Goal: Task Accomplishment & Management: Use online tool/utility

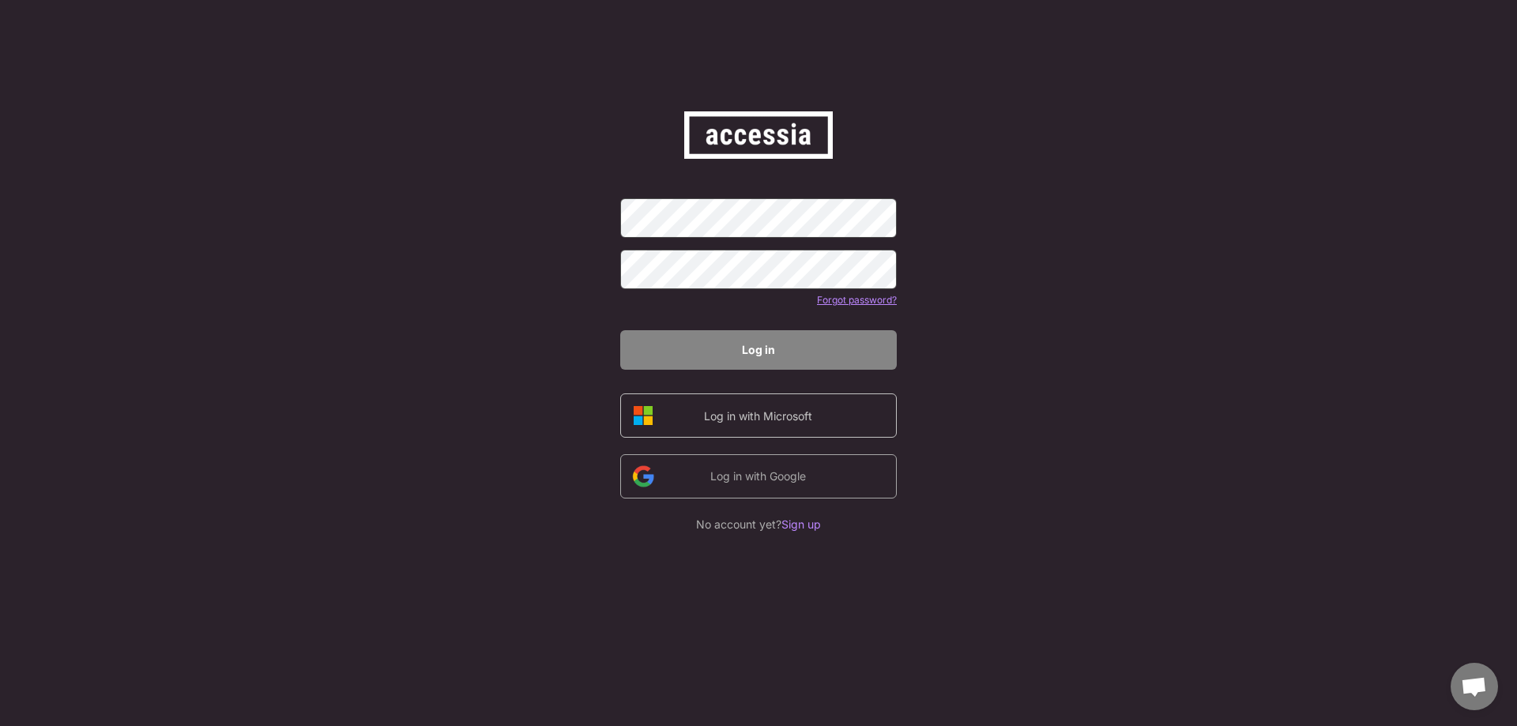
drag, startPoint x: 0, startPoint y: 0, endPoint x: 757, endPoint y: 411, distance: 861.4
click at [757, 411] on div "Log in with Microsoft" at bounding box center [758, 416] width 134 height 17
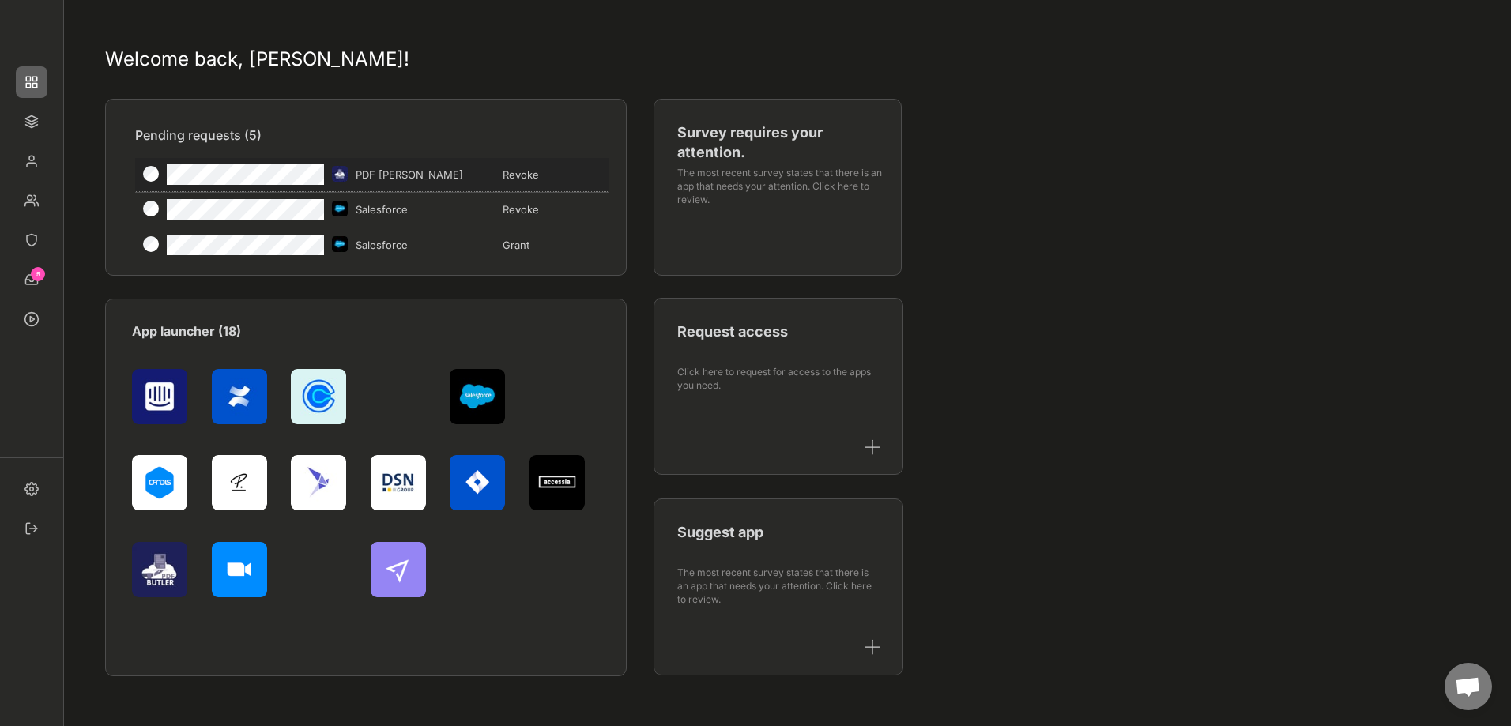
click at [382, 175] on div "PDF Butler" at bounding box center [425, 175] width 138 height 14
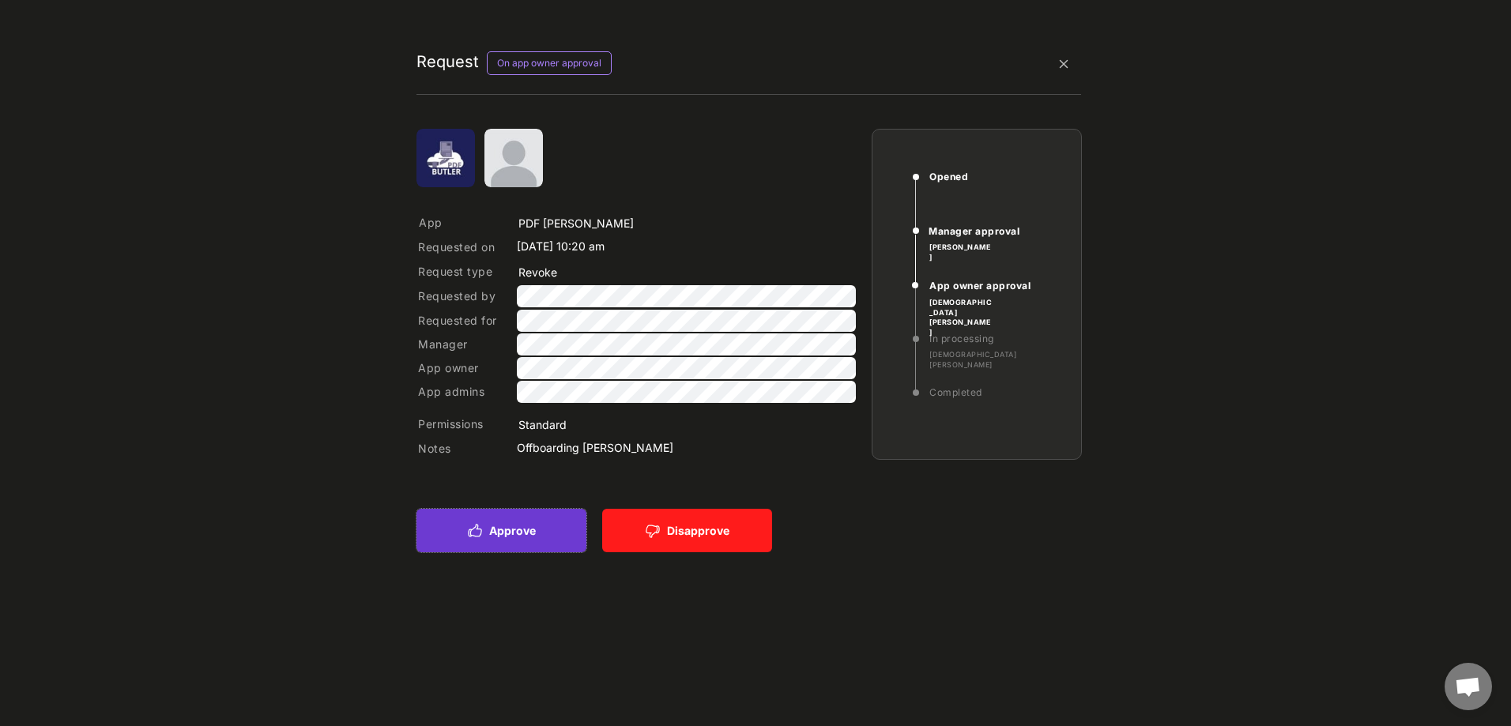
click at [543, 525] on button "Approve" at bounding box center [501, 530] width 170 height 43
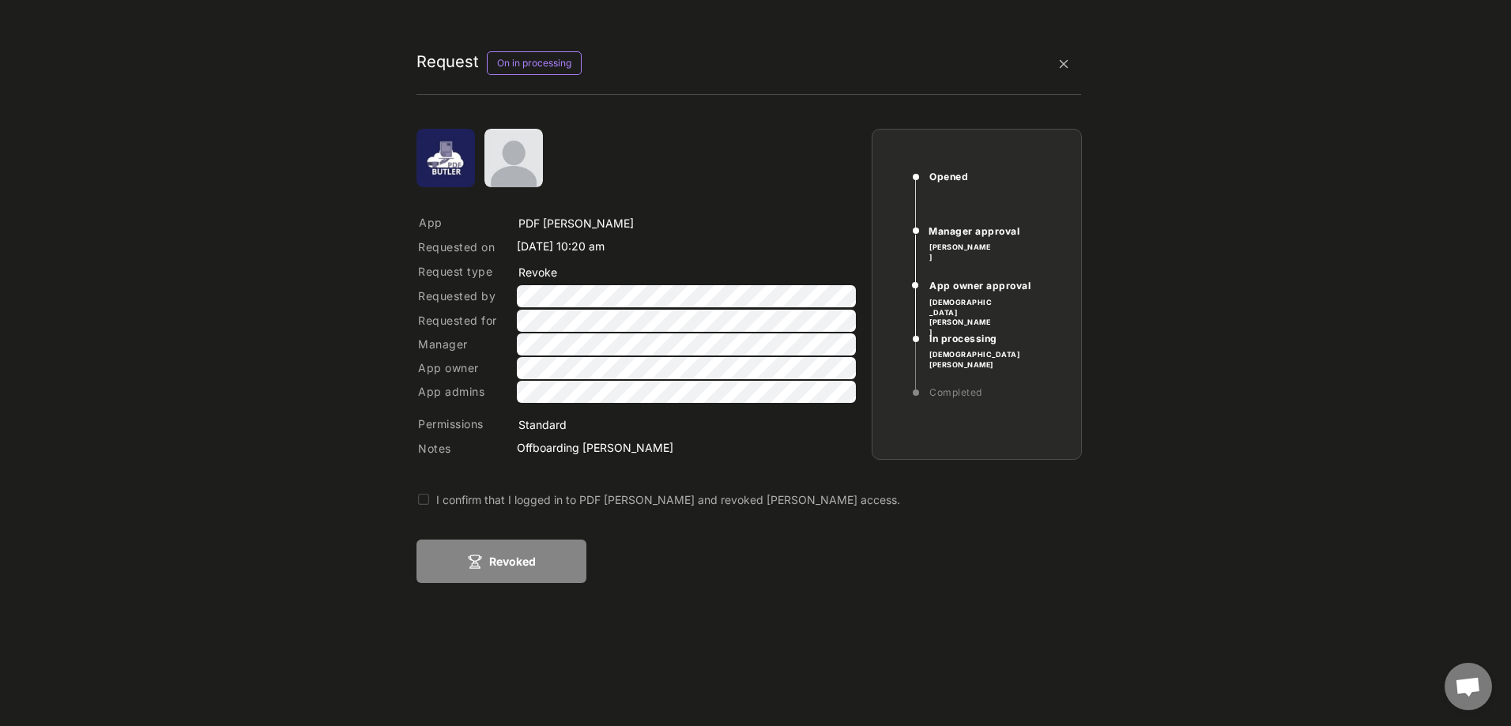
click at [421, 498] on button at bounding box center [423, 500] width 14 height 14
click at [514, 563] on button "Revoked" at bounding box center [501, 561] width 170 height 43
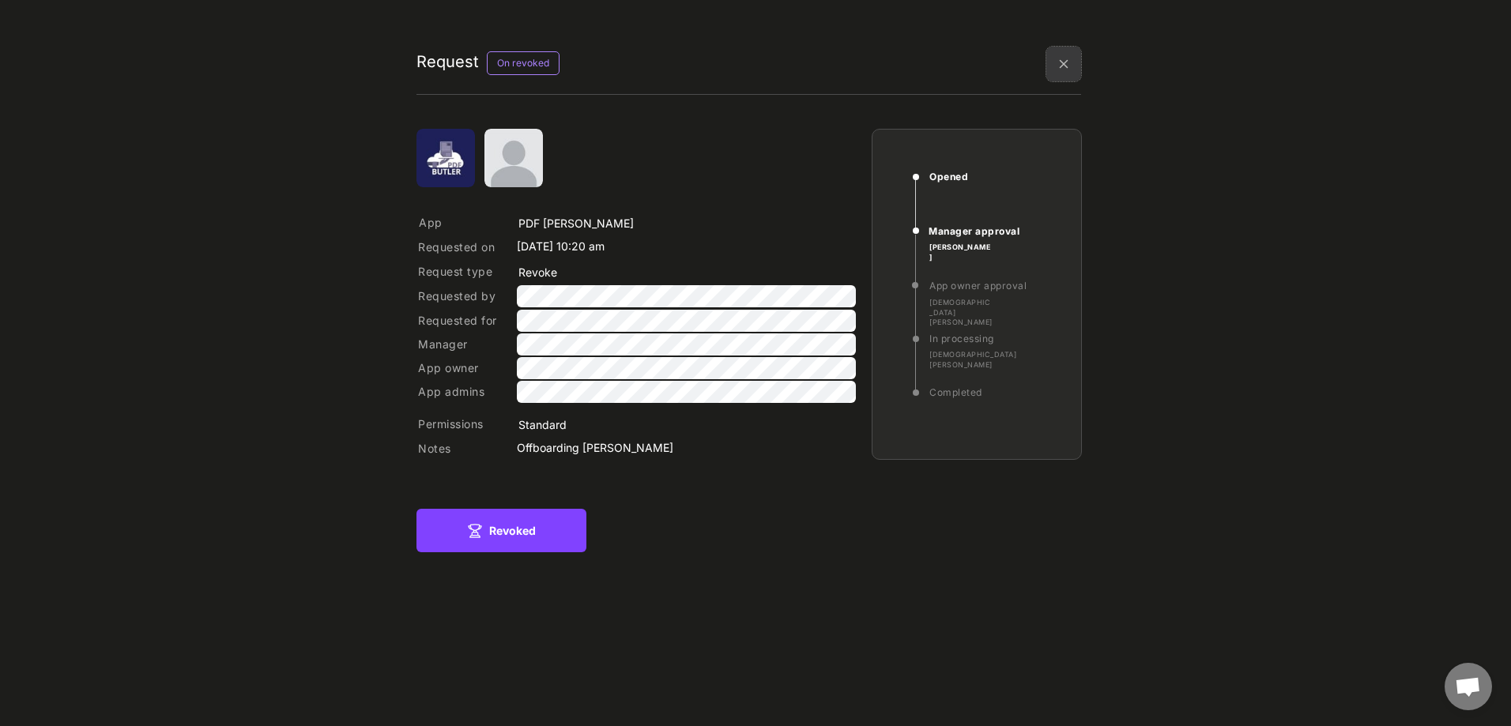
click at [1068, 61] on img at bounding box center [1063, 64] width 35 height 35
click at [0, 0] on div "Welcome back, Christian!" at bounding box center [0, 0] width 0 height 0
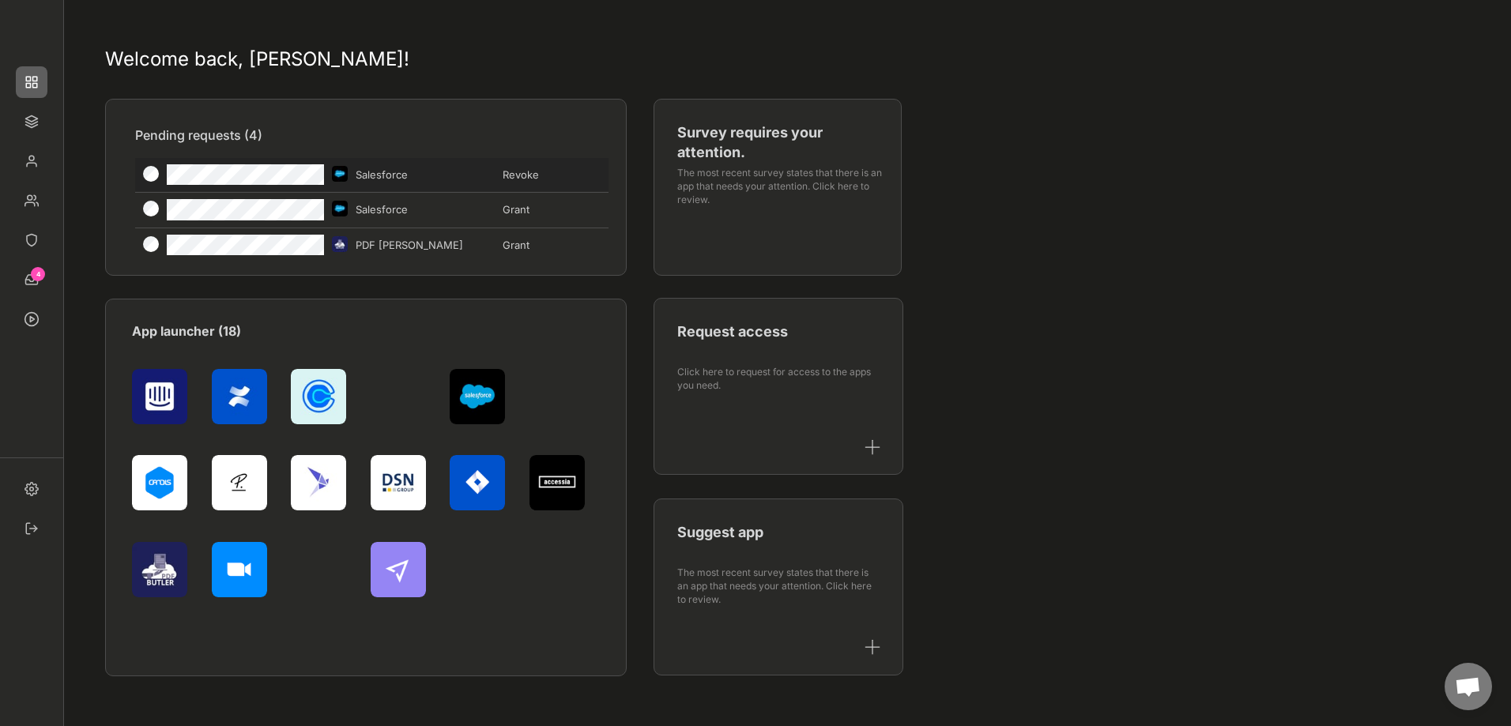
type input "Salesforce"
type input "Revoke"
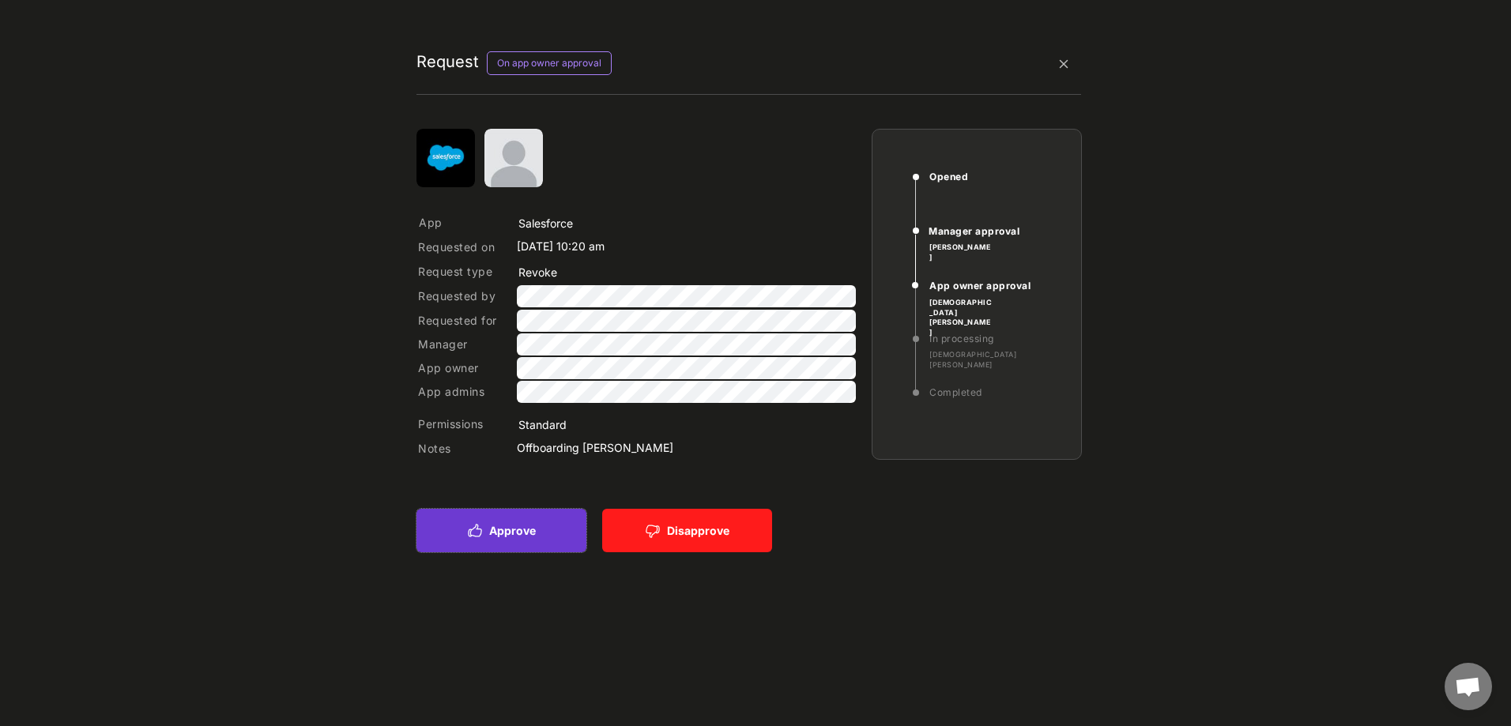
click at [503, 527] on button "Approve" at bounding box center [501, 530] width 170 height 43
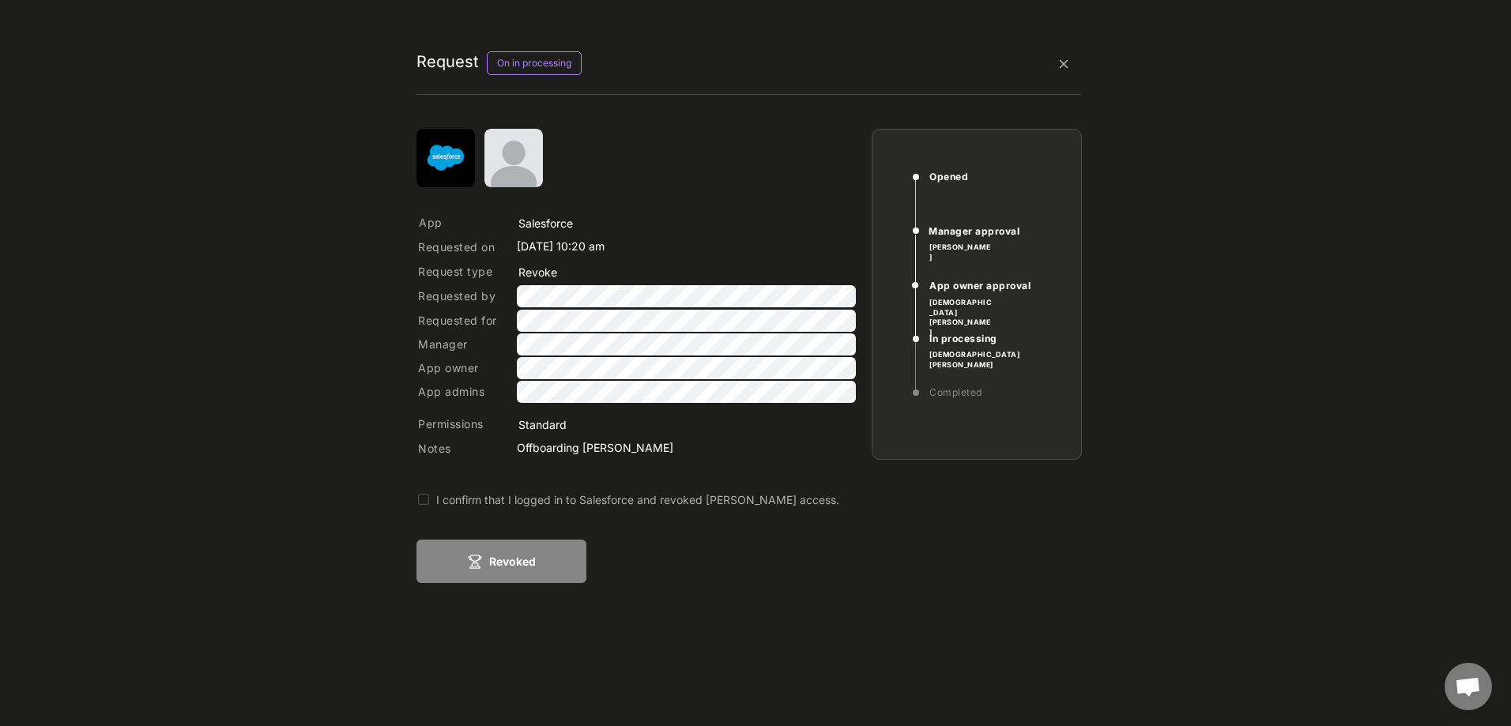
click at [428, 501] on button at bounding box center [423, 500] width 14 height 14
click at [506, 570] on button "Revoked" at bounding box center [501, 561] width 170 height 43
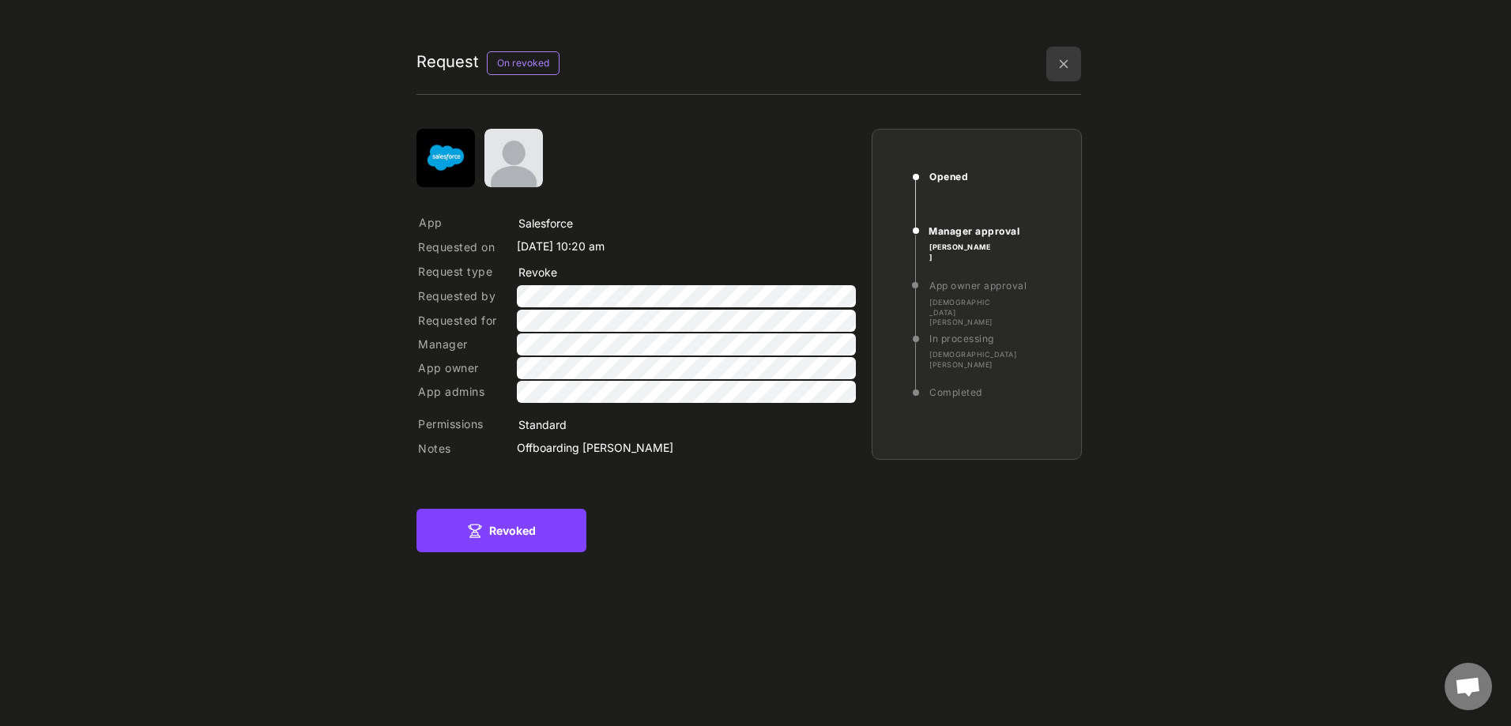
click at [1070, 58] on img at bounding box center [1063, 64] width 35 height 35
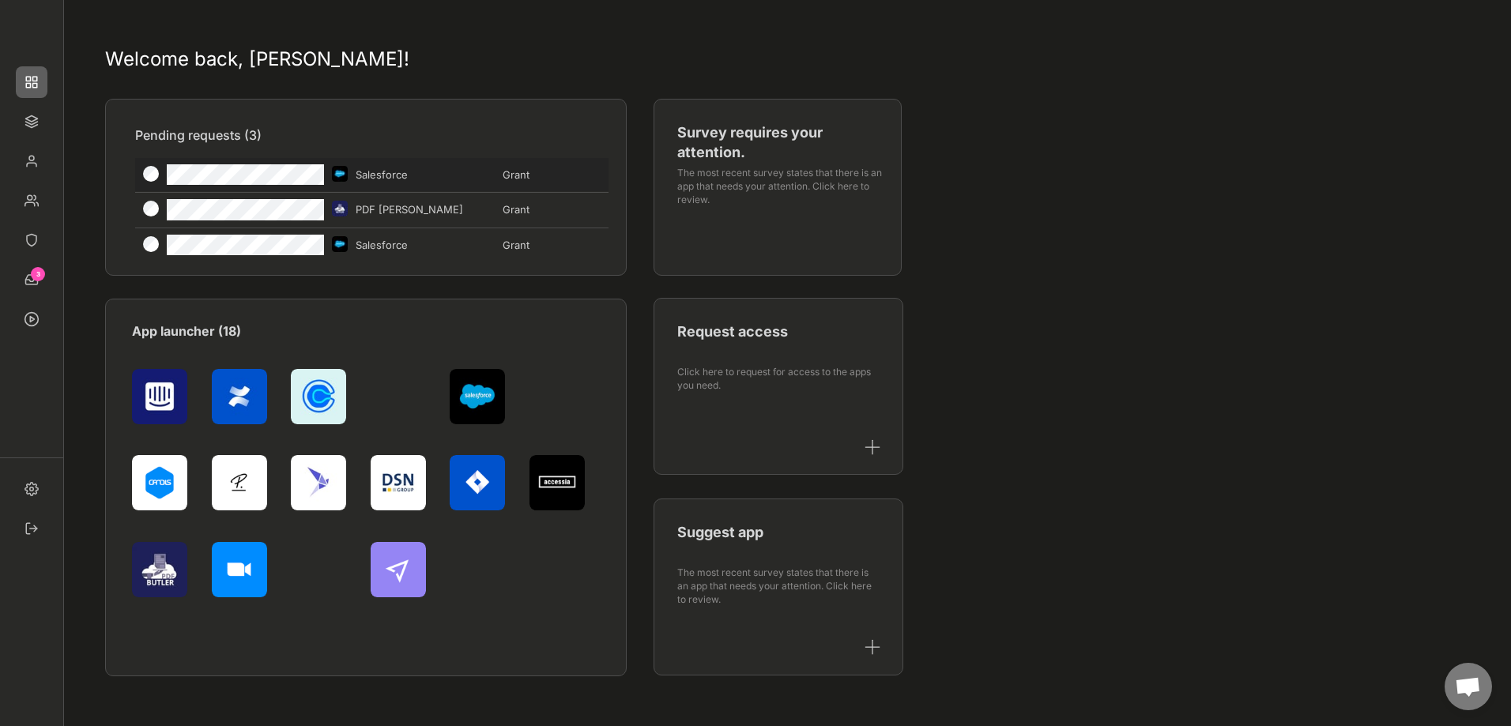
type input "Salesforce"
type input "Grant"
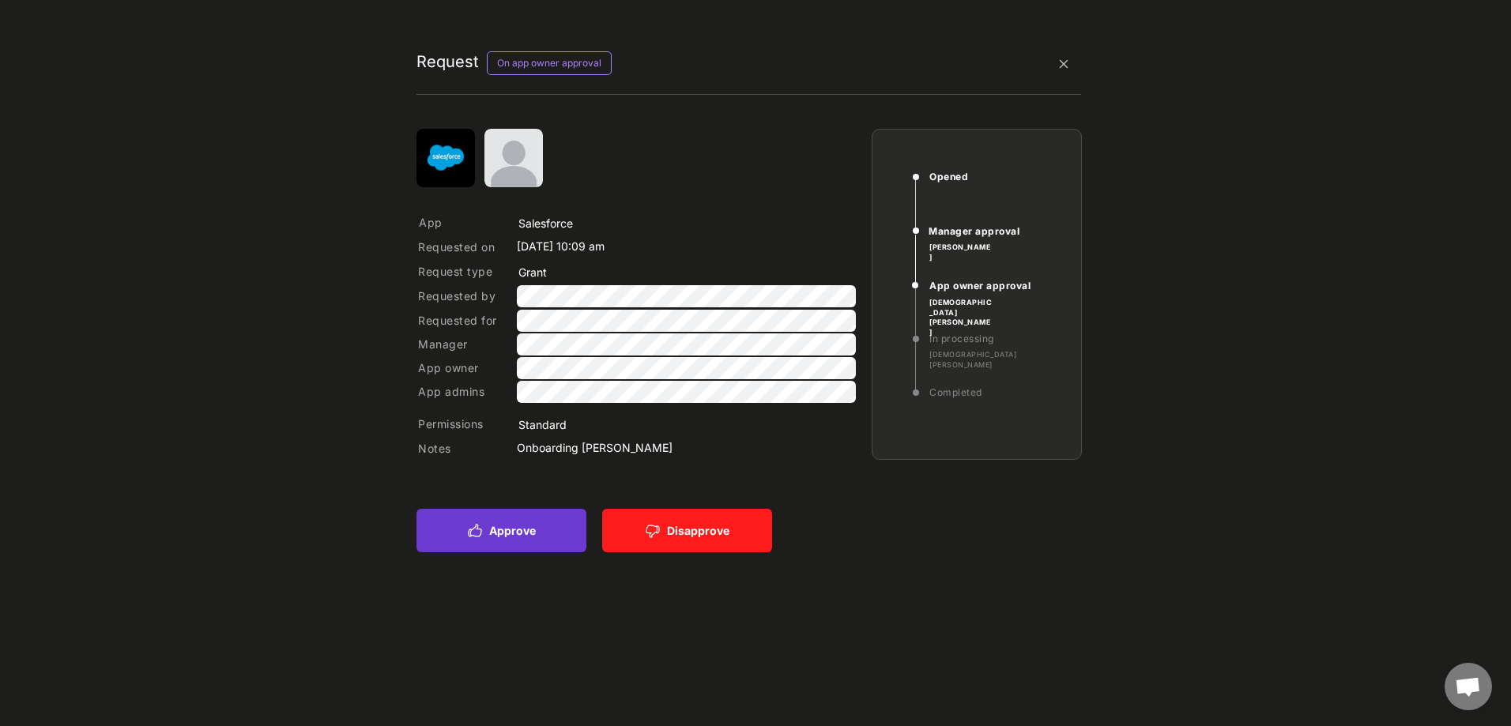
click at [534, 534] on button "Approve" at bounding box center [501, 530] width 170 height 43
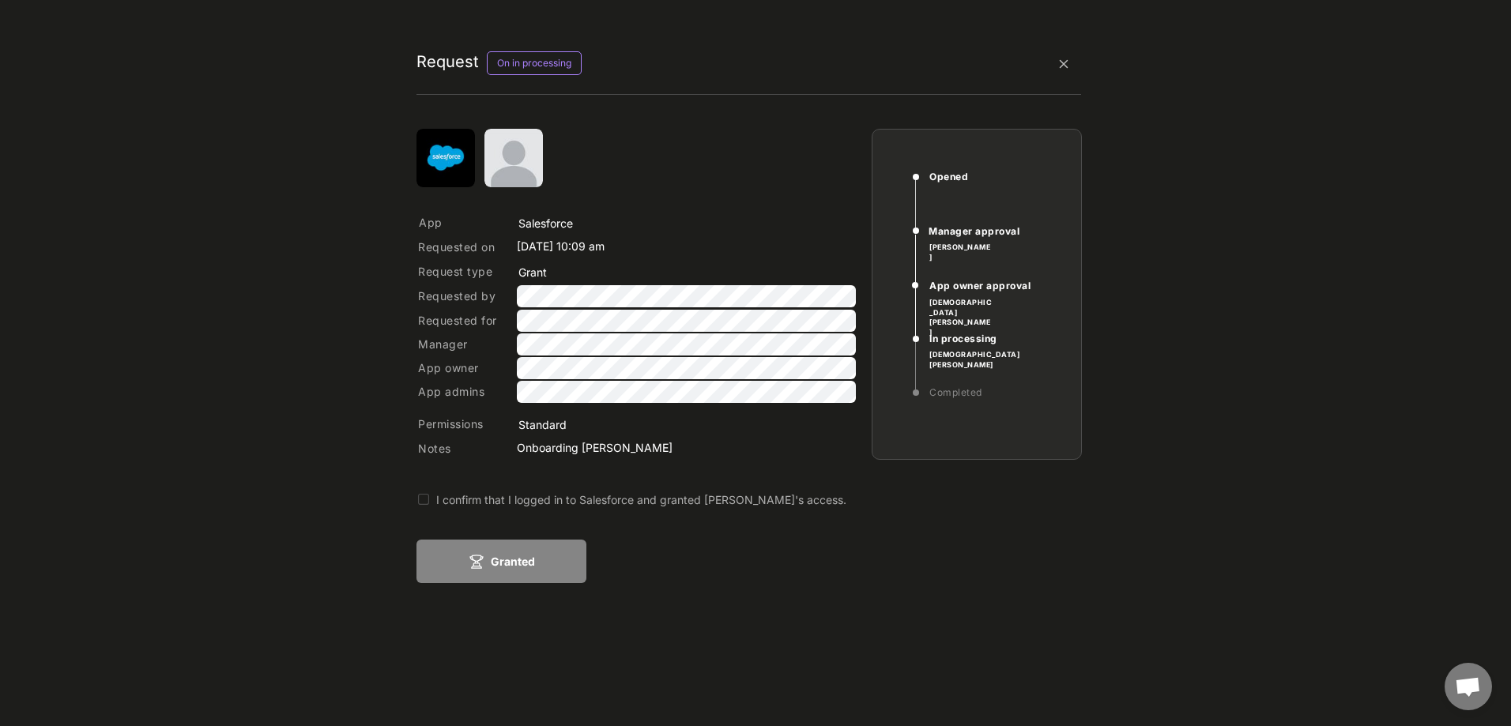
click at [440, 492] on div "I confirm that I logged in to Salesforce and granted Eva Spundflasche's access." at bounding box center [725, 500] width 579 height 17
click at [540, 563] on button "Granted" at bounding box center [501, 561] width 170 height 43
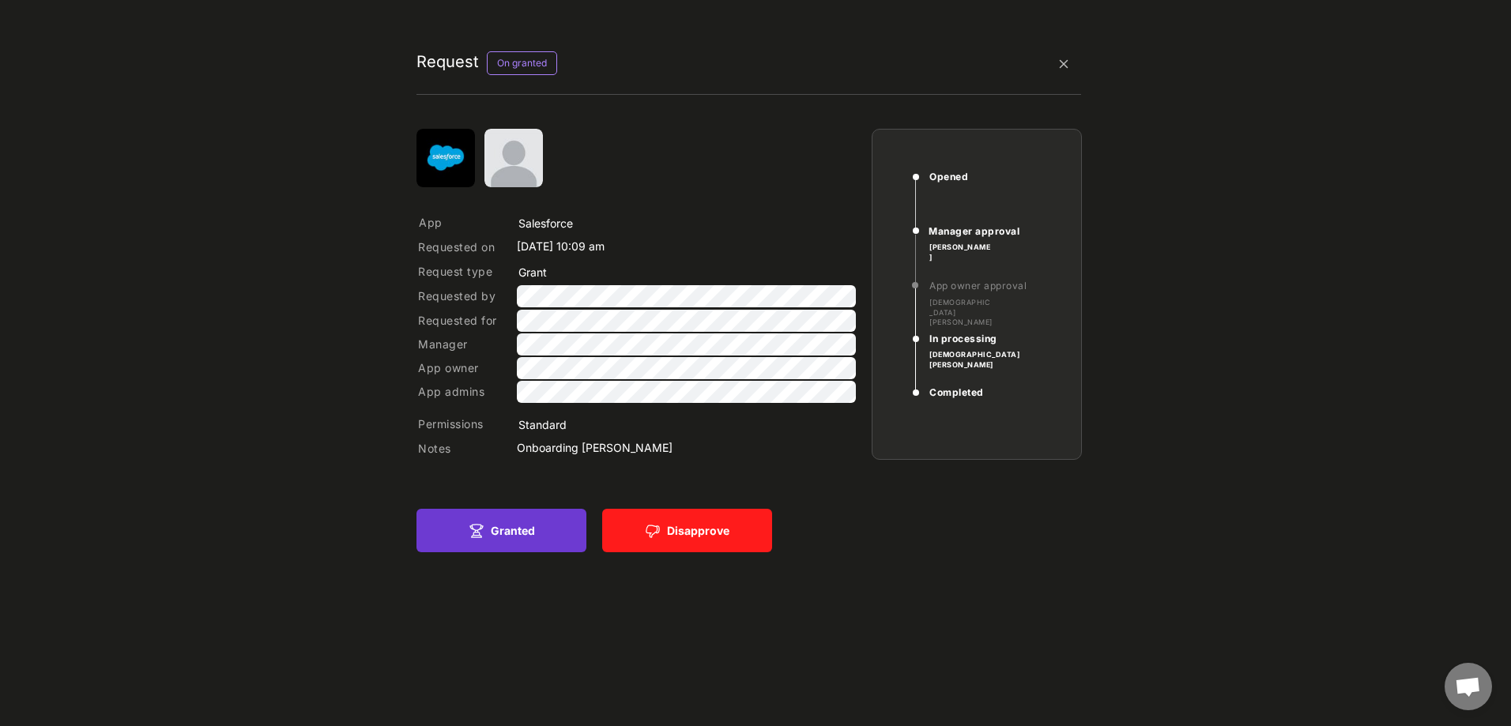
click at [501, 524] on button "Granted" at bounding box center [501, 530] width 170 height 43
click at [1065, 63] on img at bounding box center [1063, 64] width 35 height 35
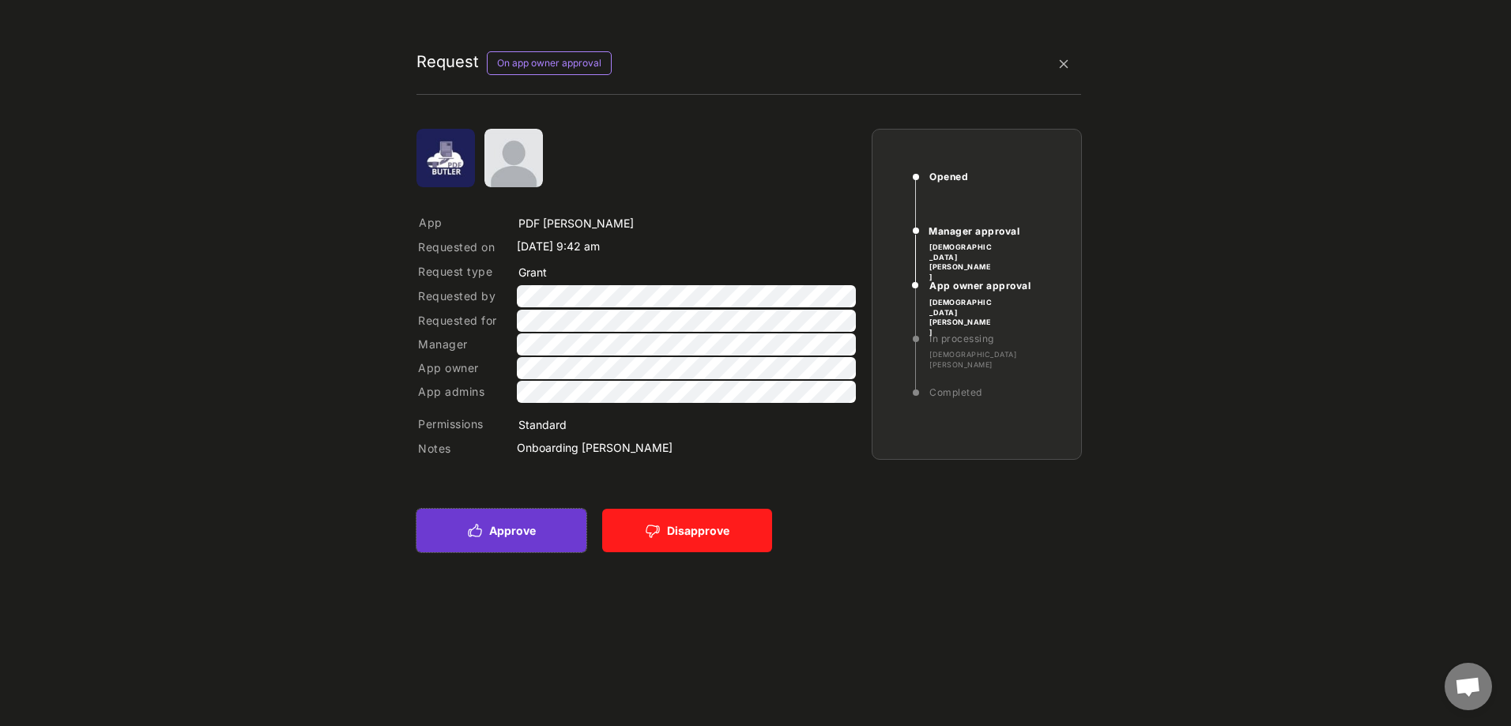
click at [503, 530] on button "Approve" at bounding box center [501, 530] width 170 height 43
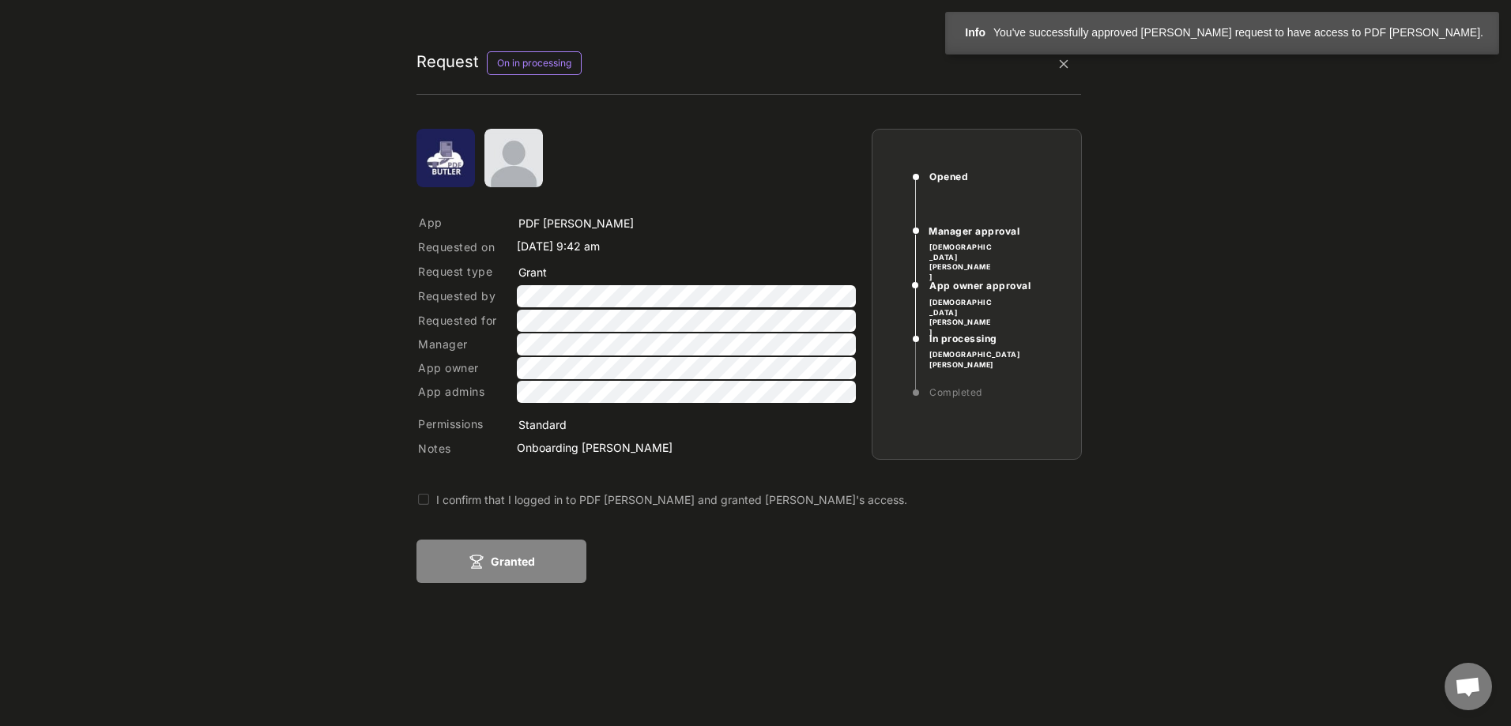
click at [414, 499] on div "Request On in processing App Requested on Apr 8, 2025 9:42 am Request type Requ…" at bounding box center [749, 412] width 1288 height 794
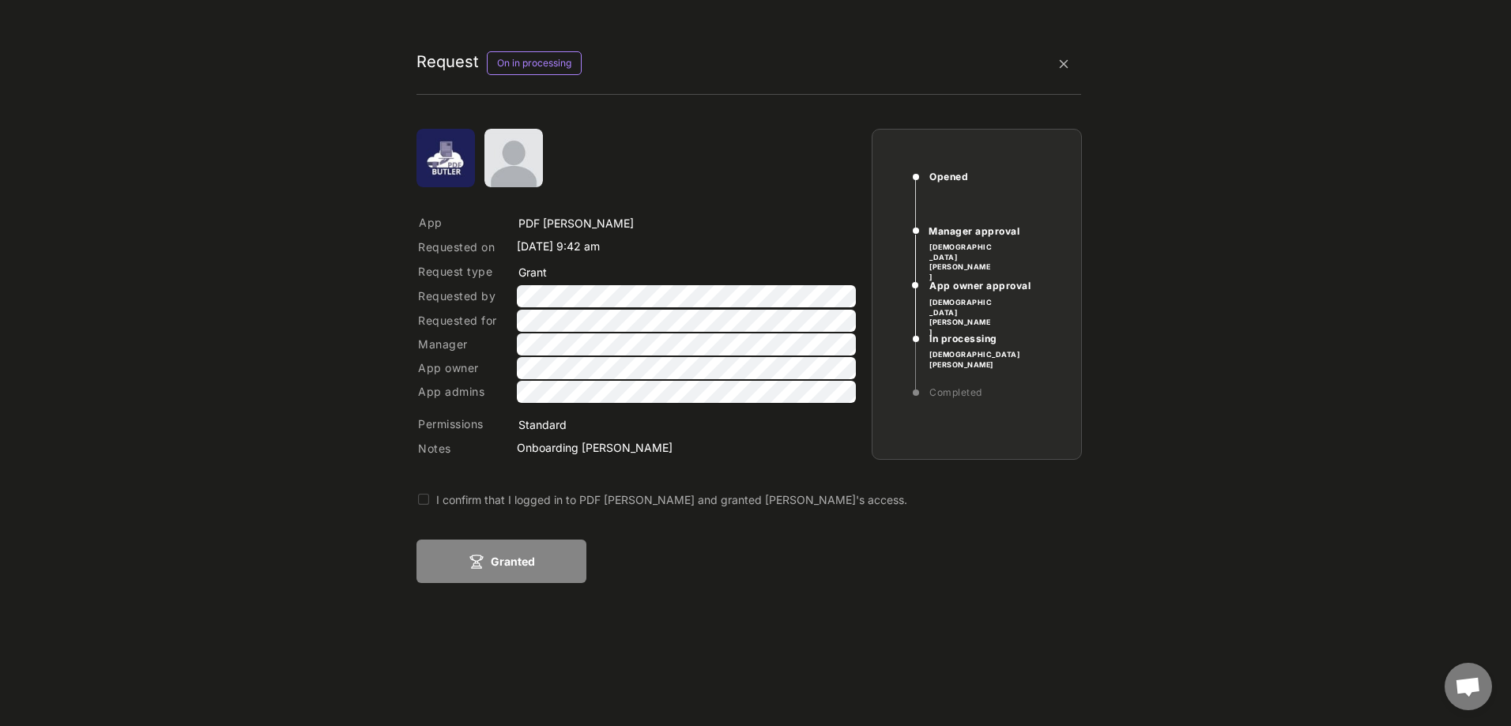
click at [420, 499] on button at bounding box center [423, 500] width 14 height 14
click at [494, 558] on button "Granted" at bounding box center [501, 561] width 170 height 43
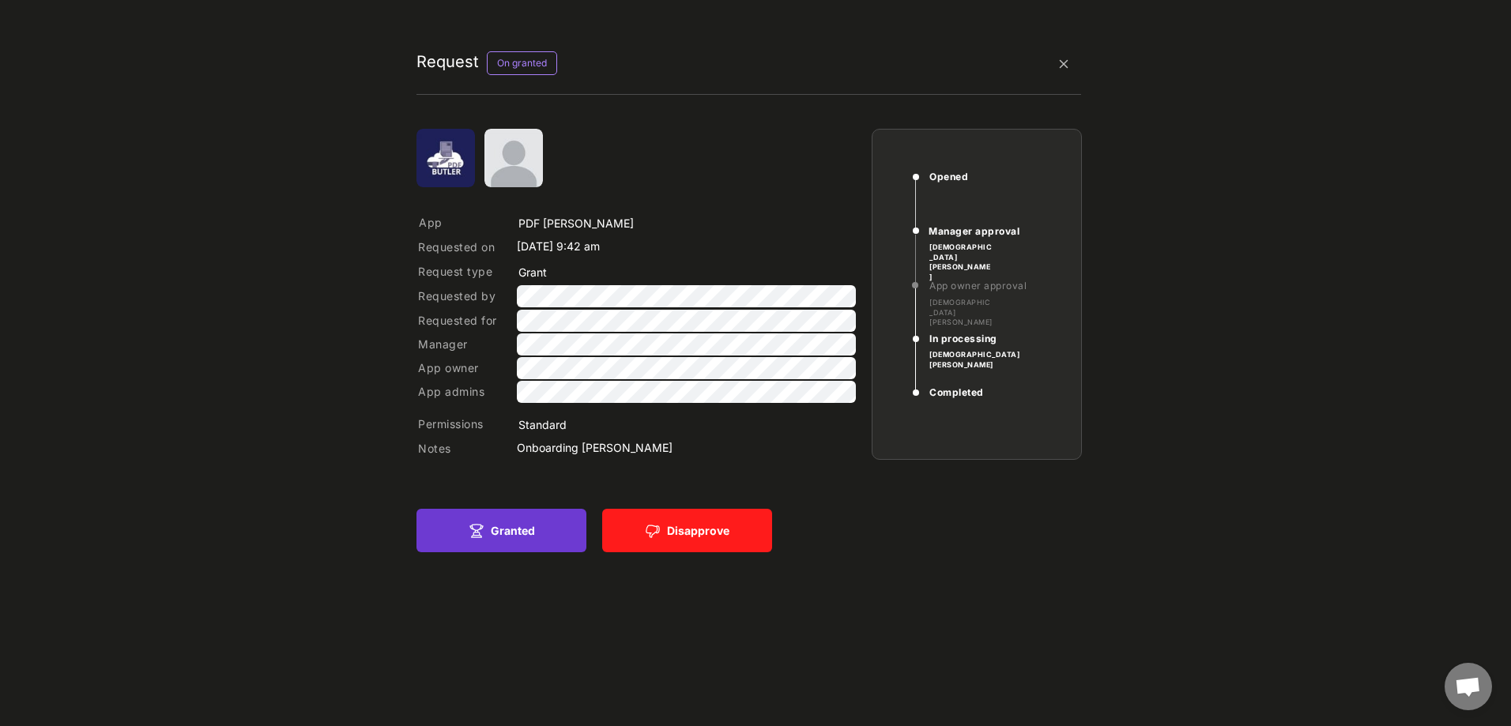
click at [495, 532] on button "Granted" at bounding box center [501, 530] width 170 height 43
click at [1072, 56] on img at bounding box center [1063, 64] width 35 height 35
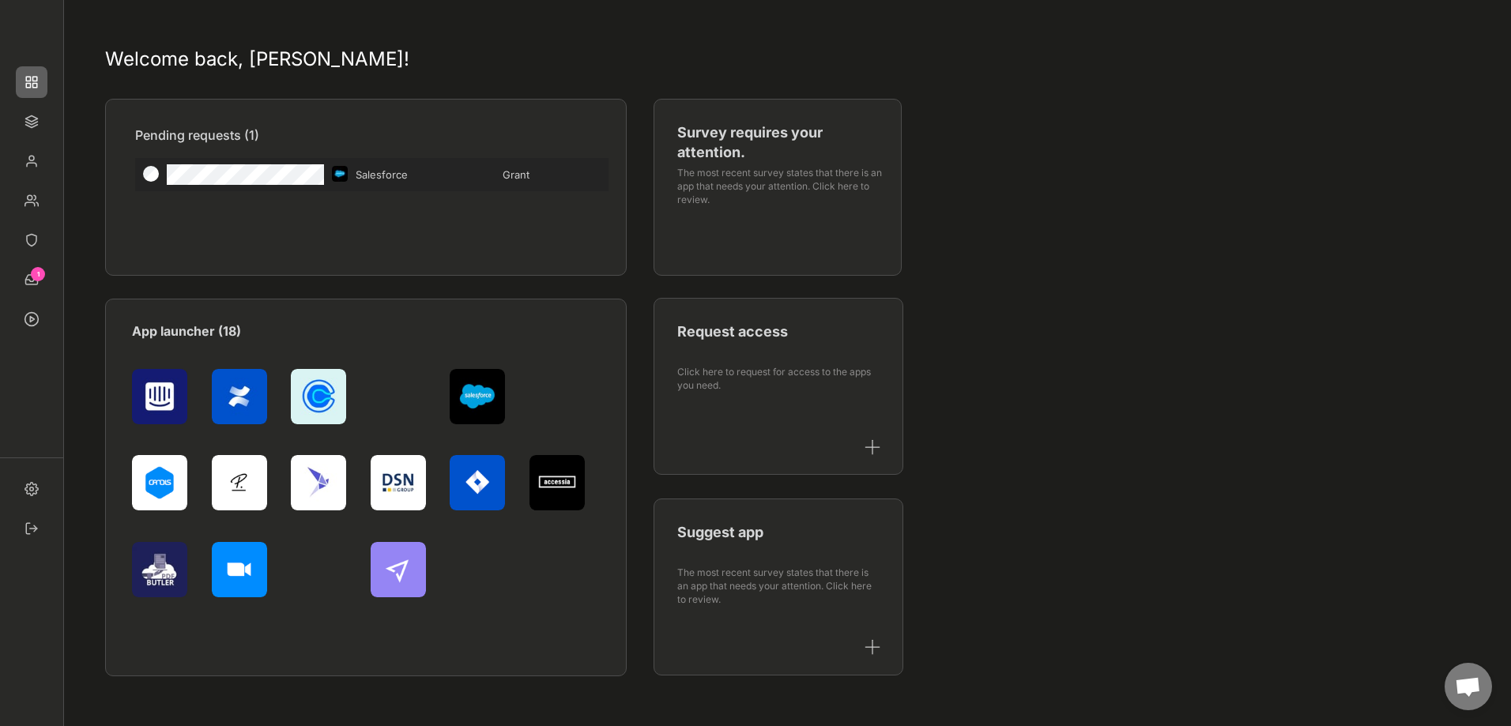
type input "Salesforce"
type input "Grant"
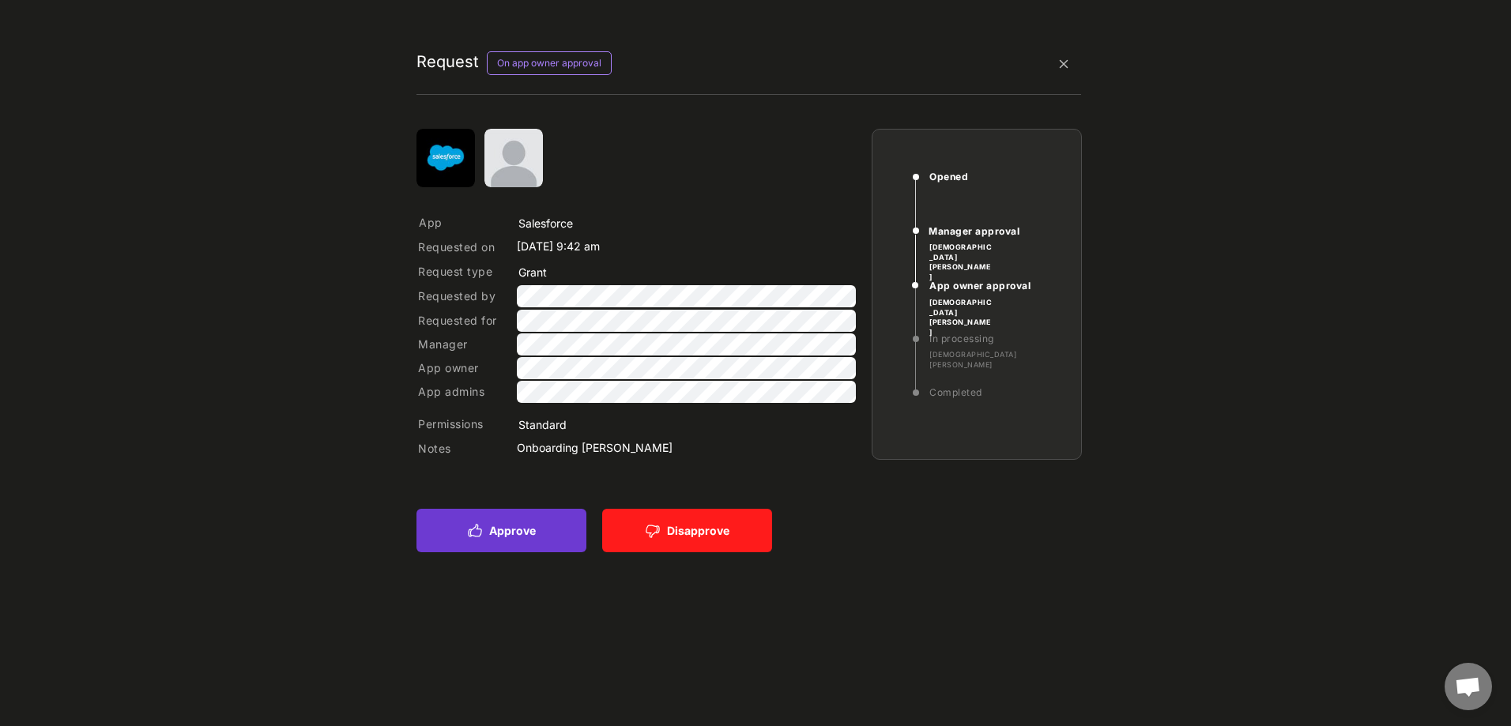
click at [514, 525] on button "Approve" at bounding box center [501, 530] width 170 height 43
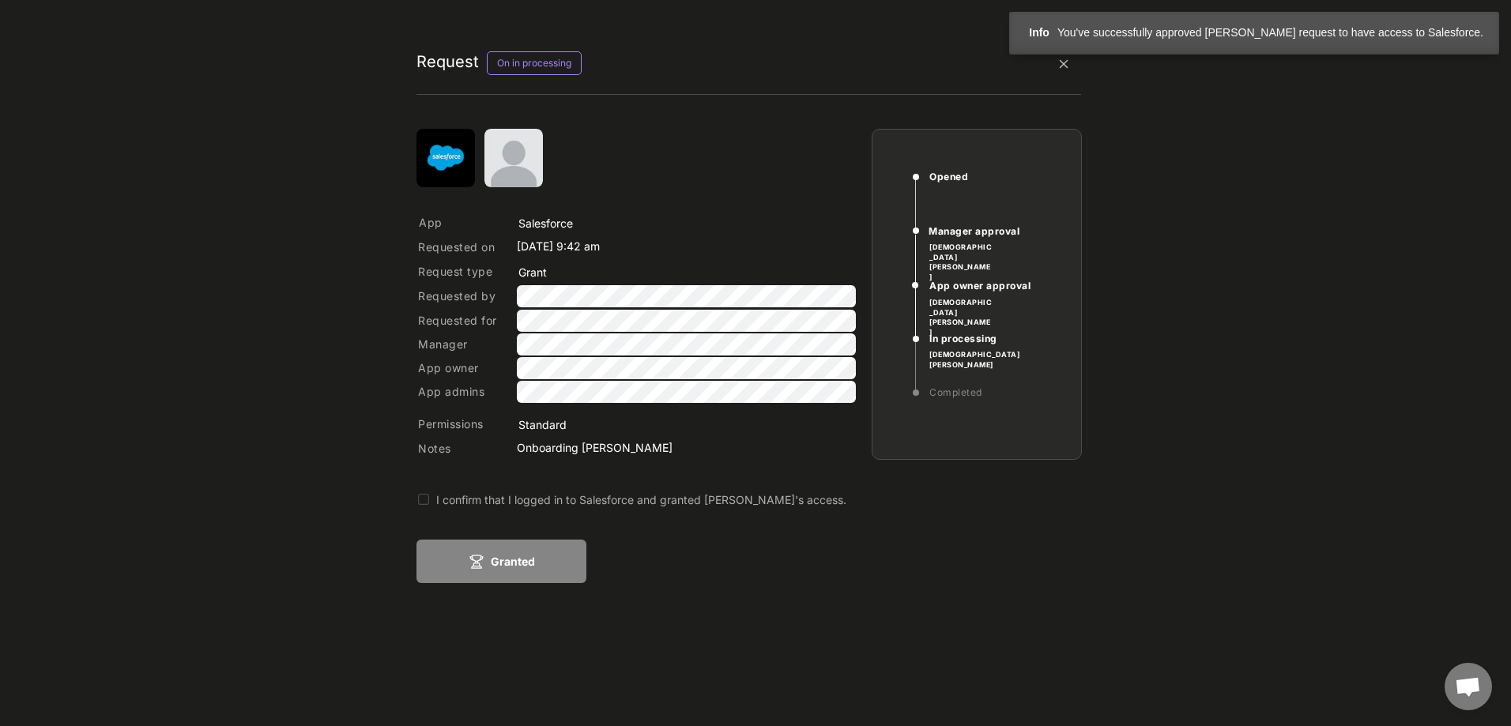
click at [426, 495] on button at bounding box center [423, 500] width 14 height 14
click at [487, 559] on button "Granted" at bounding box center [501, 561] width 170 height 43
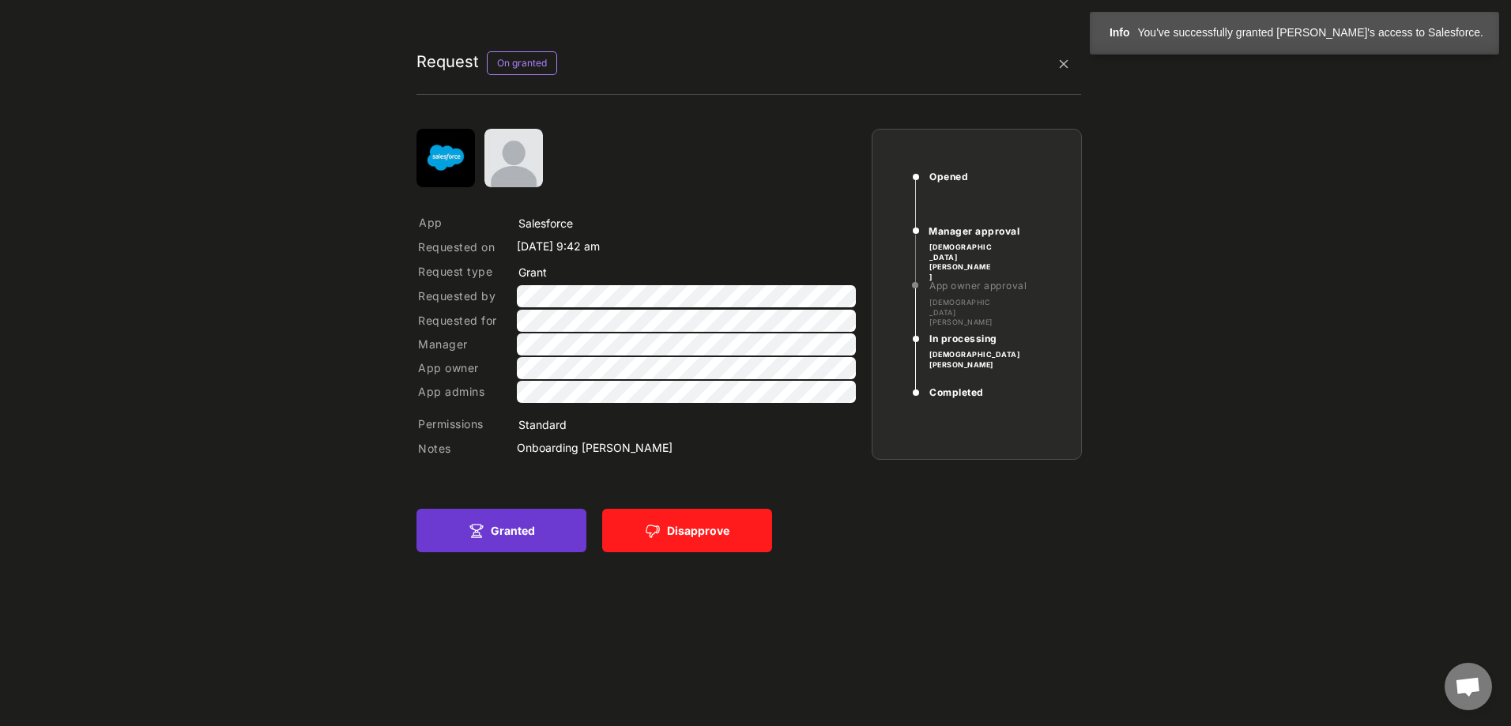
click at [514, 536] on button "Granted" at bounding box center [501, 530] width 170 height 43
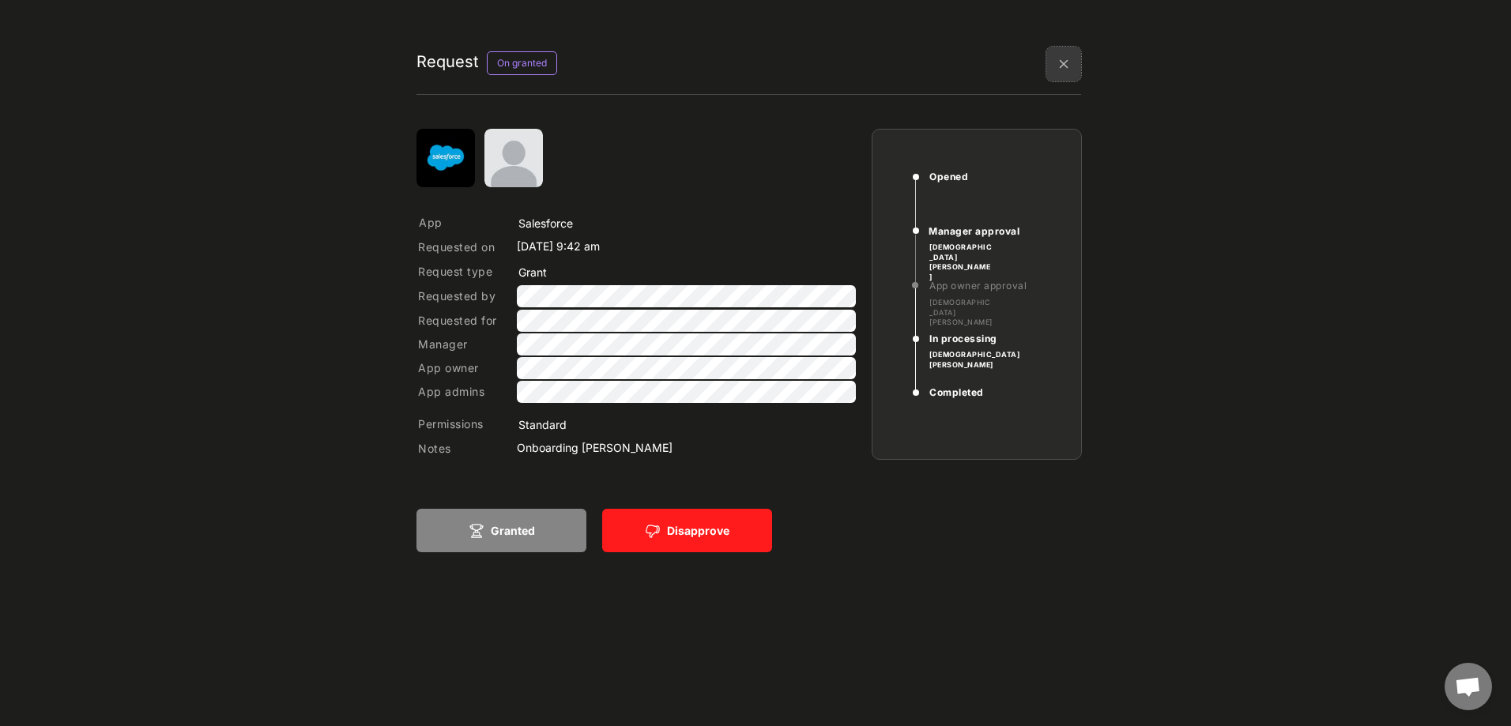
click at [1068, 61] on img at bounding box center [1063, 64] width 35 height 35
click at [1068, 63] on img at bounding box center [1063, 64] width 35 height 35
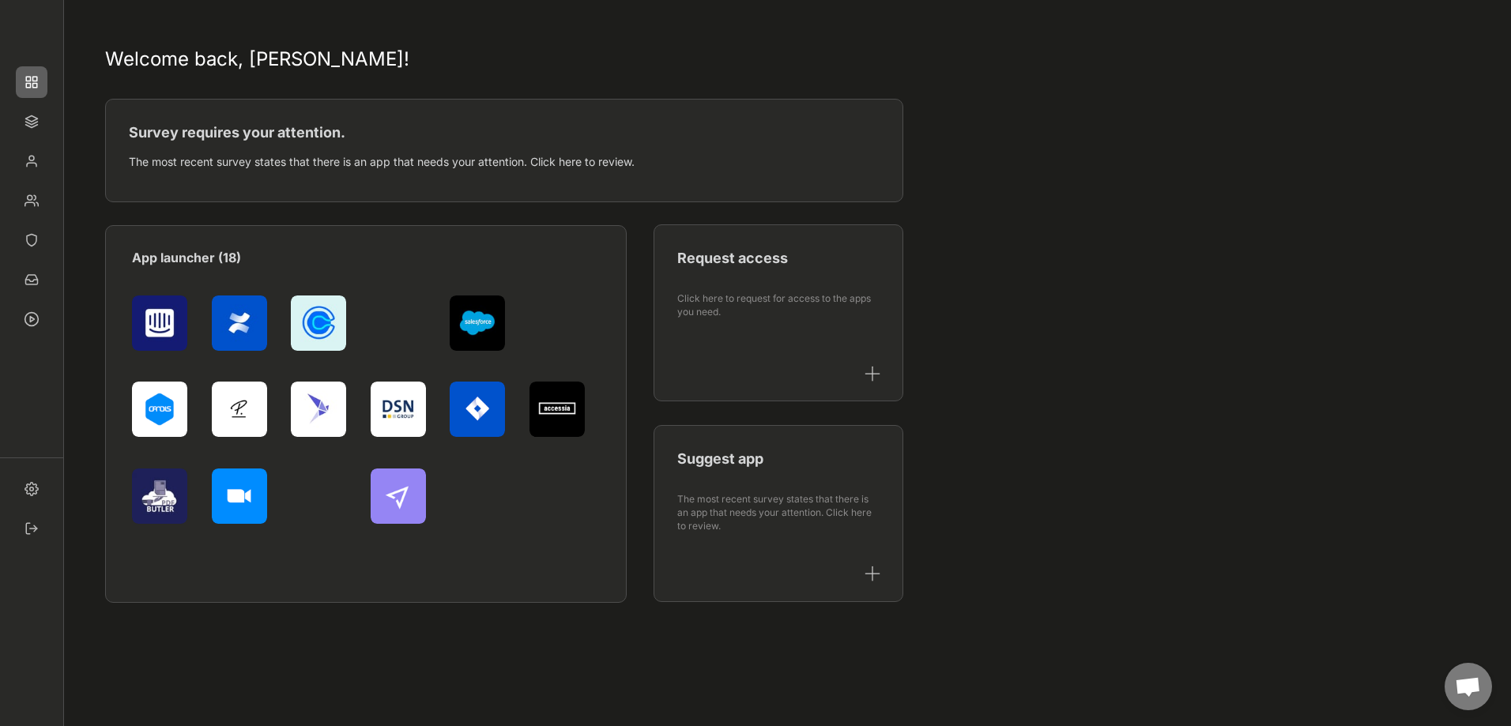
click at [171, 402] on img at bounding box center [159, 409] width 55 height 55
click at [34, 123] on img at bounding box center [32, 122] width 32 height 32
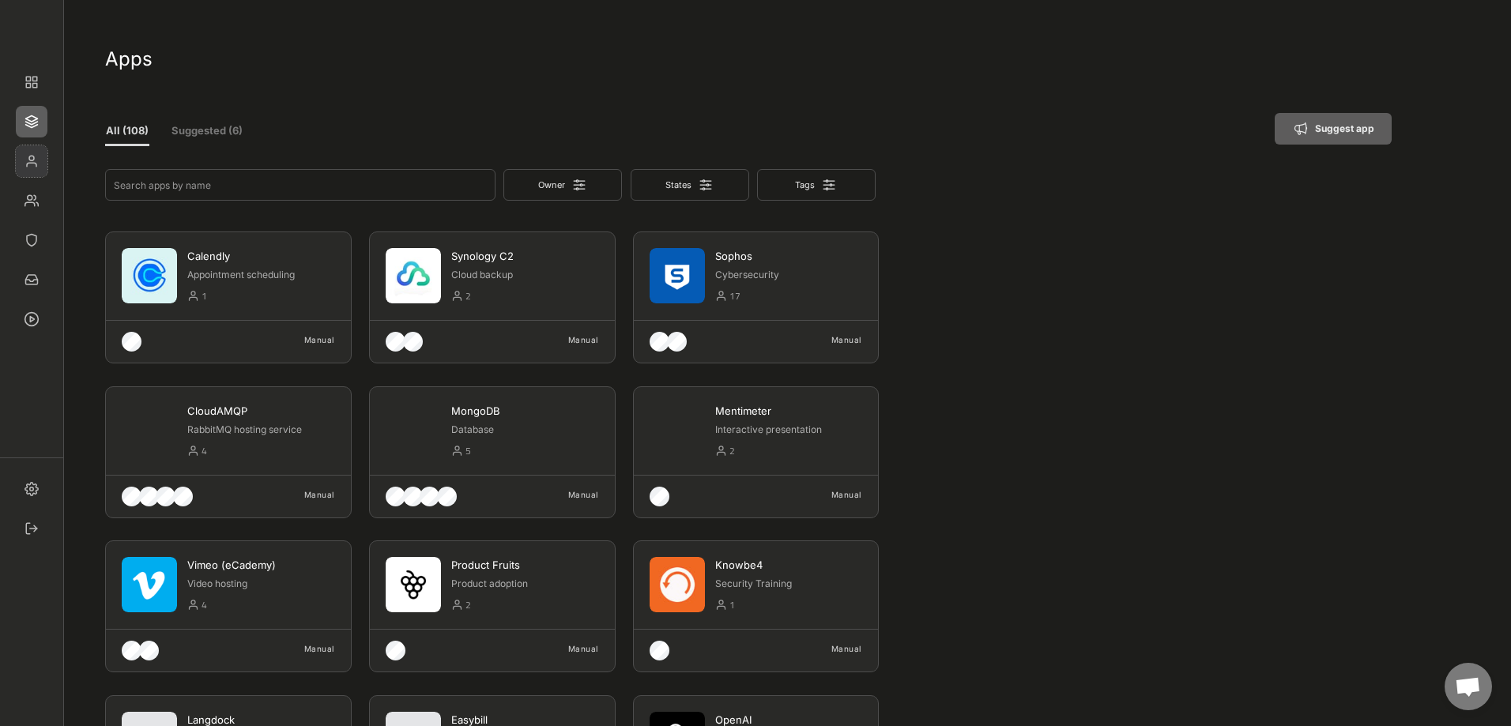
click at [28, 166] on img at bounding box center [32, 161] width 32 height 32
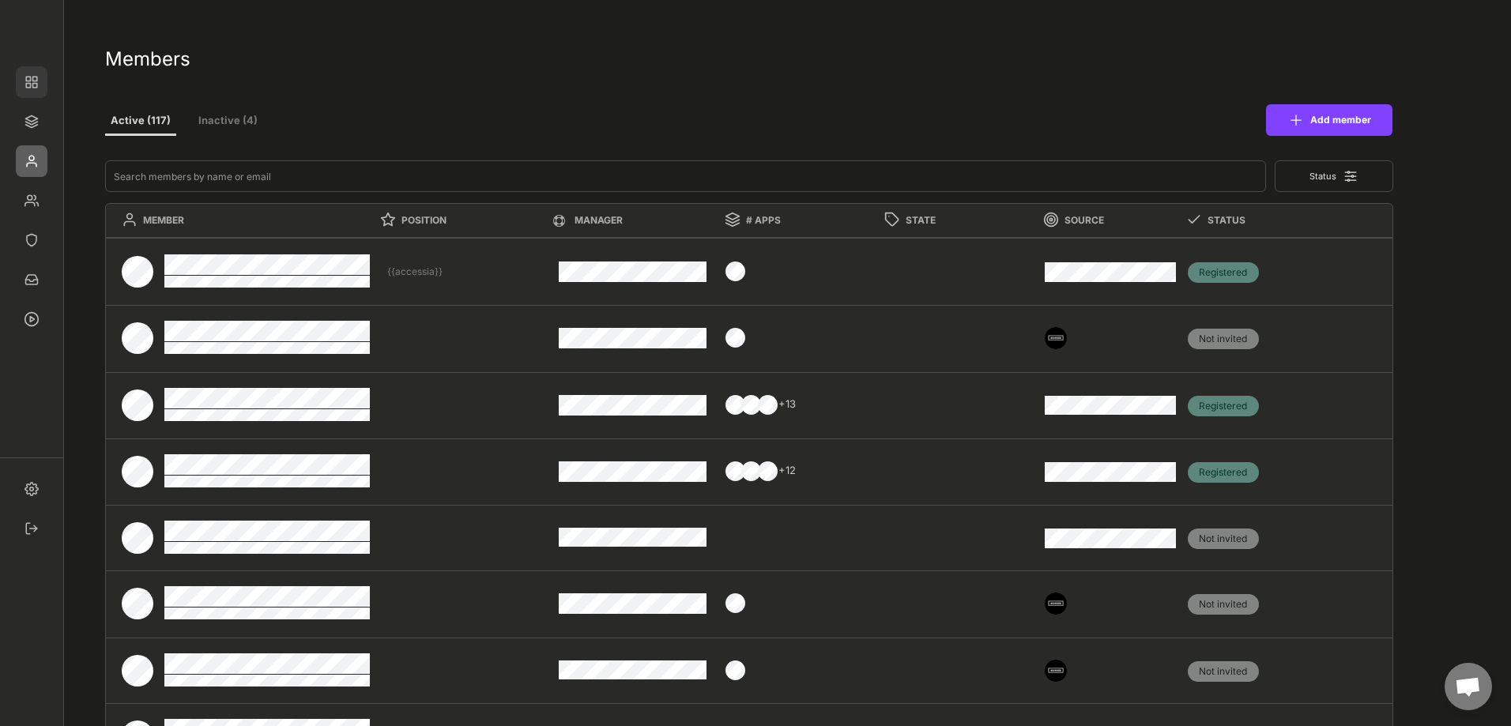
click at [35, 81] on img at bounding box center [32, 82] width 32 height 32
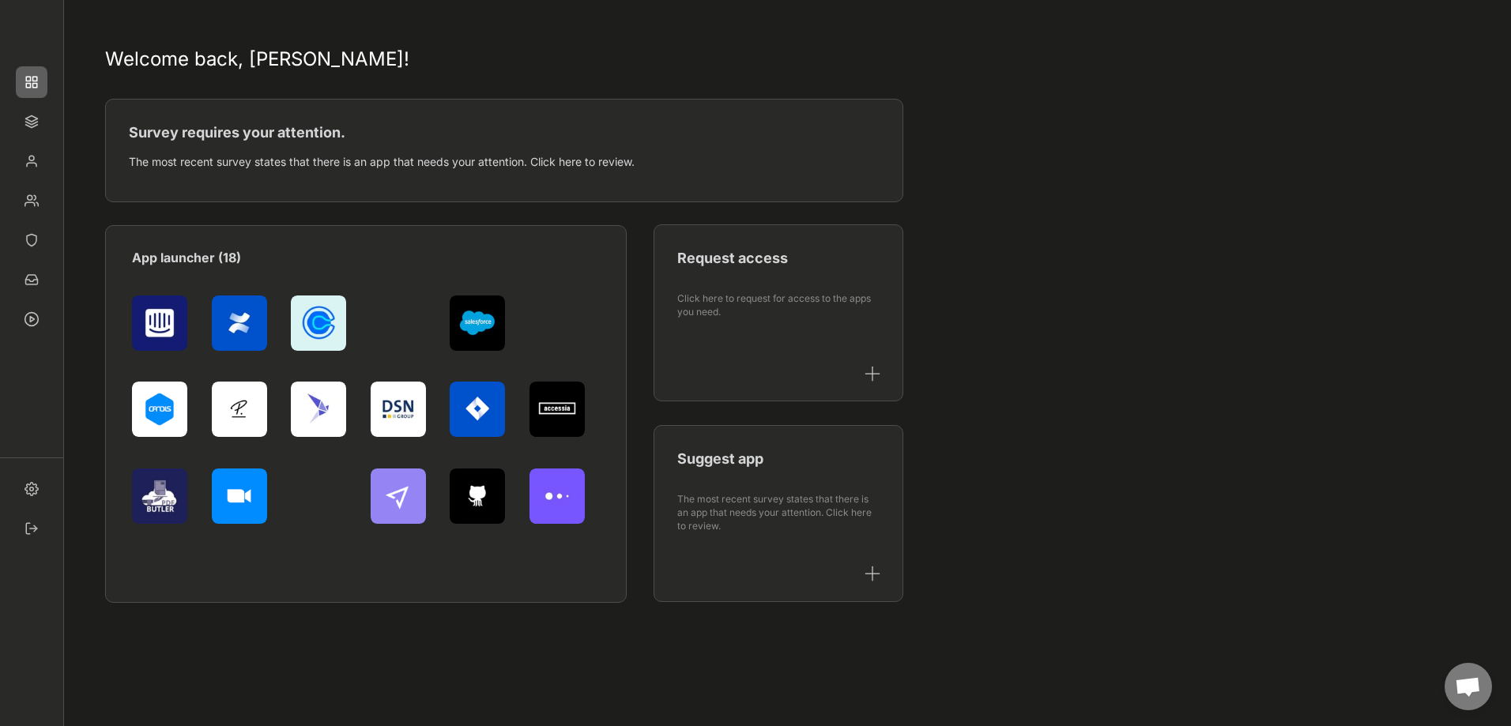
click at [213, 262] on div "App launcher (18)" at bounding box center [271, 257] width 278 height 17
click at [29, 120] on img at bounding box center [32, 122] width 32 height 32
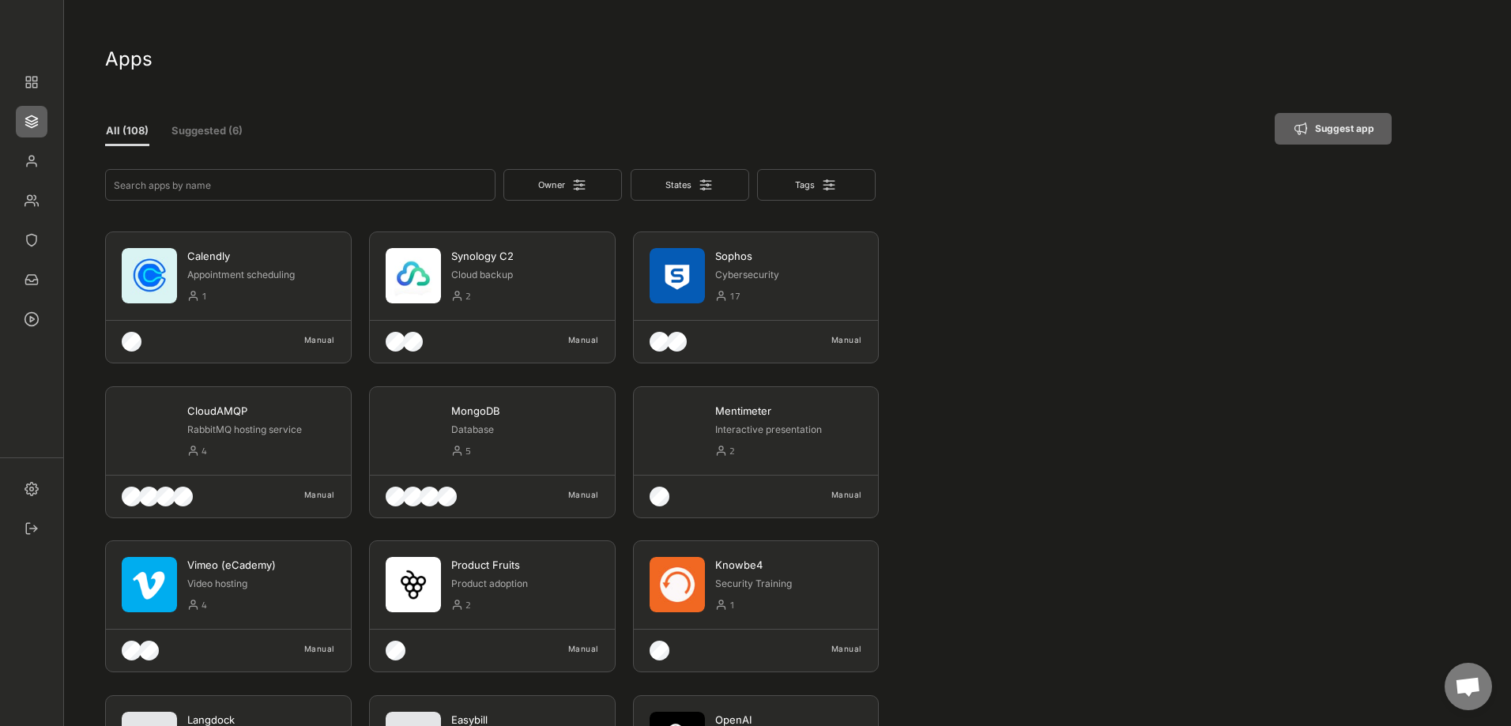
click at [204, 128] on button "Suggested (6)" at bounding box center [207, 132] width 92 height 28
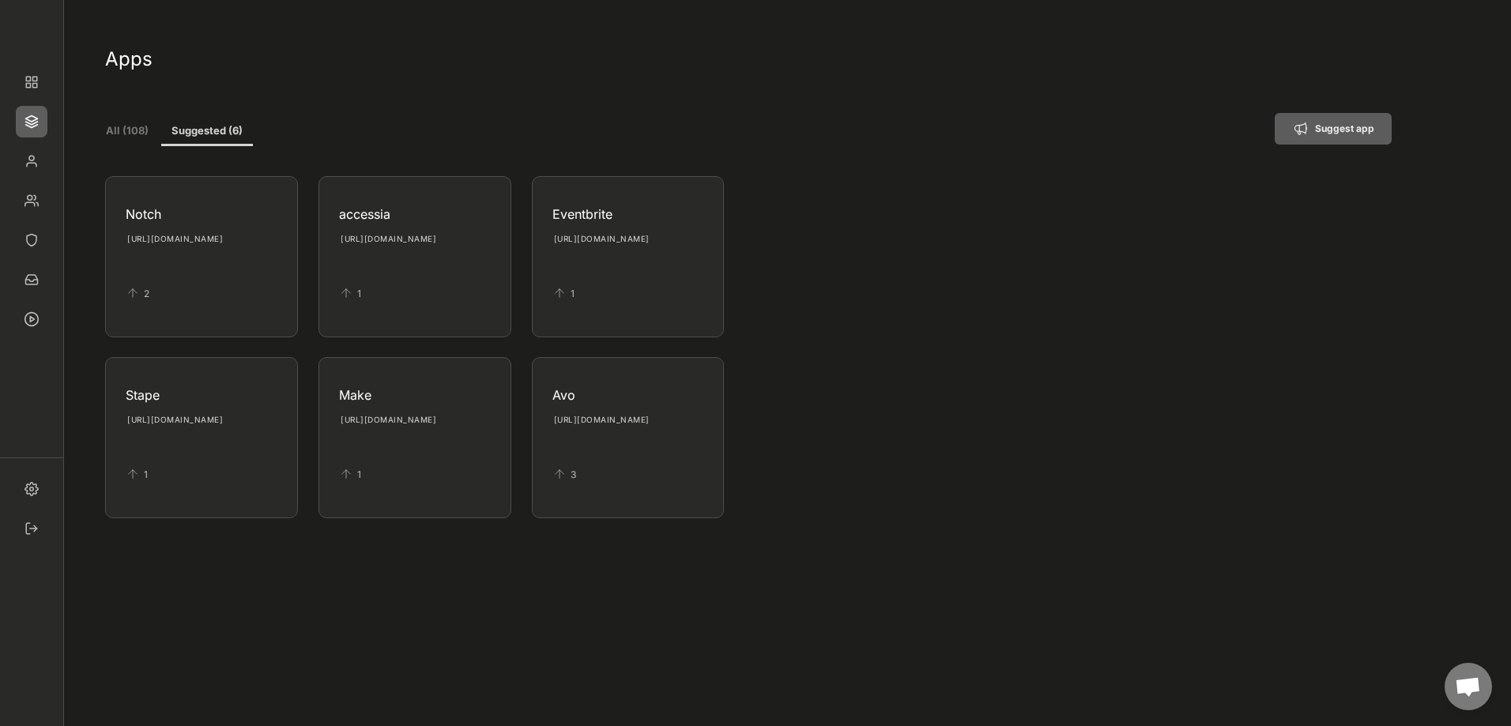
click at [122, 130] on button "All (108)" at bounding box center [127, 132] width 44 height 28
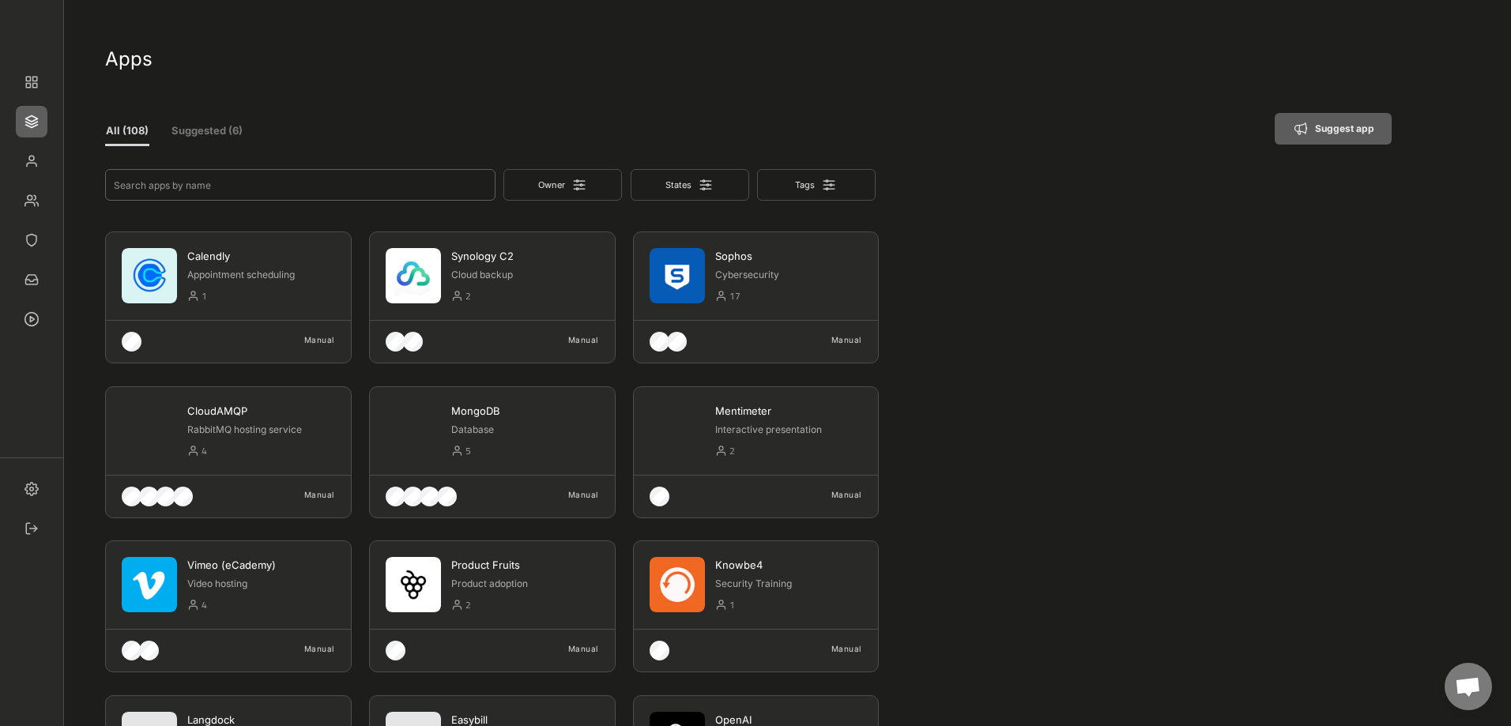
click at [205, 191] on input "input" at bounding box center [300, 185] width 390 height 32
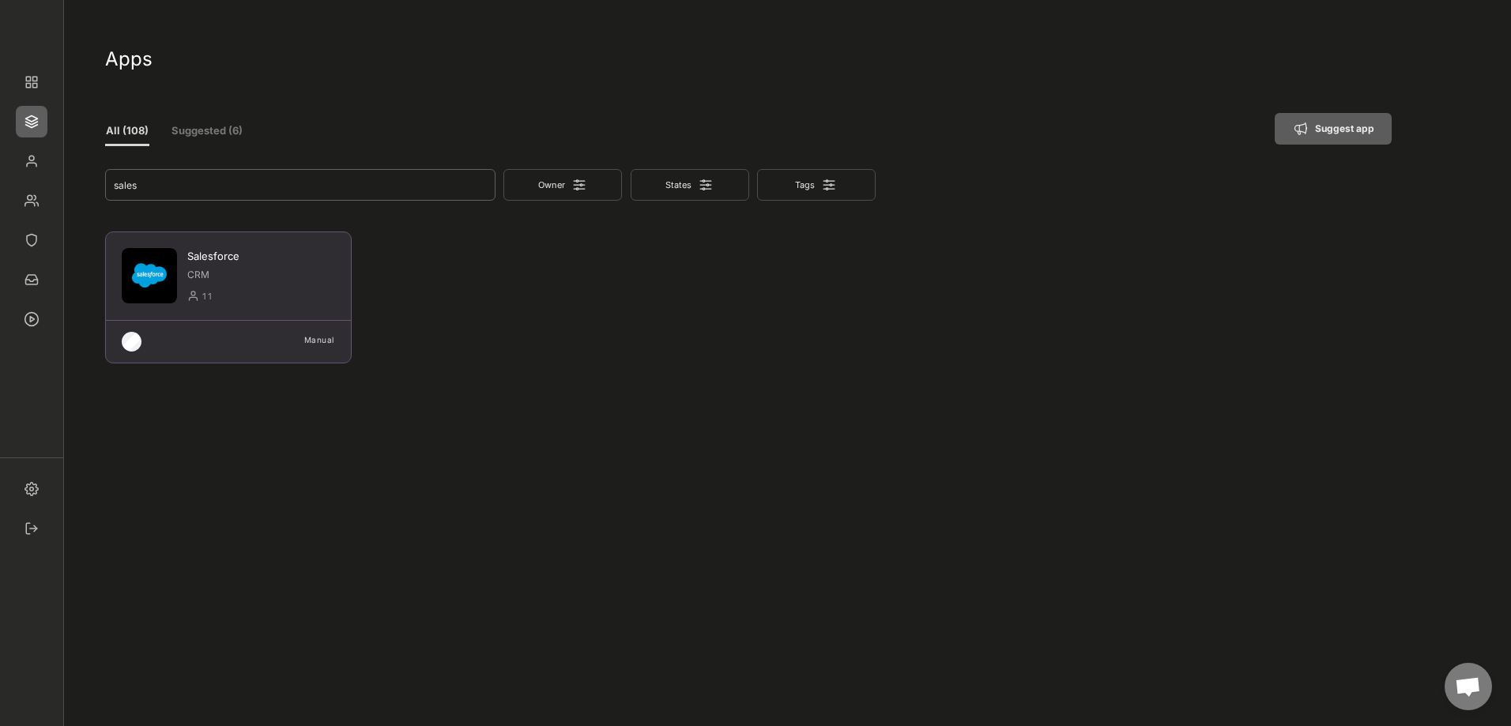
type input "sales"
click at [152, 282] on img at bounding box center [149, 275] width 55 height 55
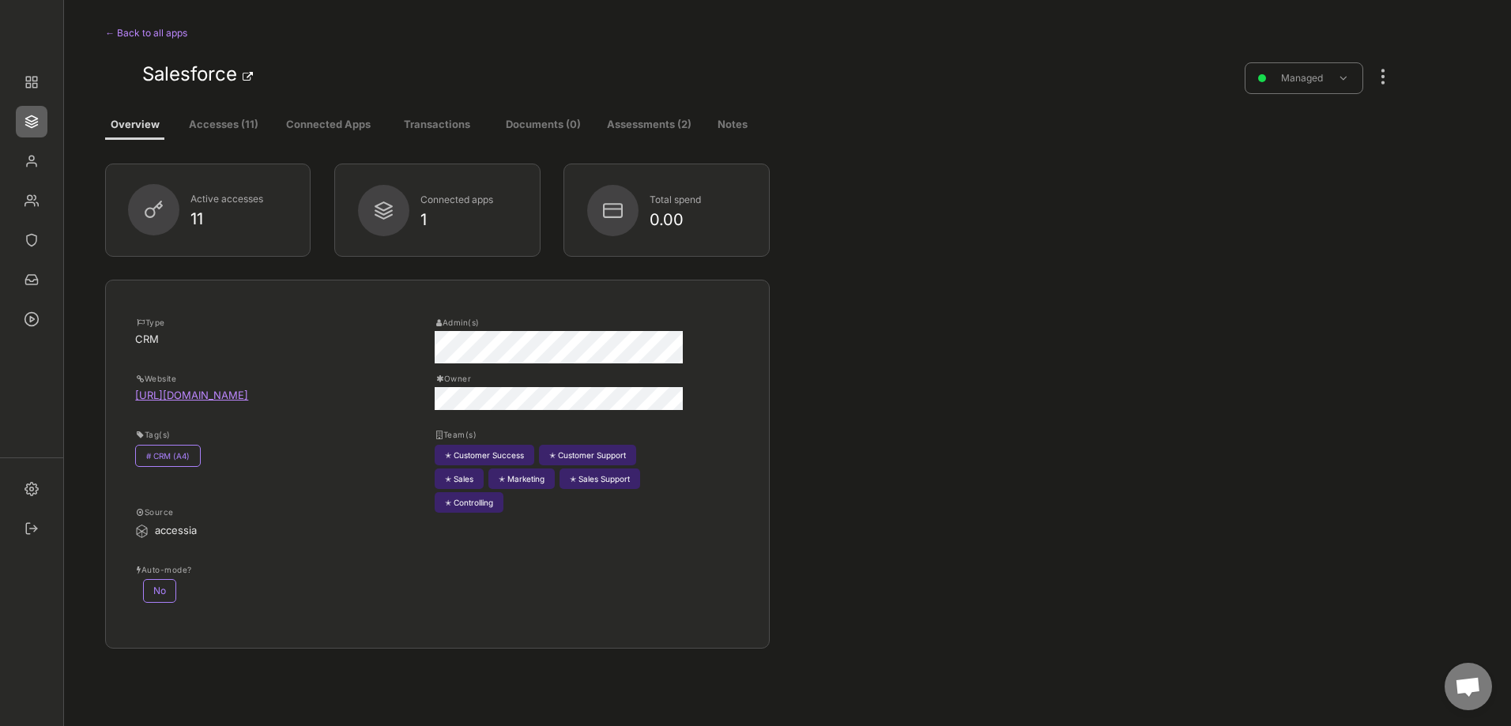
click at [636, 123] on button "Assessments (2)" at bounding box center [649, 125] width 90 height 28
select select ""every_3_months""
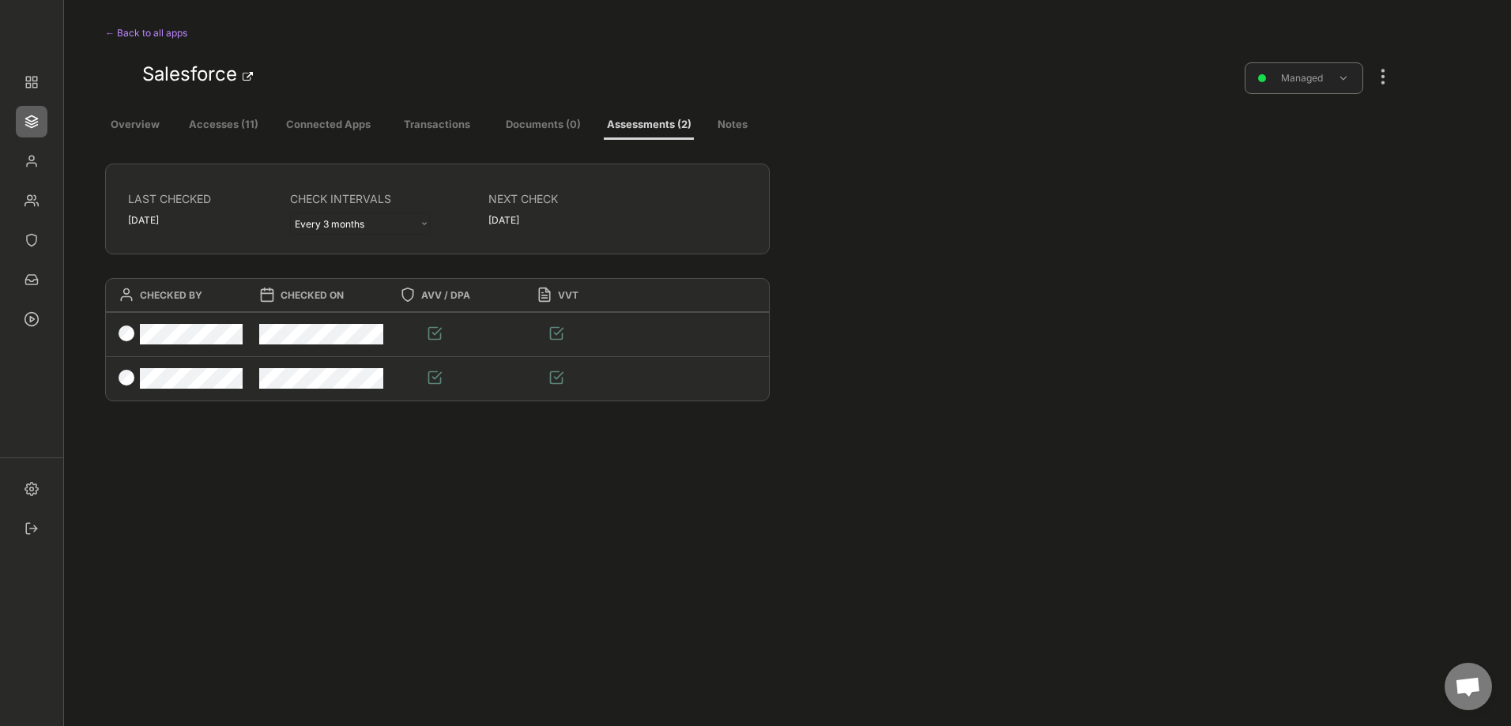
click at [1313, 80] on div "Managed" at bounding box center [1301, 77] width 77 height 15
click at [1134, 143] on div "LAST CHECKED CHECK INTERVALS NEXT CHECK Jan 10, 2025 - Every 3 months Every 6 m…" at bounding box center [749, 313] width 1288 height 346
click at [230, 123] on button "Accesses (11)" at bounding box center [223, 125] width 91 height 28
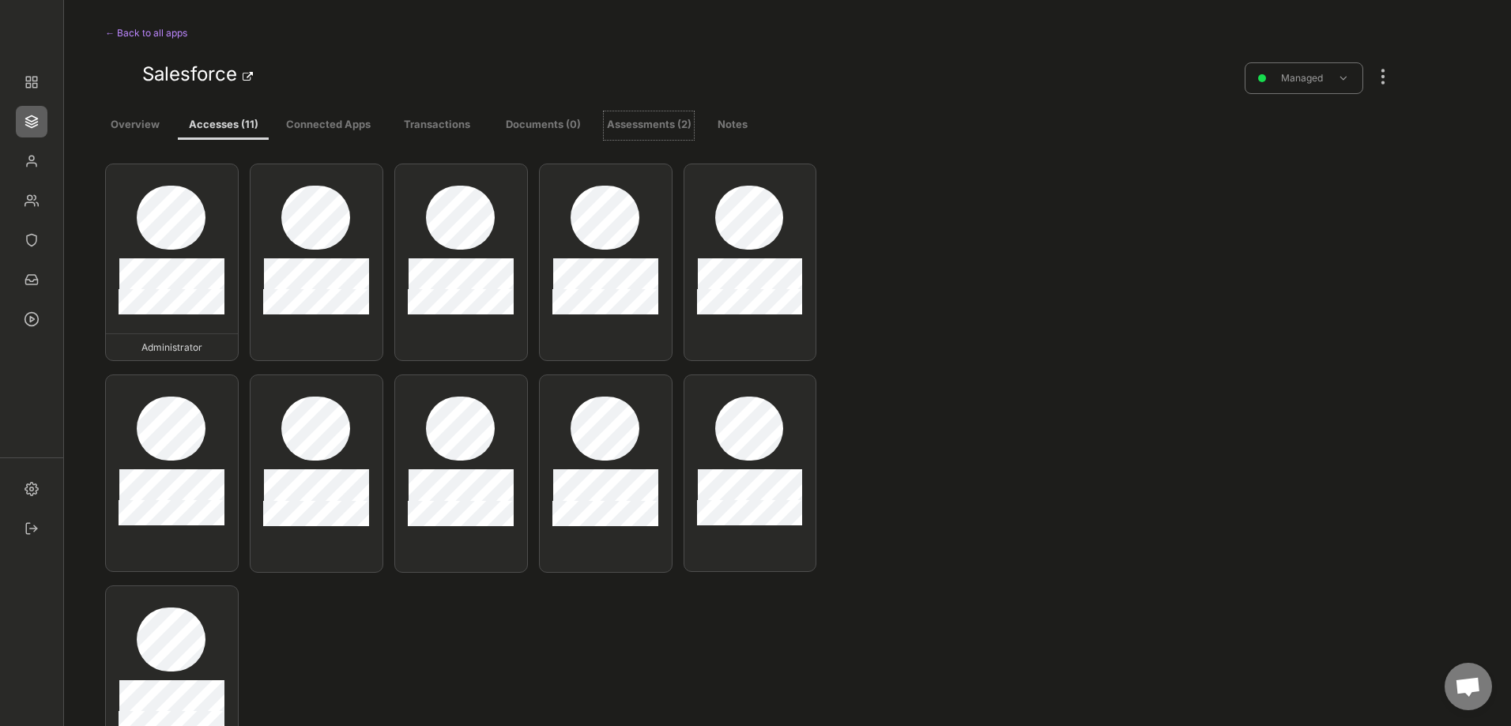
click at [646, 122] on button "Assessments (2)" at bounding box center [649, 125] width 90 height 28
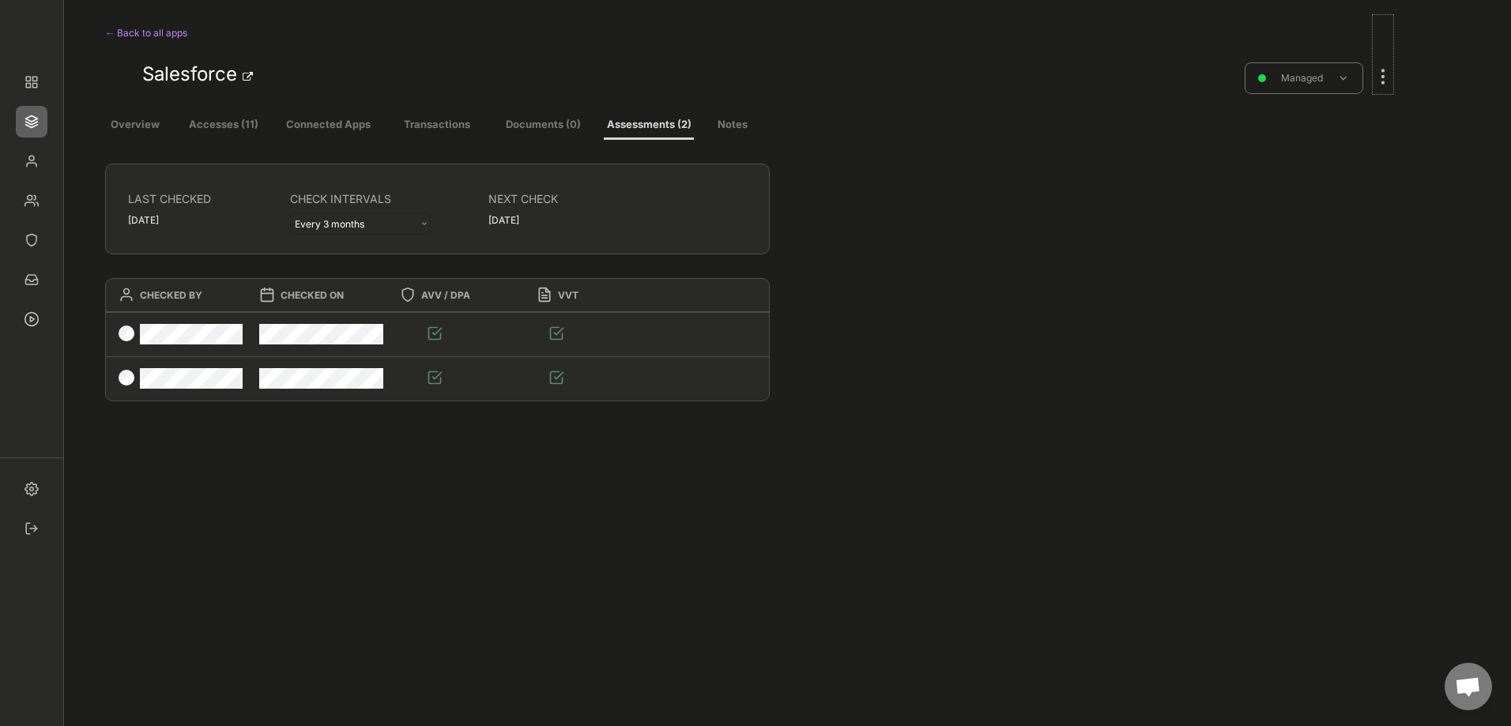
click at [1382, 75] on div at bounding box center [1383, 68] width 21 height 35
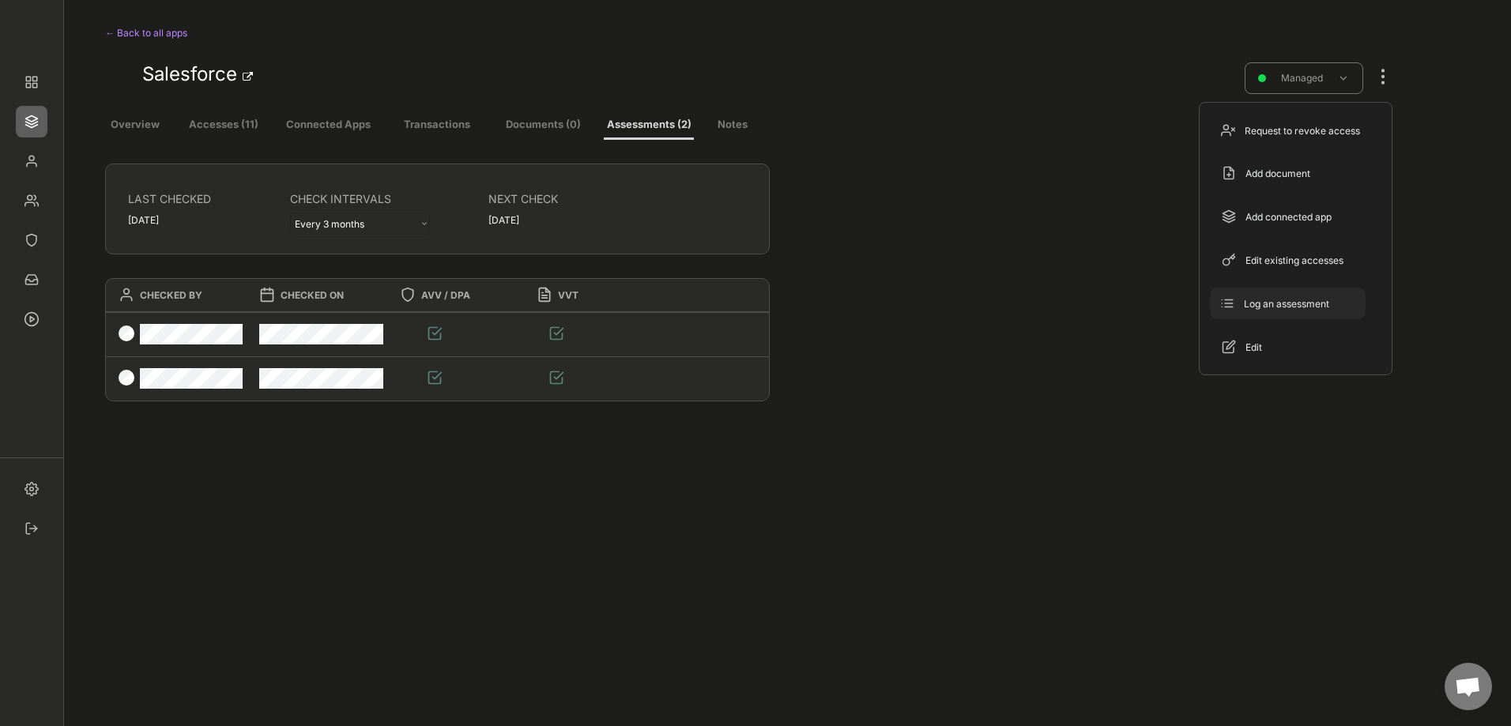
click at [1275, 299] on div "Log an assessment" at bounding box center [1297, 304] width 107 height 14
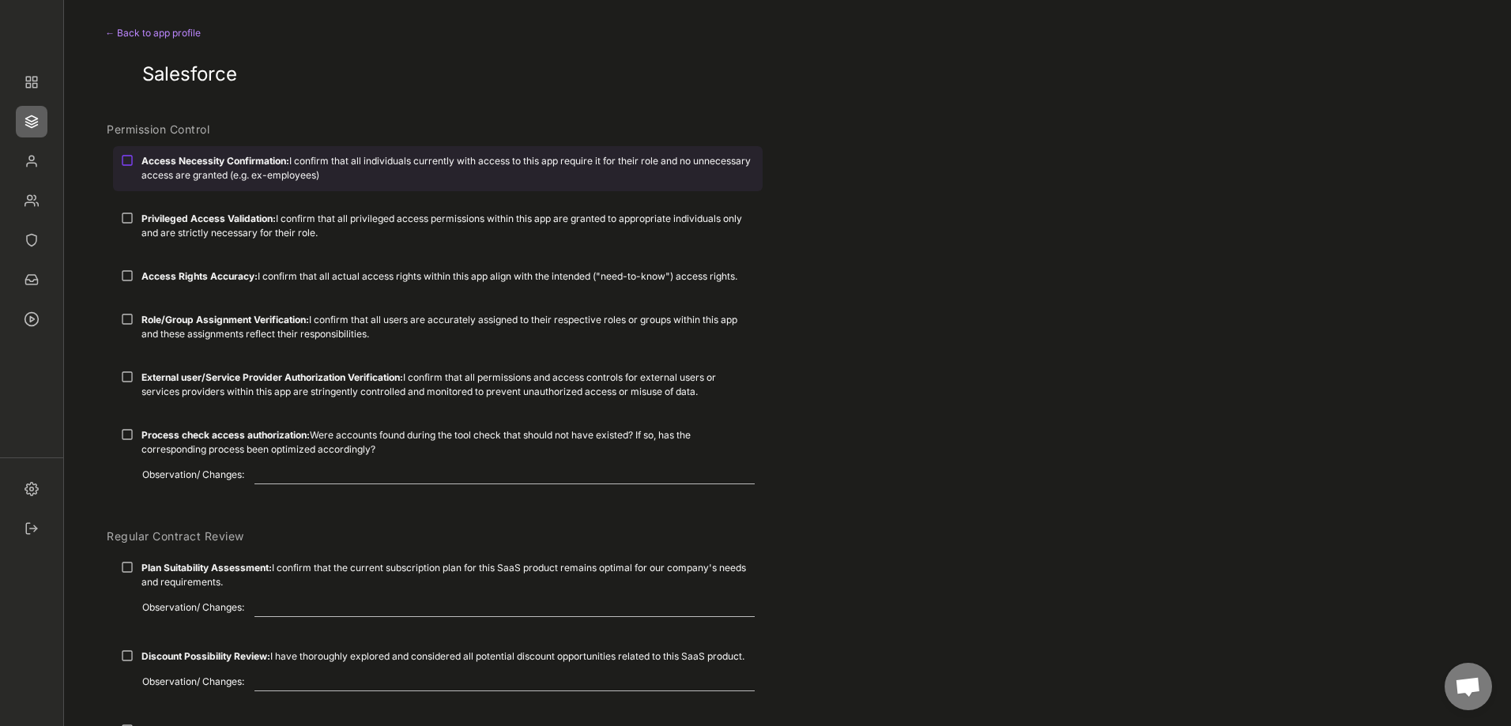
click at [122, 158] on div at bounding box center [127, 160] width 13 height 13
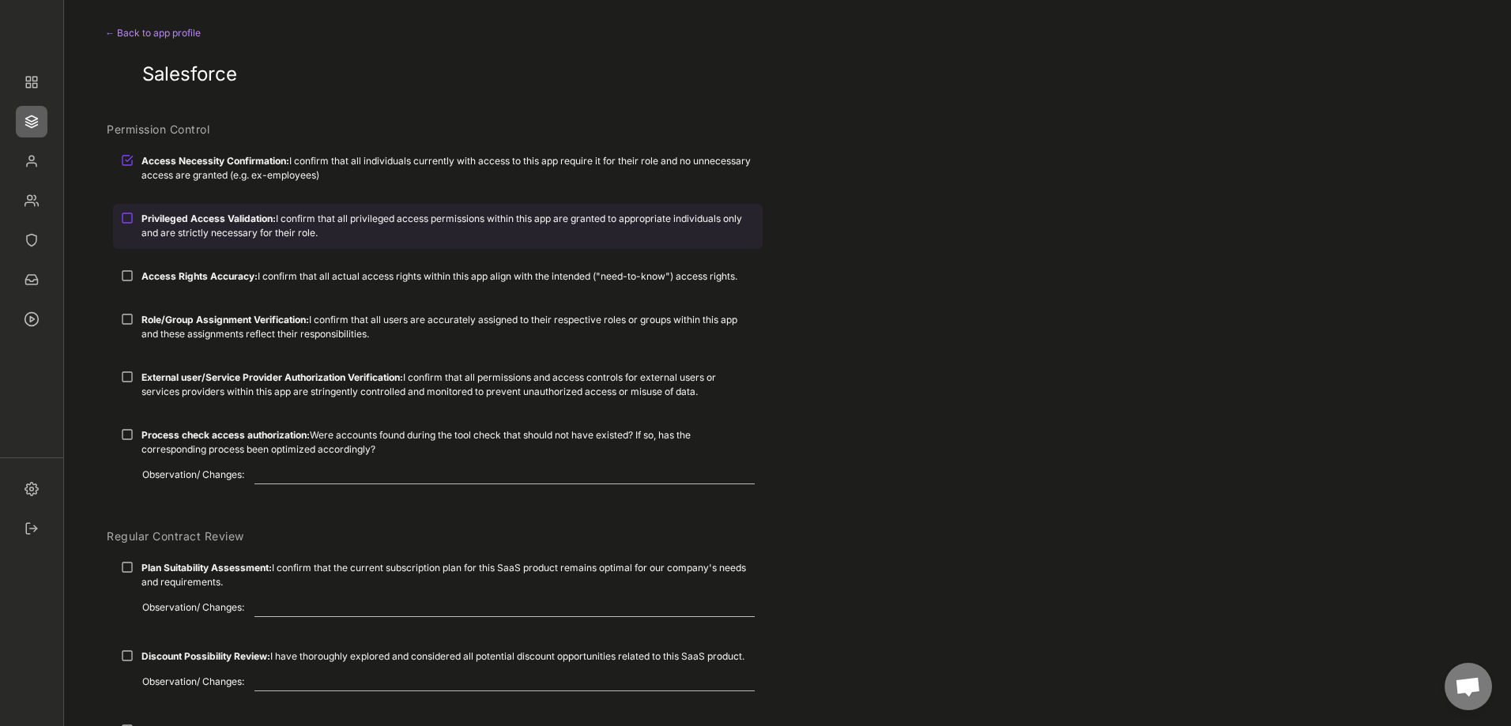
click at [122, 213] on div at bounding box center [127, 218] width 13 height 13
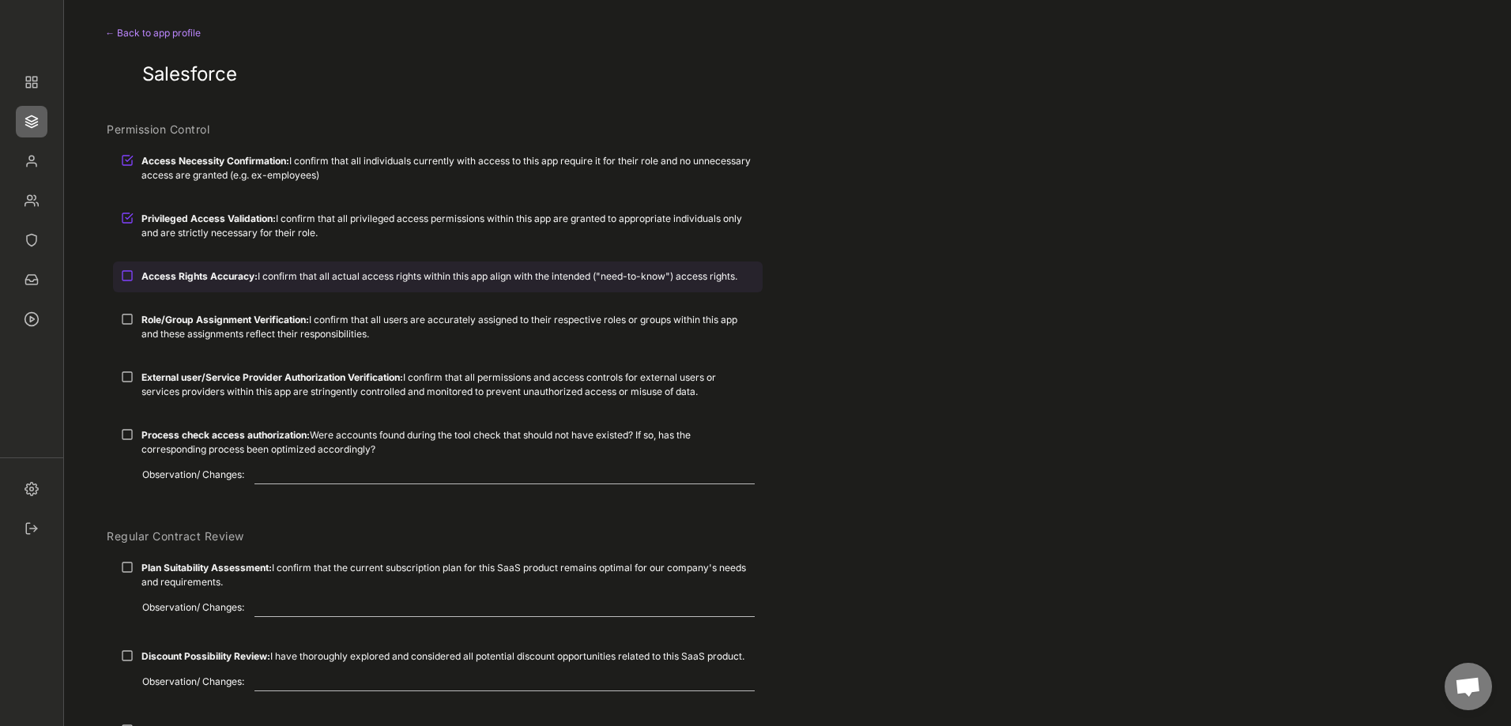
click at [126, 274] on div at bounding box center [127, 275] width 13 height 13
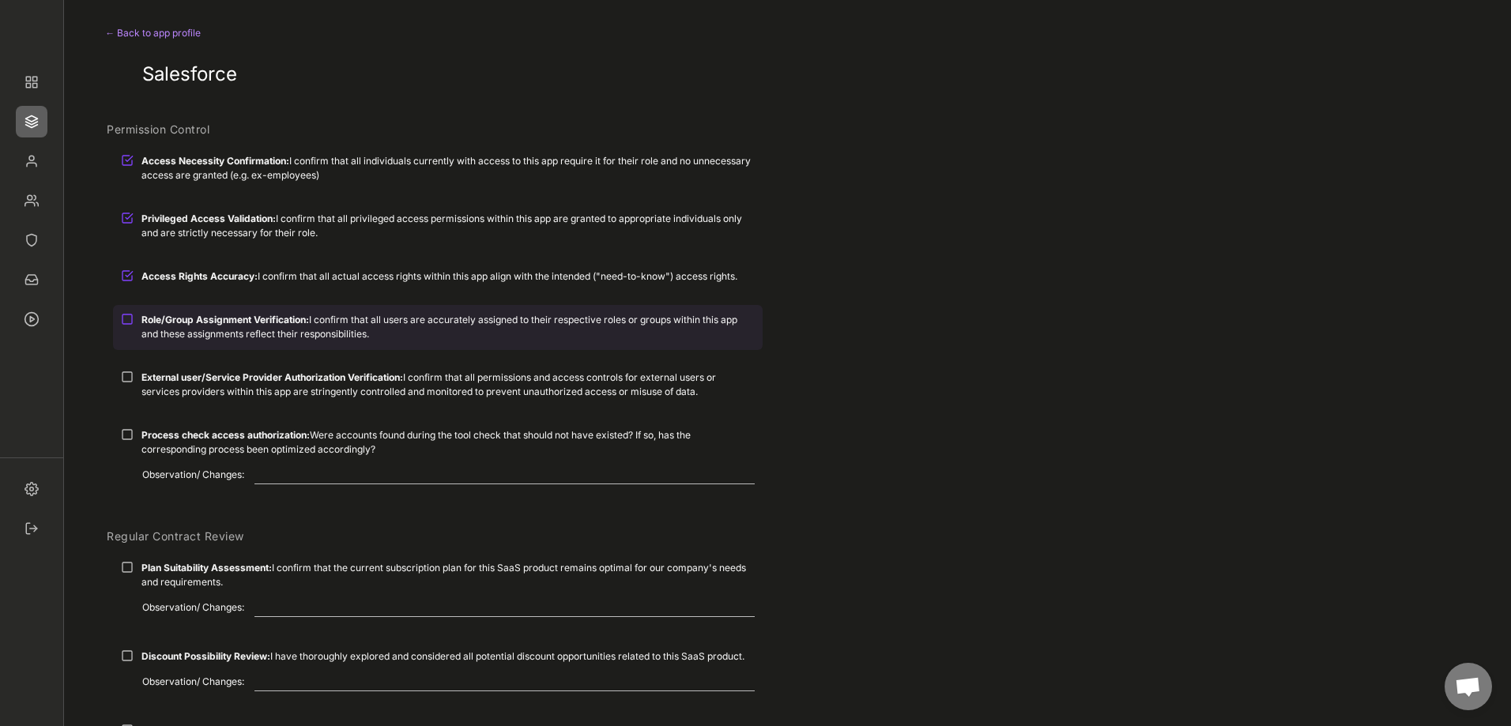
click at [122, 317] on div at bounding box center [127, 319] width 13 height 13
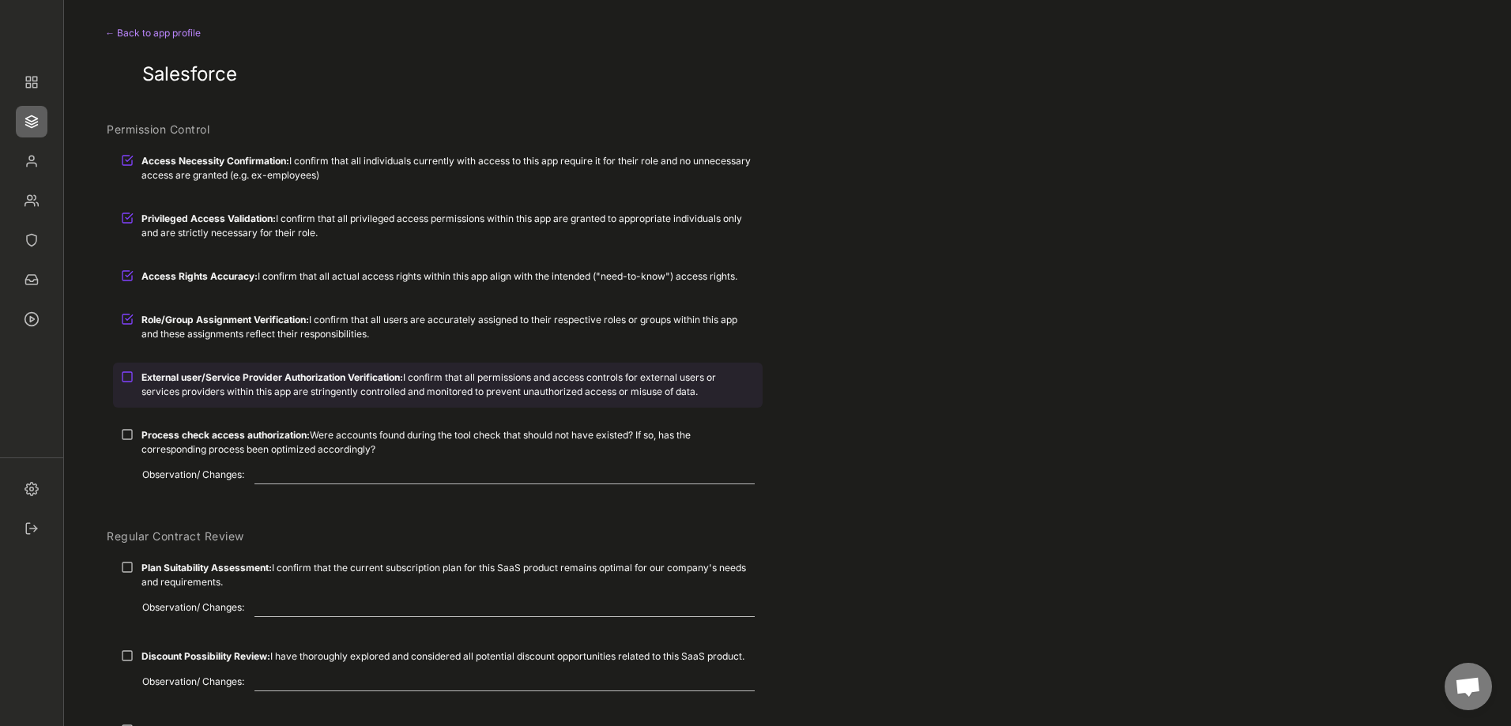
click at [123, 378] on div at bounding box center [127, 377] width 13 height 13
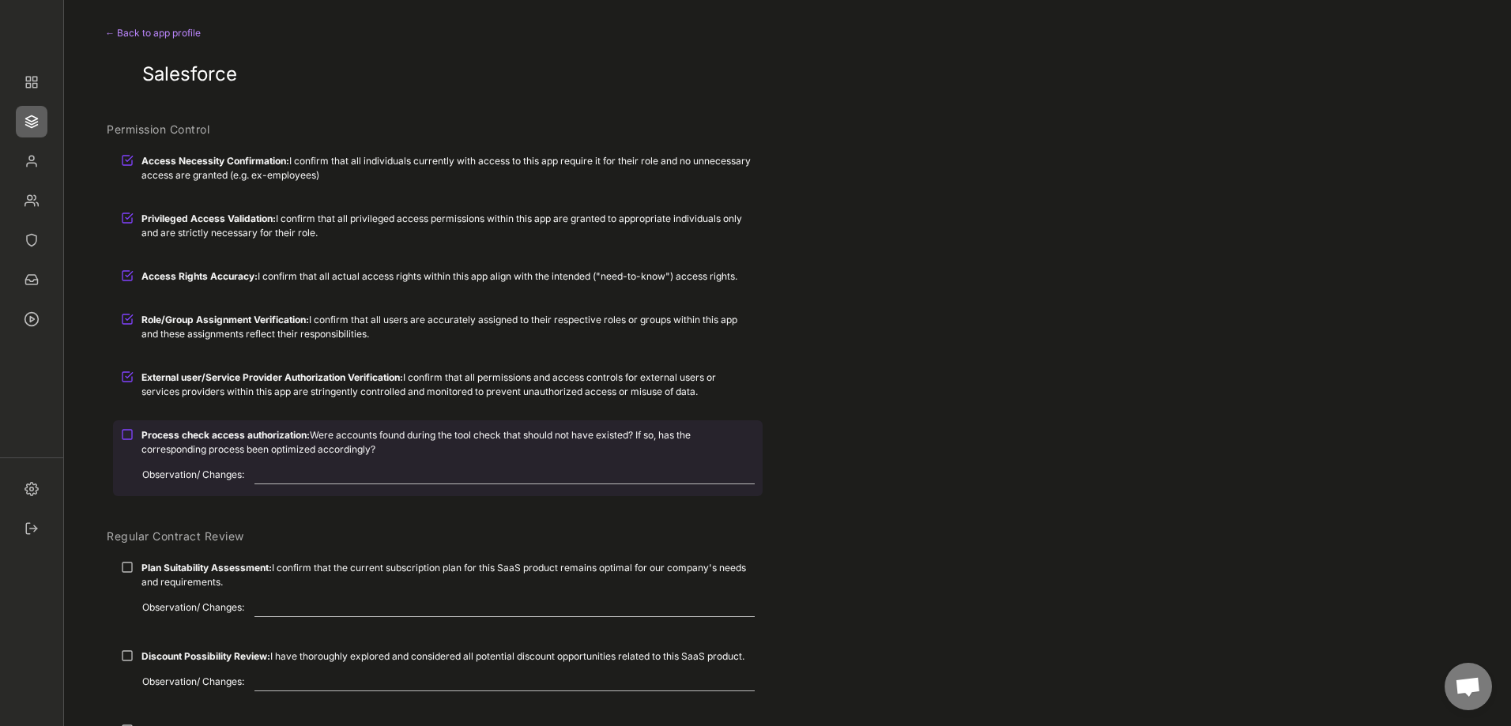
click at [126, 435] on div at bounding box center [127, 434] width 13 height 13
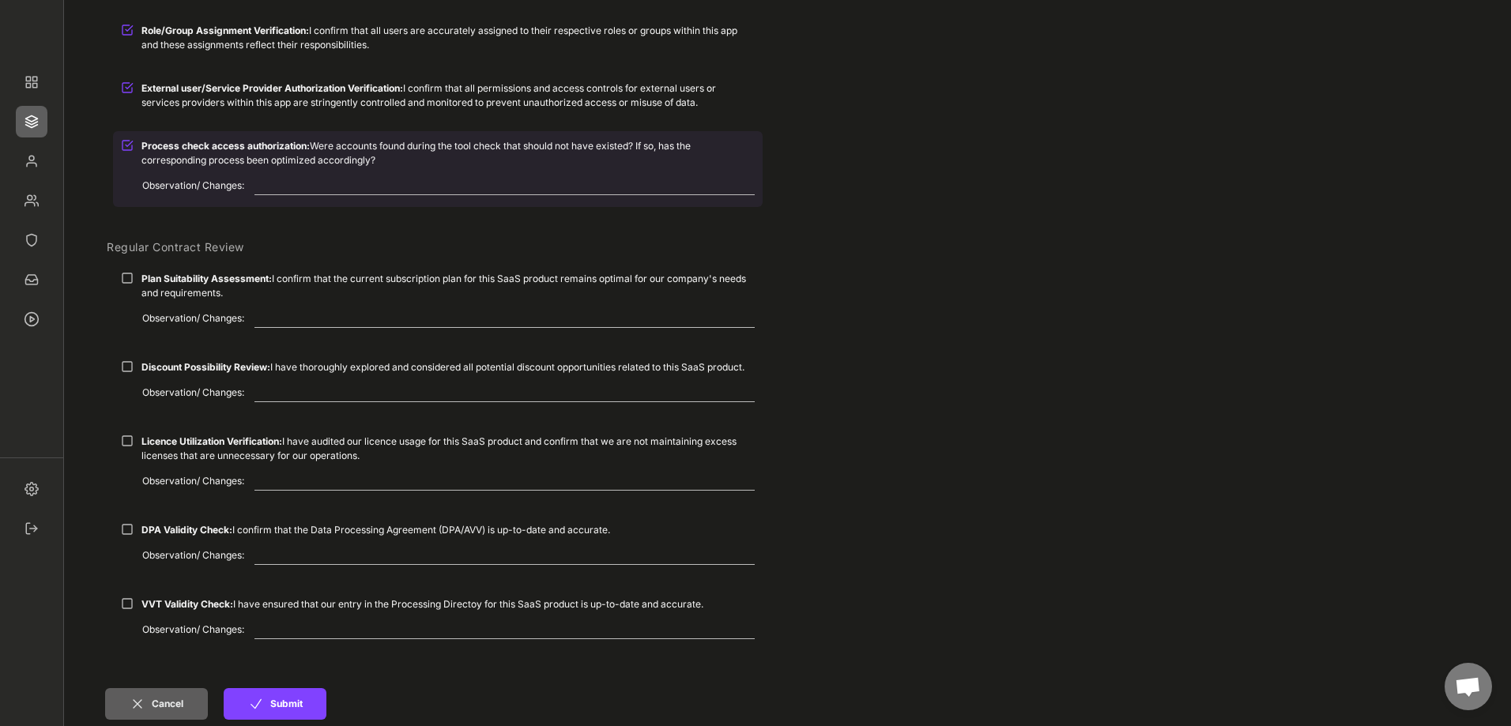
scroll to position [316, 0]
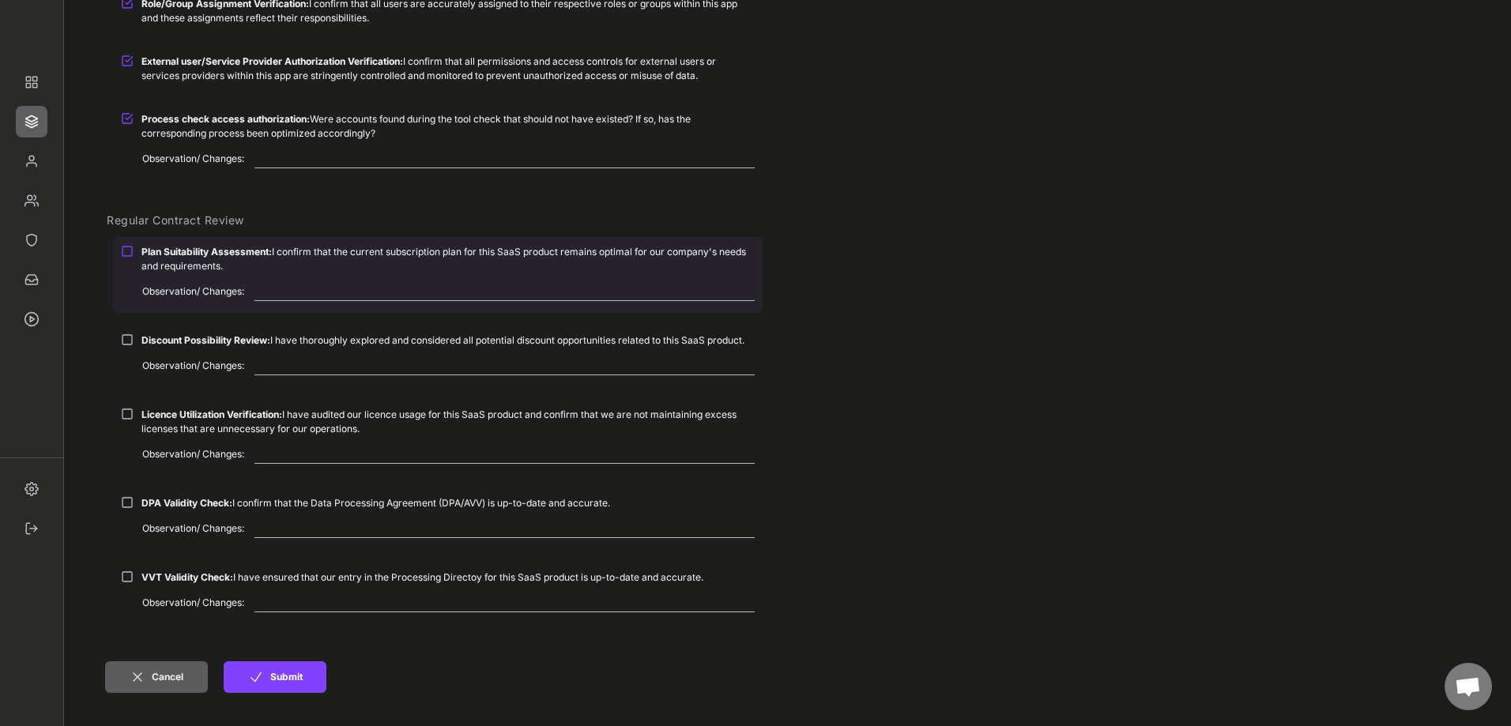
click at [121, 250] on div at bounding box center [127, 251] width 13 height 13
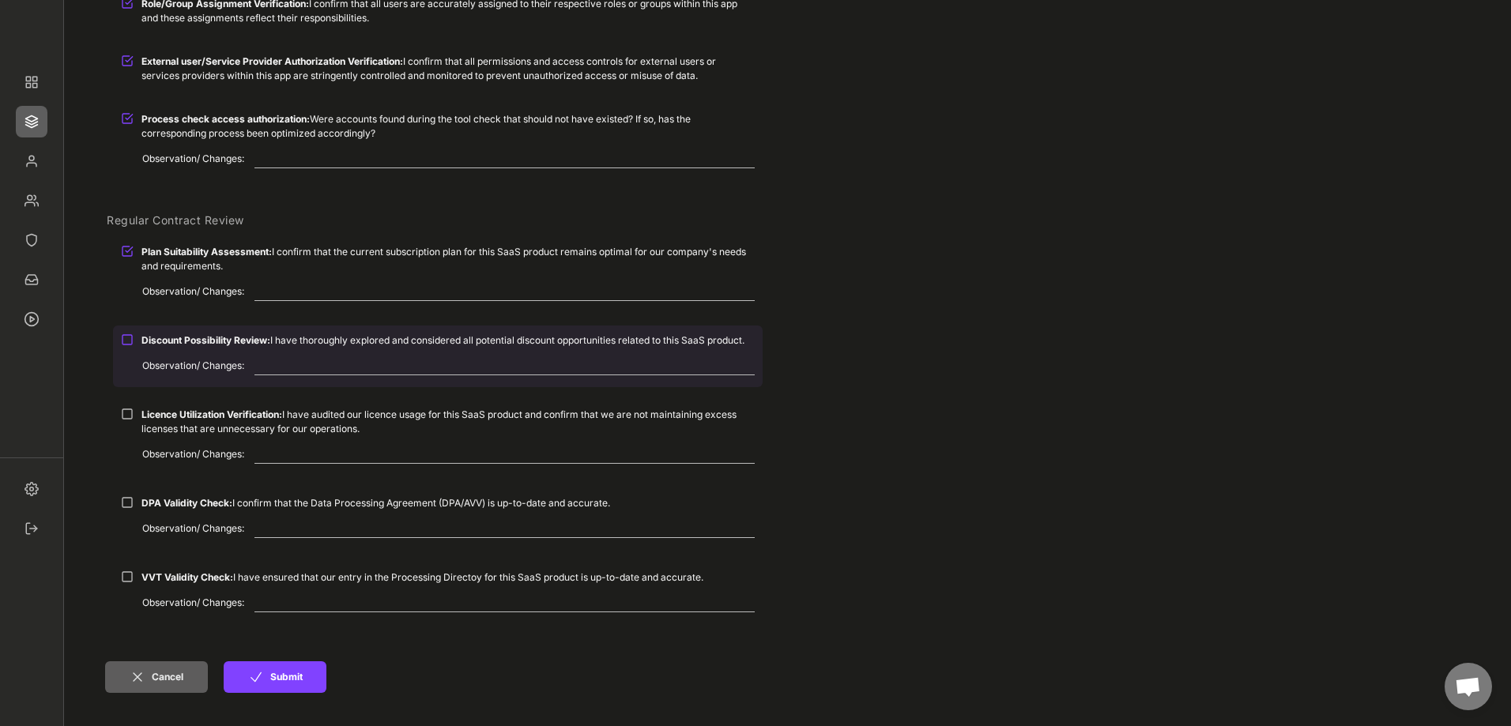
click at [125, 337] on div at bounding box center [127, 339] width 13 height 13
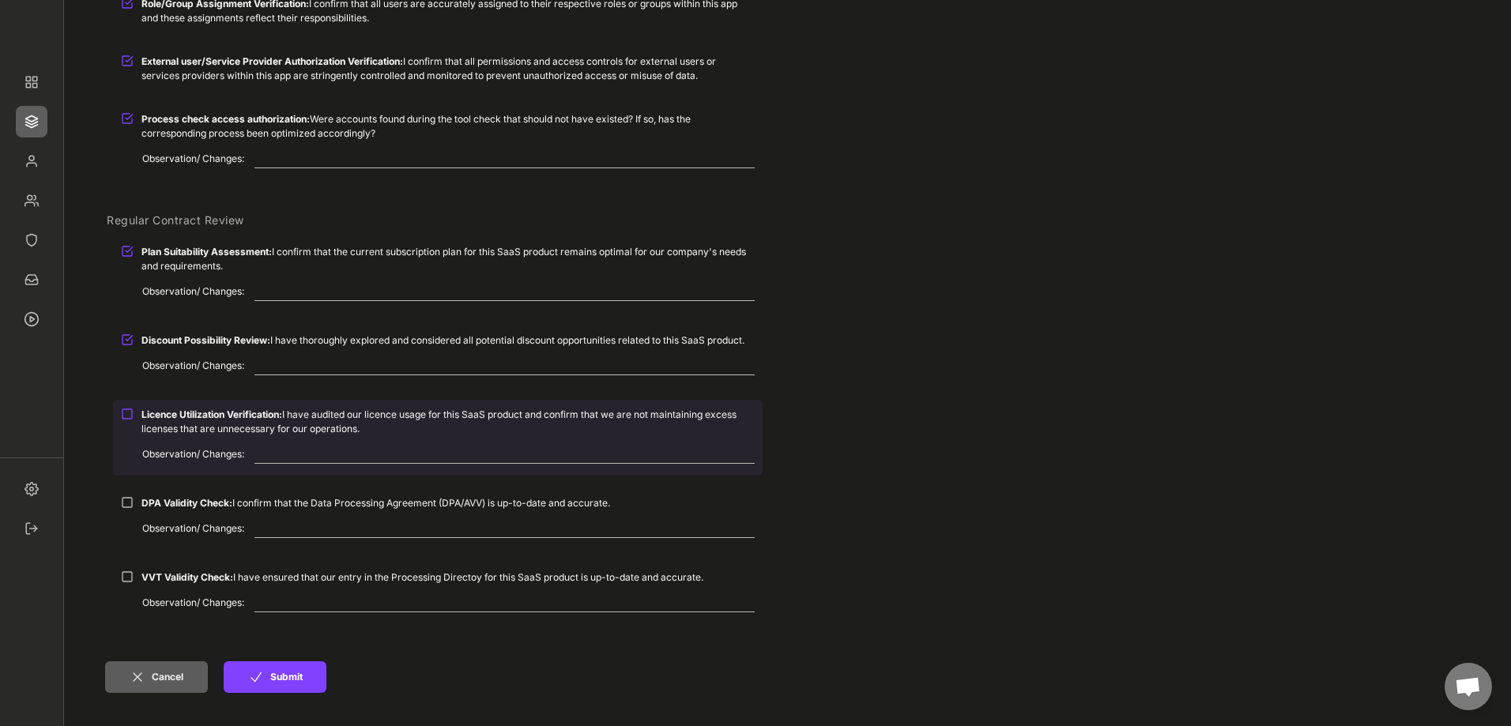
click at [122, 410] on div at bounding box center [127, 414] width 13 height 13
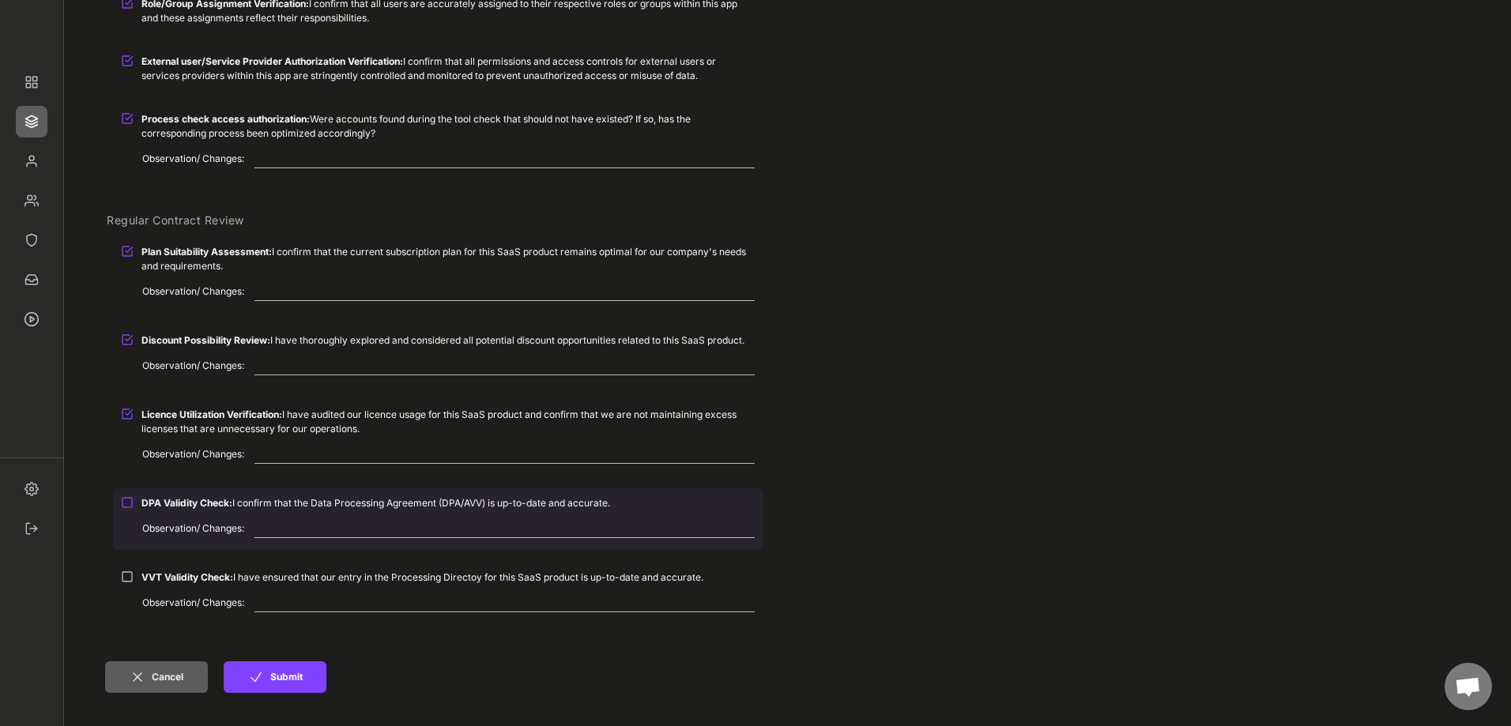
click at [126, 503] on div at bounding box center [127, 502] width 13 height 13
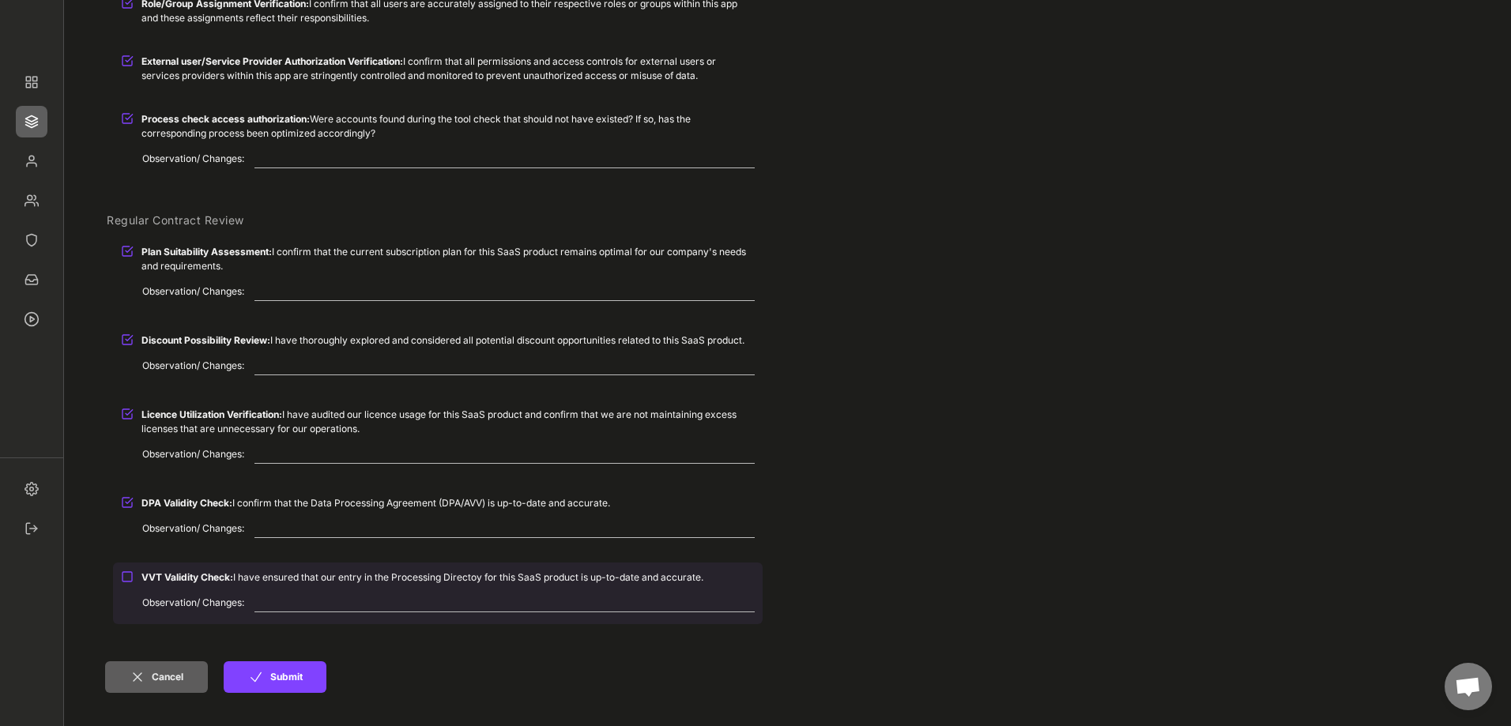
click at [129, 571] on div at bounding box center [127, 577] width 13 height 13
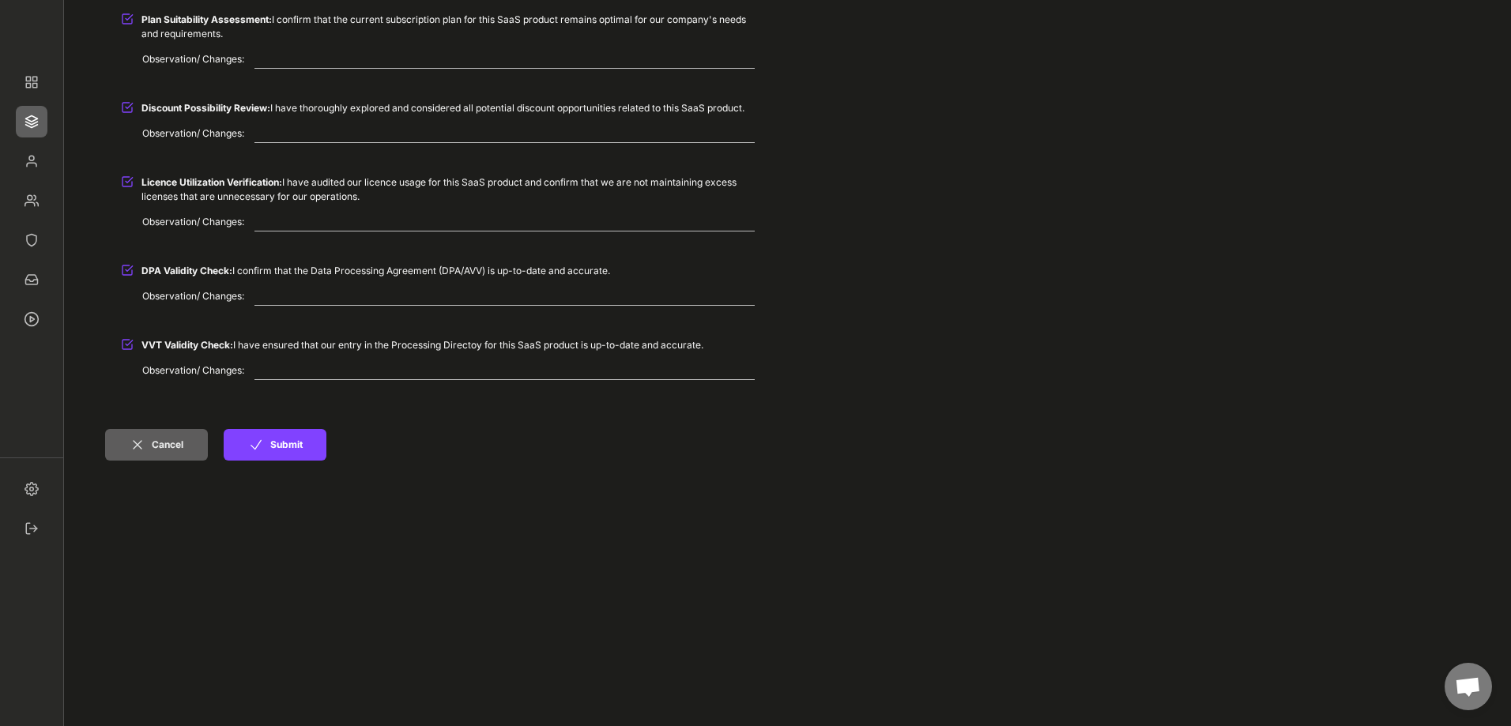
scroll to position [632, 0]
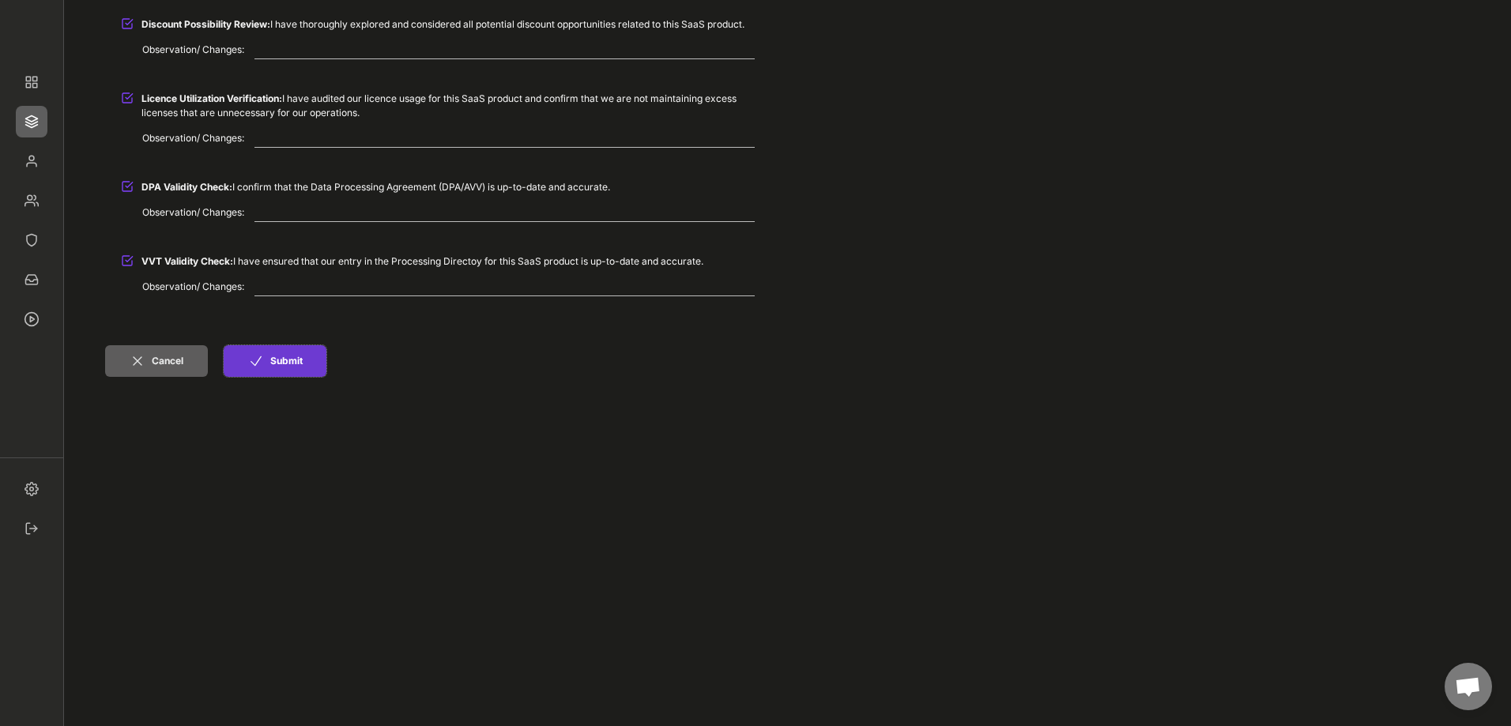
click at [303, 368] on button "Submit" at bounding box center [275, 361] width 103 height 32
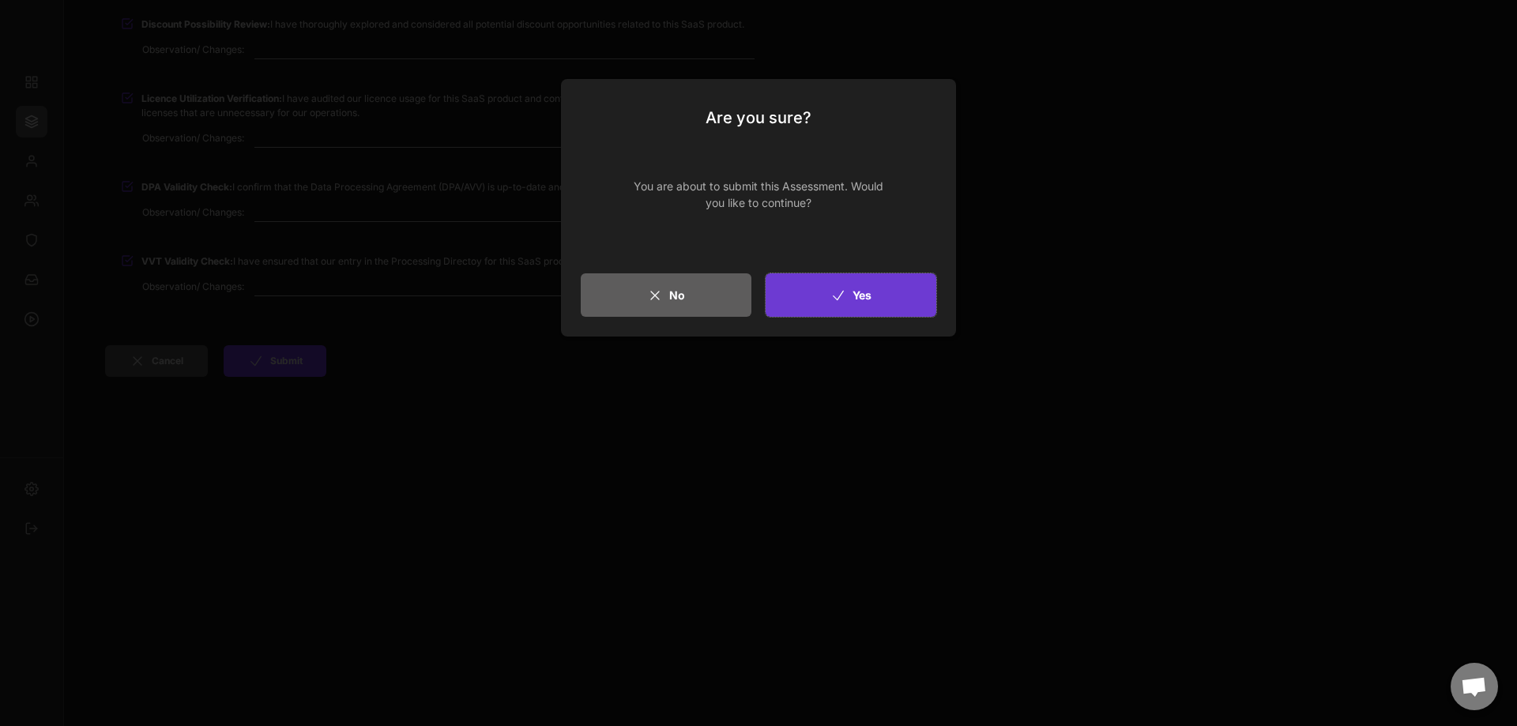
click at [883, 299] on button "Yes" at bounding box center [851, 294] width 171 height 43
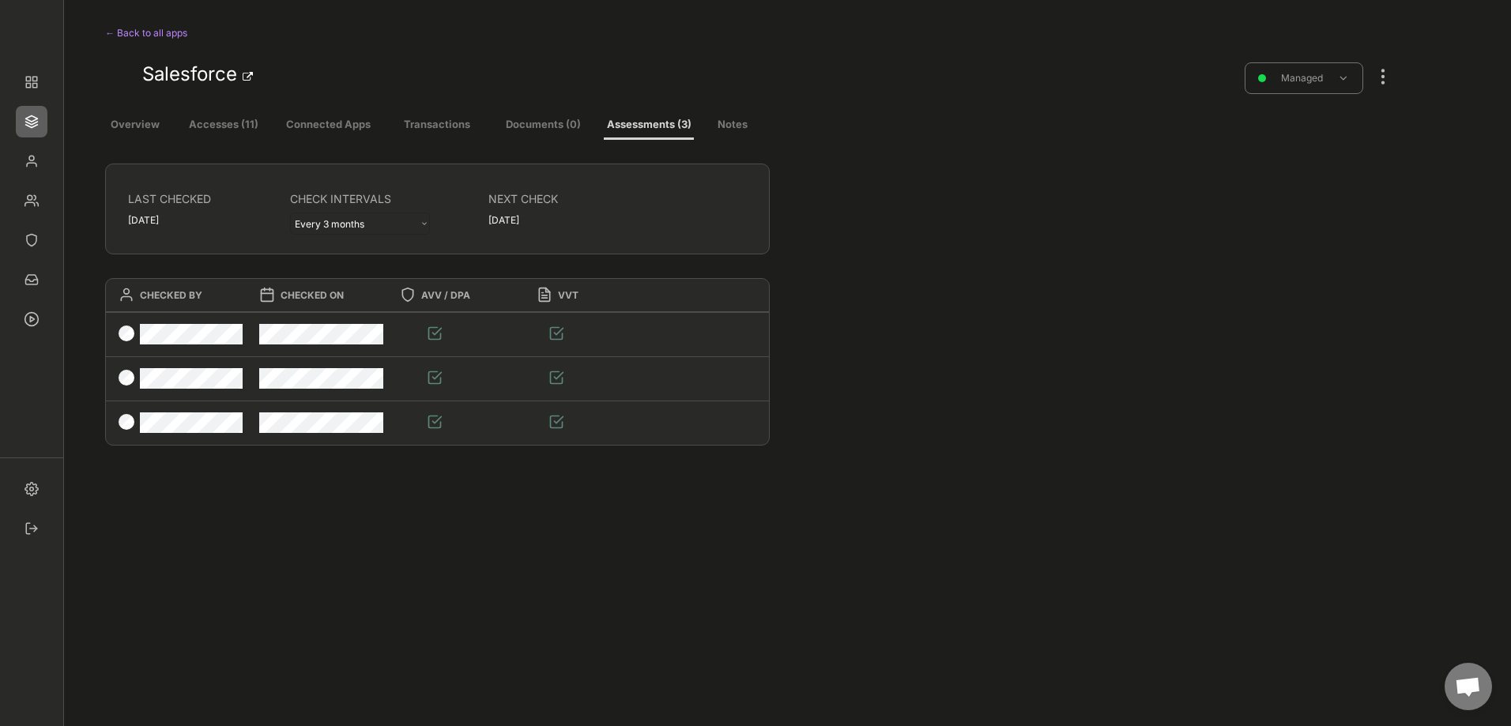
click at [38, 121] on img at bounding box center [32, 122] width 32 height 32
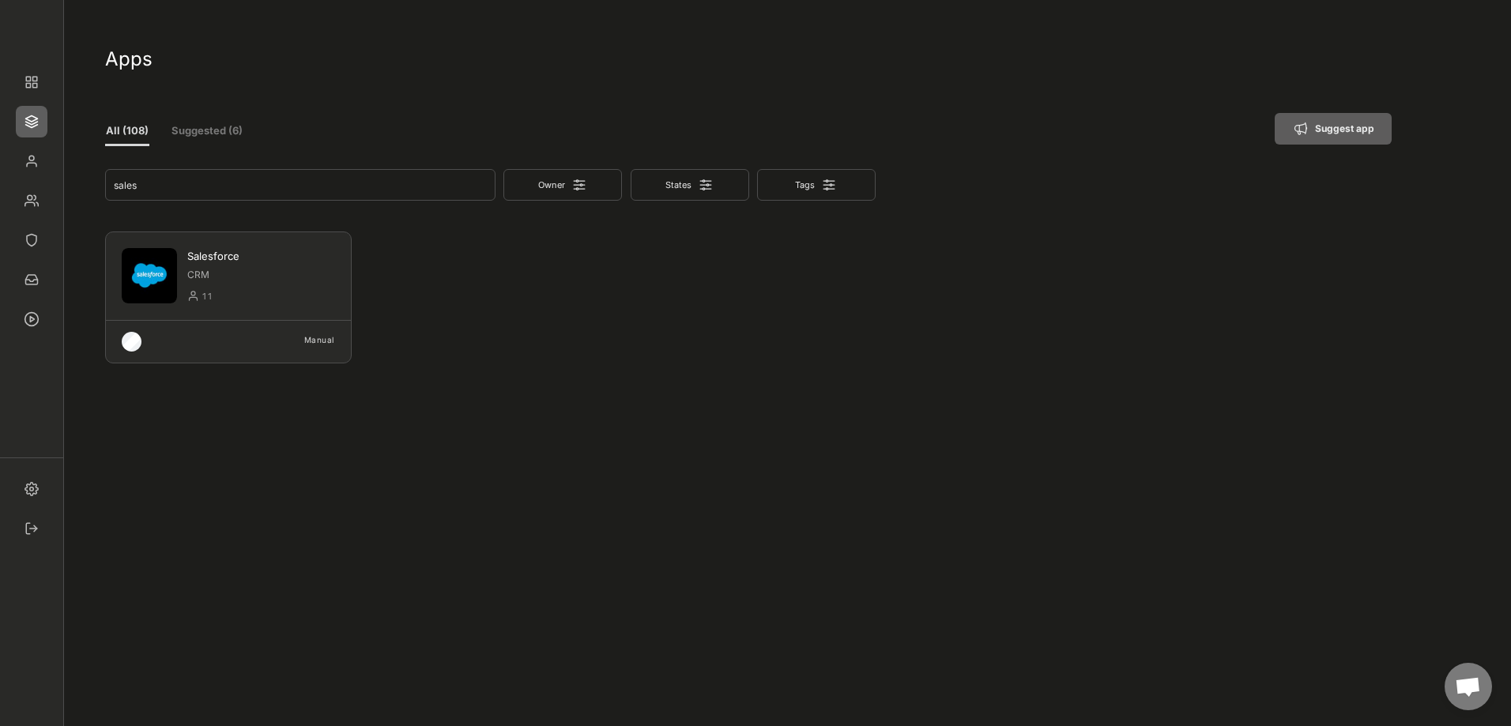
click at [570, 186] on button "Owner" at bounding box center [562, 185] width 119 height 32
click at [593, 307] on div "Christian Nicolosi" at bounding box center [592, 312] width 133 height 28
click at [396, 189] on input "input" at bounding box center [300, 185] width 390 height 32
type input "s"
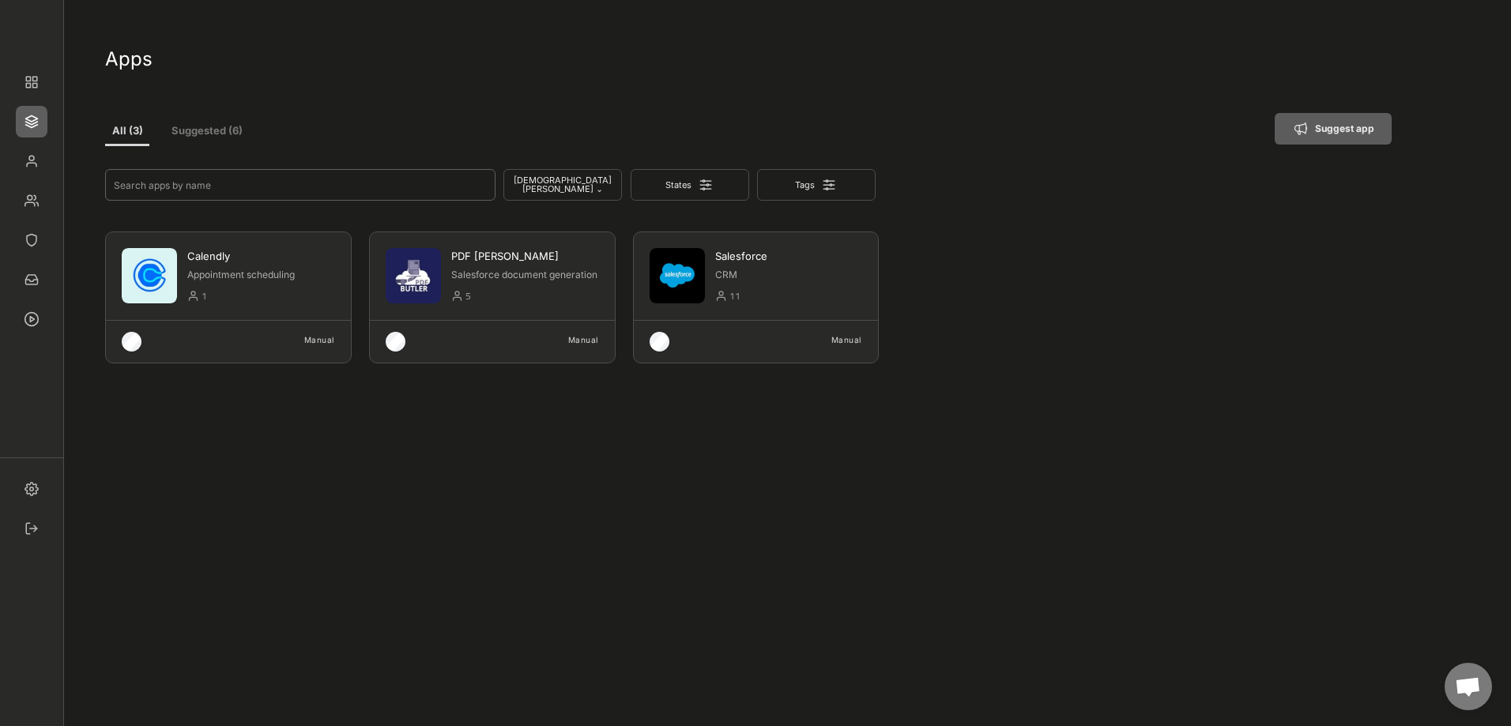
click at [409, 436] on div at bounding box center [501, 450] width 264 height 155
click at [824, 179] on icon at bounding box center [829, 185] width 16 height 16
click at [714, 182] on icon at bounding box center [706, 185] width 16 height 16
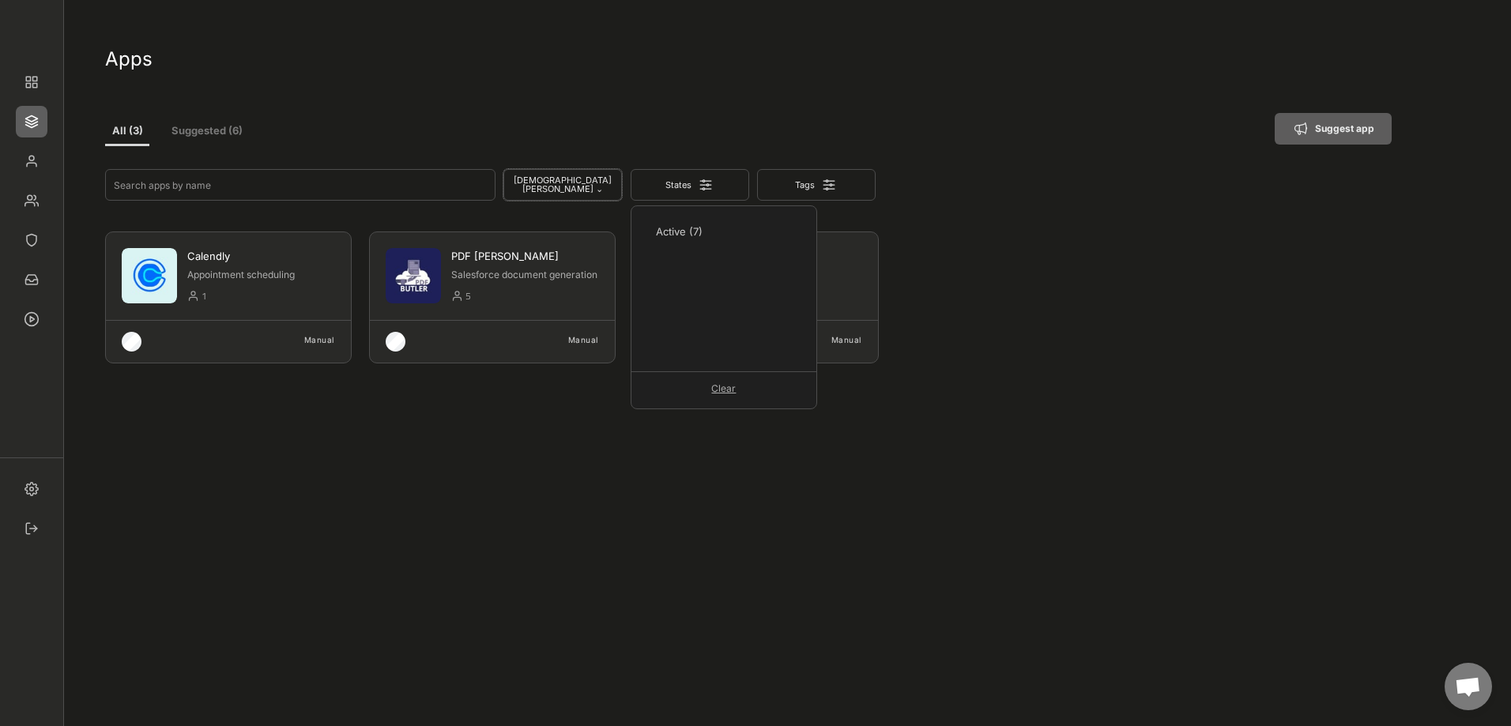
click at [579, 180] on button "Christian Nicolosi ⌄" at bounding box center [562, 185] width 119 height 32
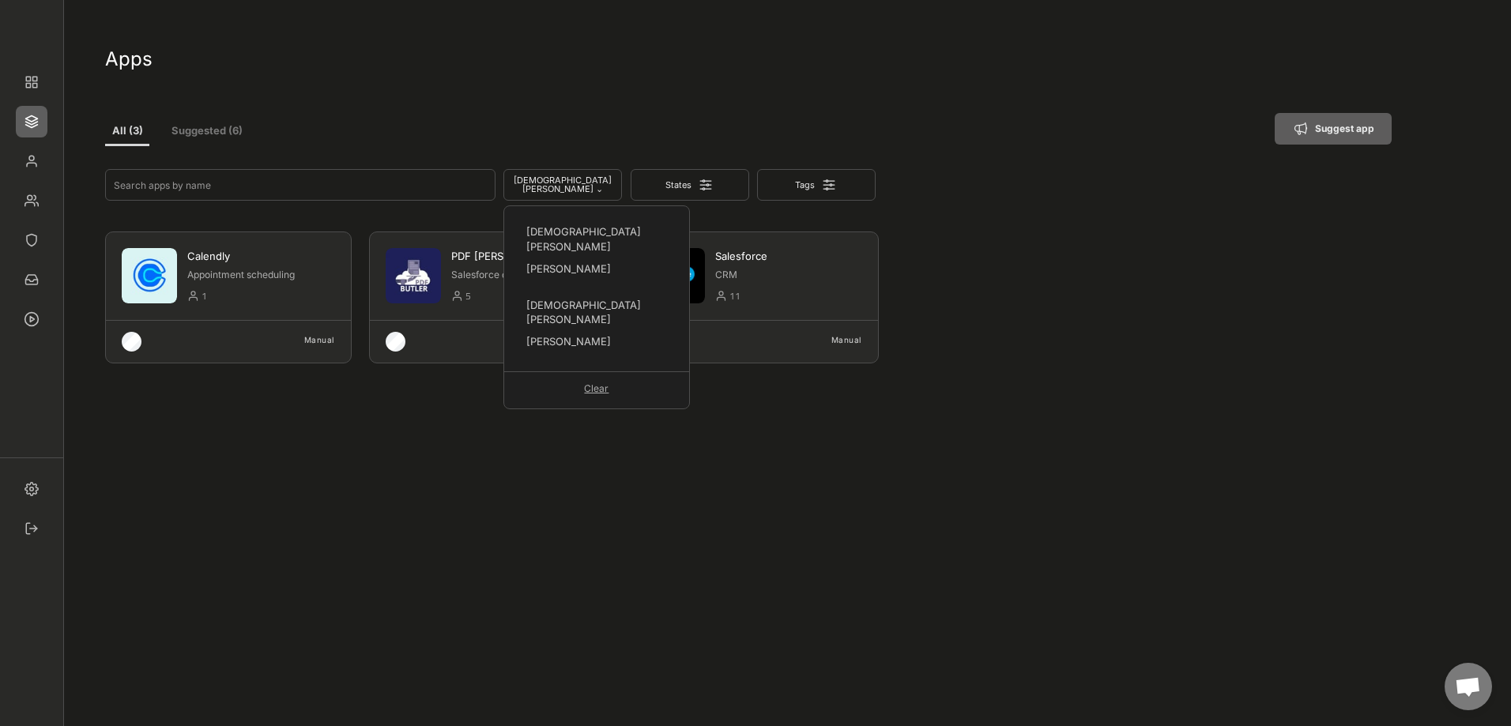
click at [344, 492] on div at bounding box center [237, 450] width 264 height 155
click at [320, 456] on div at bounding box center [237, 450] width 264 height 155
click at [39, 224] on img at bounding box center [32, 240] width 32 height 32
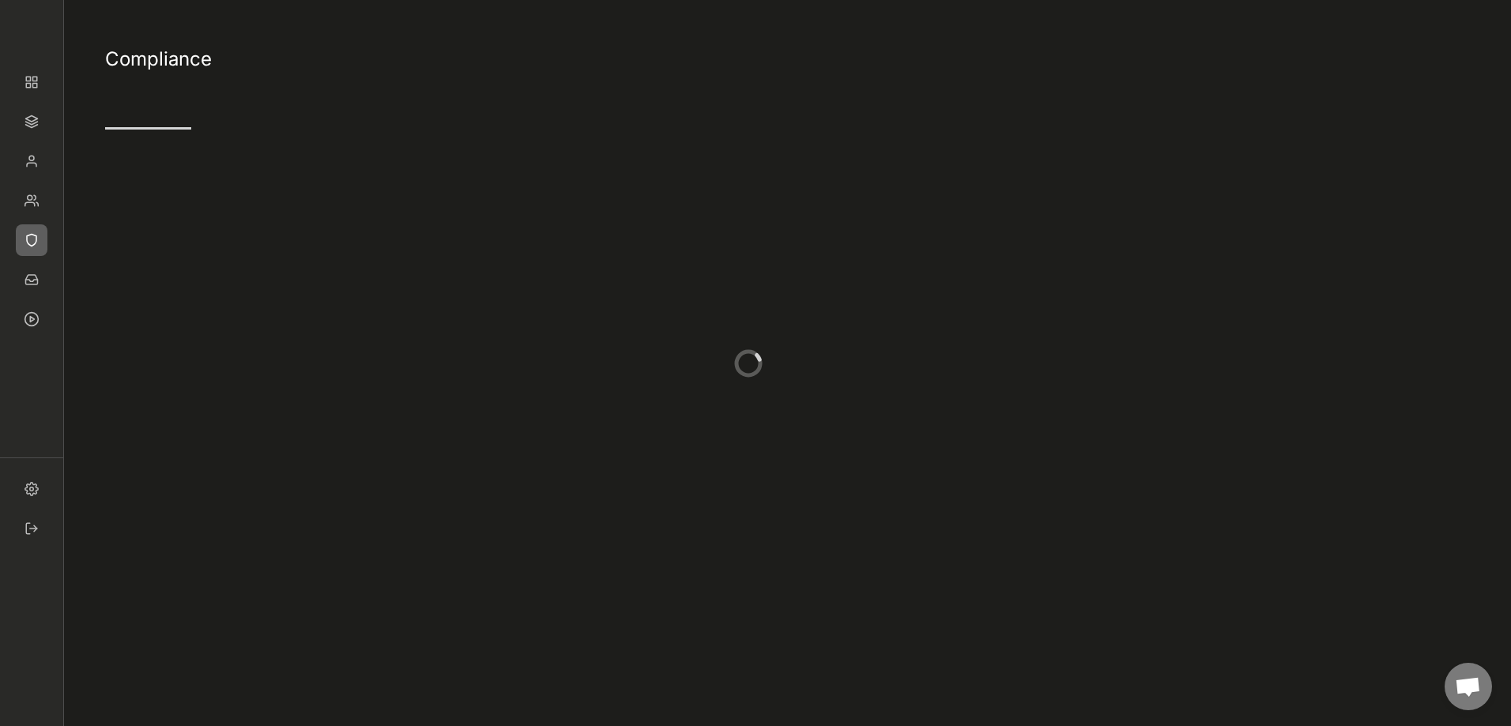
type input "1"
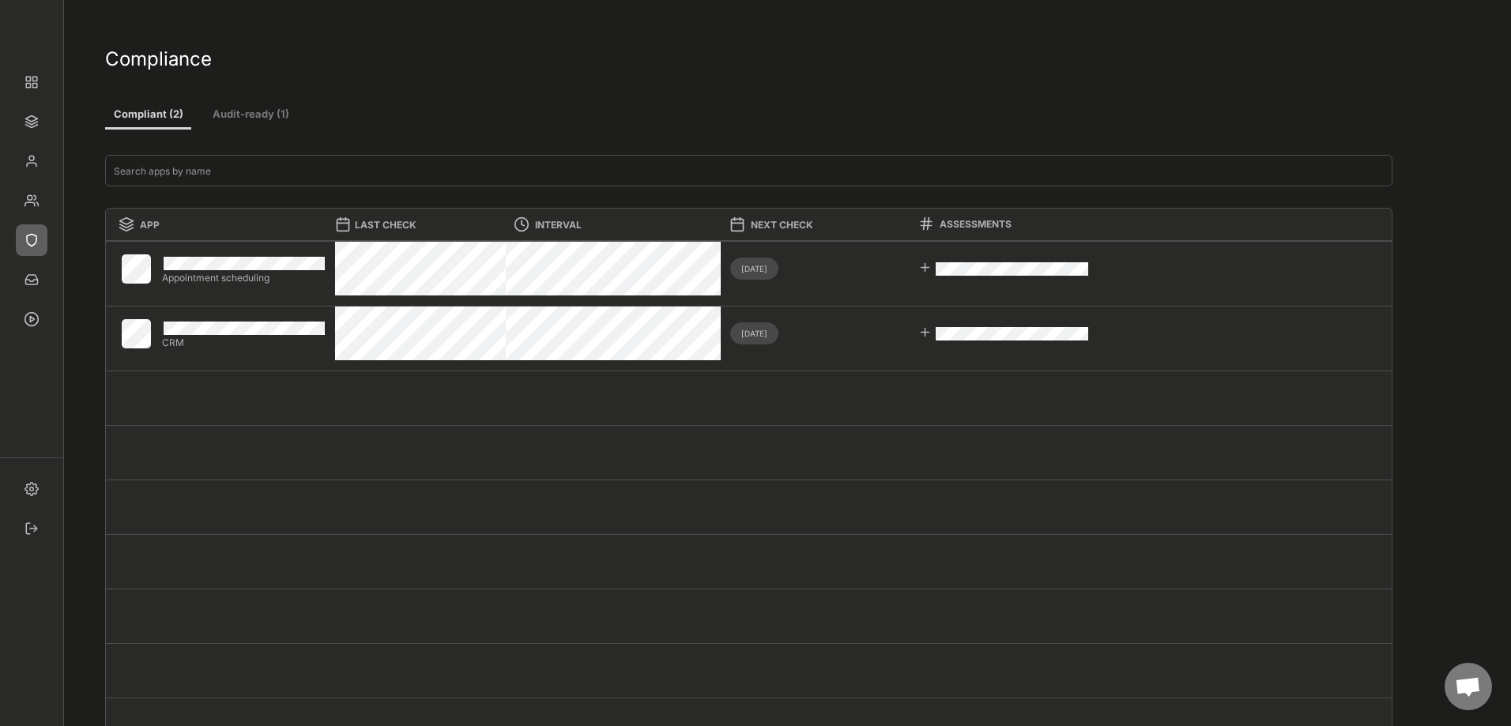
click at [269, 107] on button "Audit-ready (1)" at bounding box center [250, 115] width 95 height 28
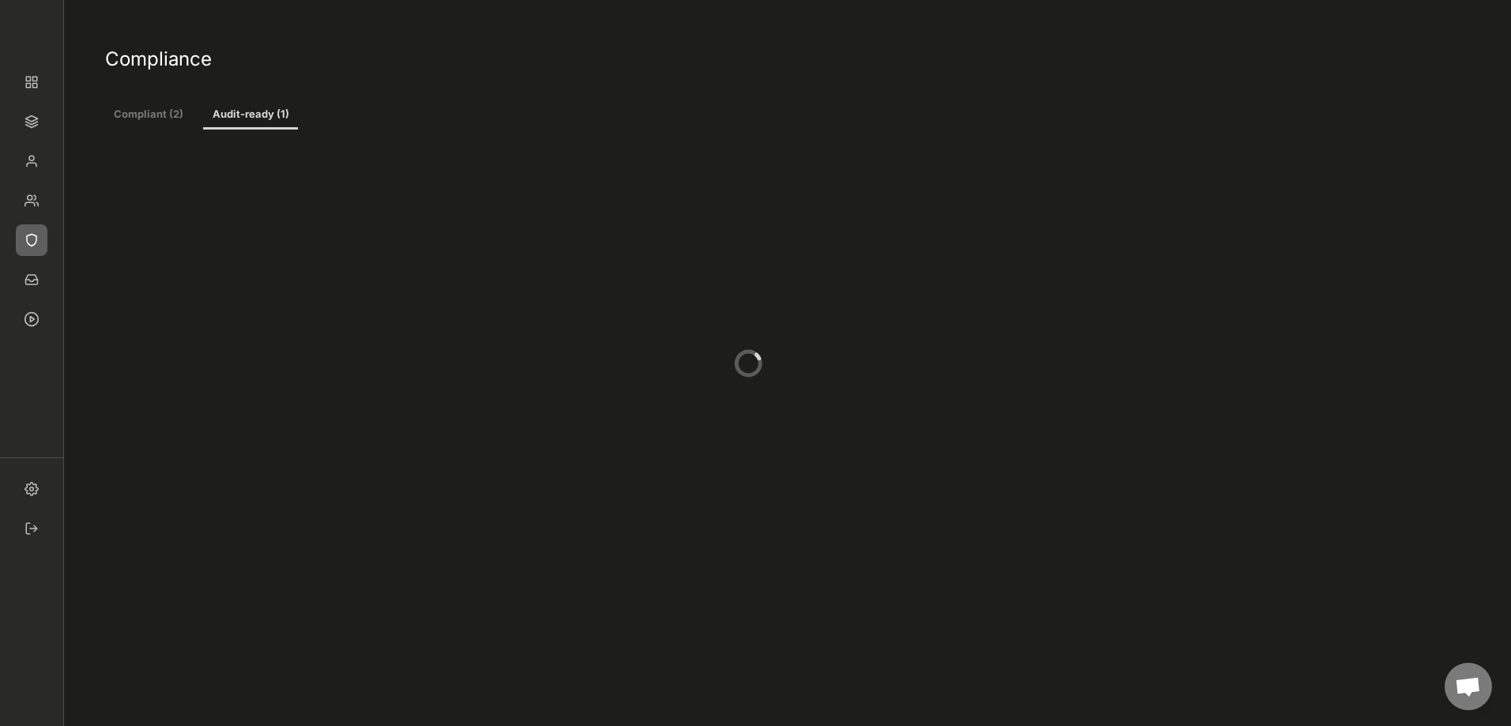
type input "1"
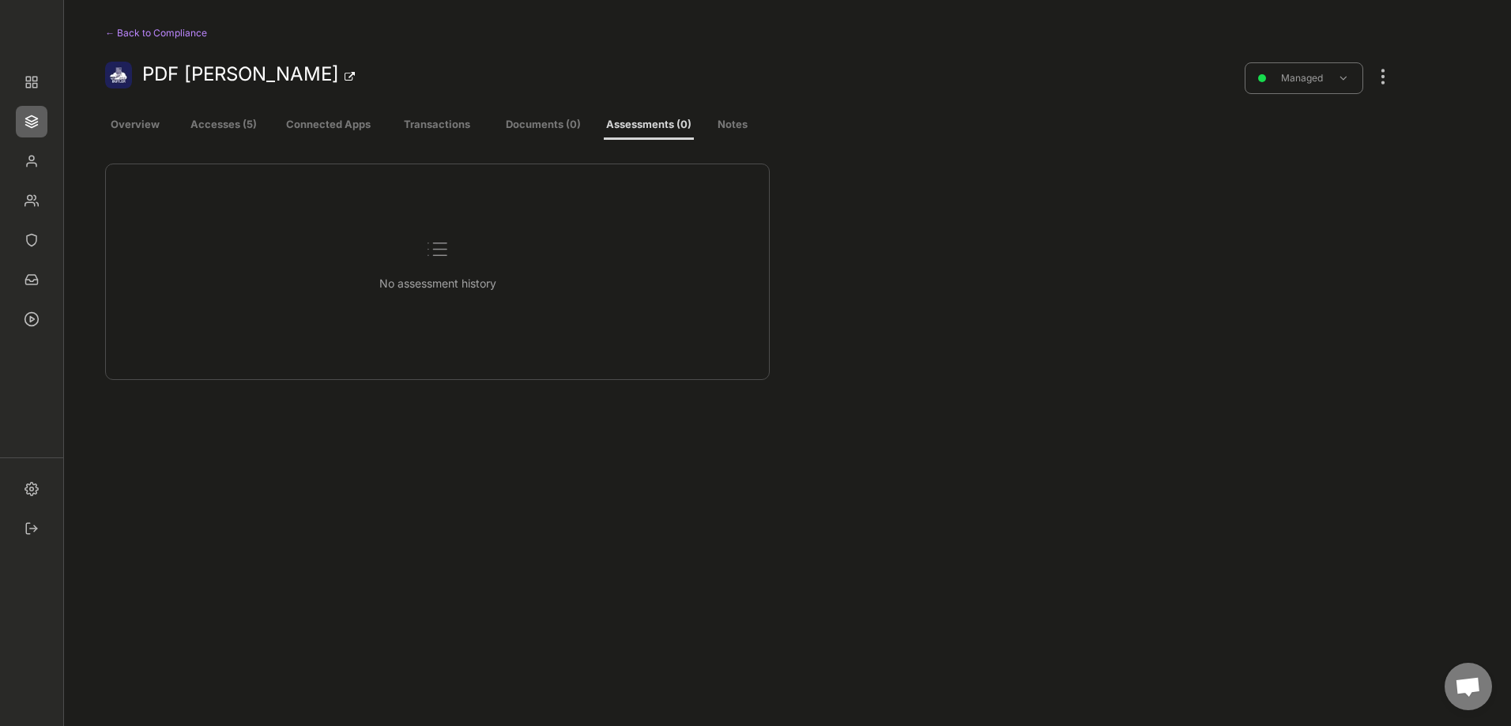
select select ""every_6_months""
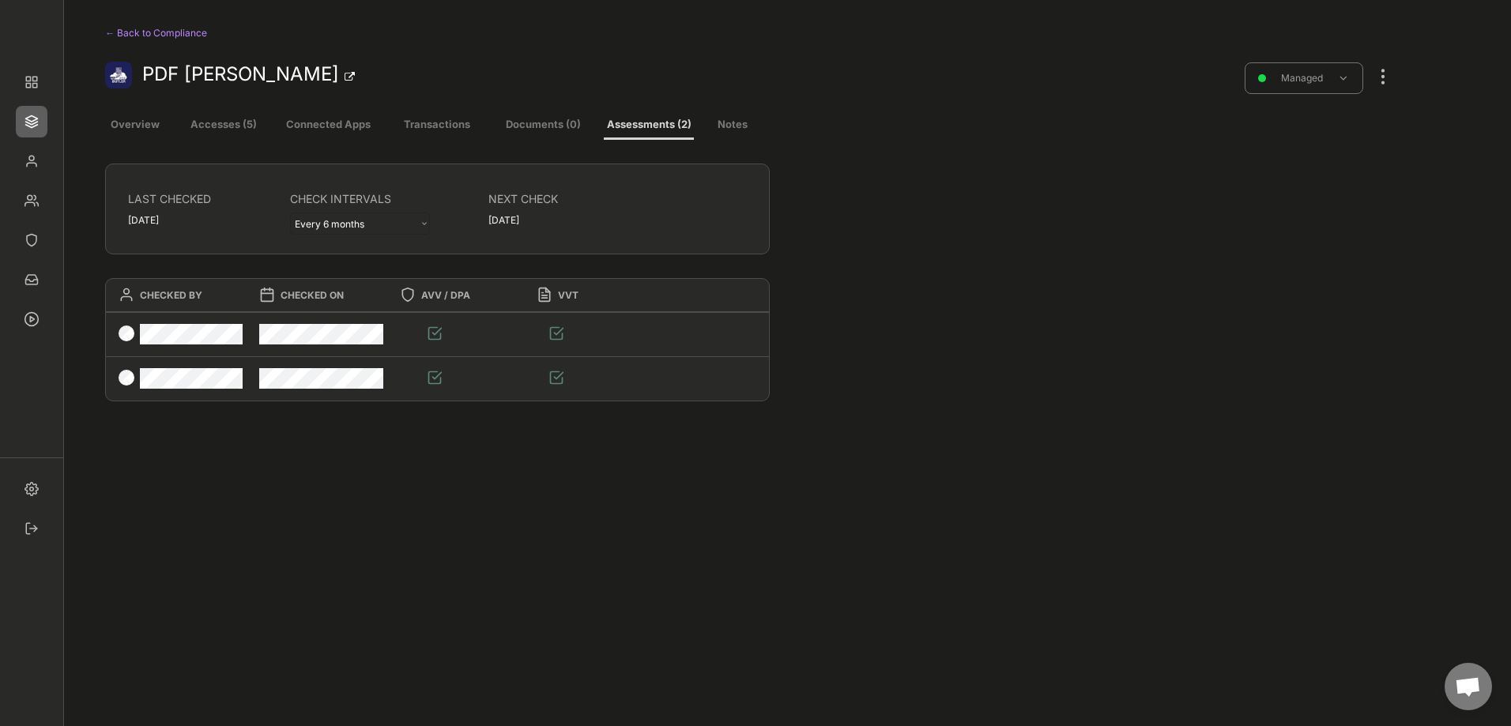
click at [1386, 72] on div at bounding box center [1383, 68] width 21 height 35
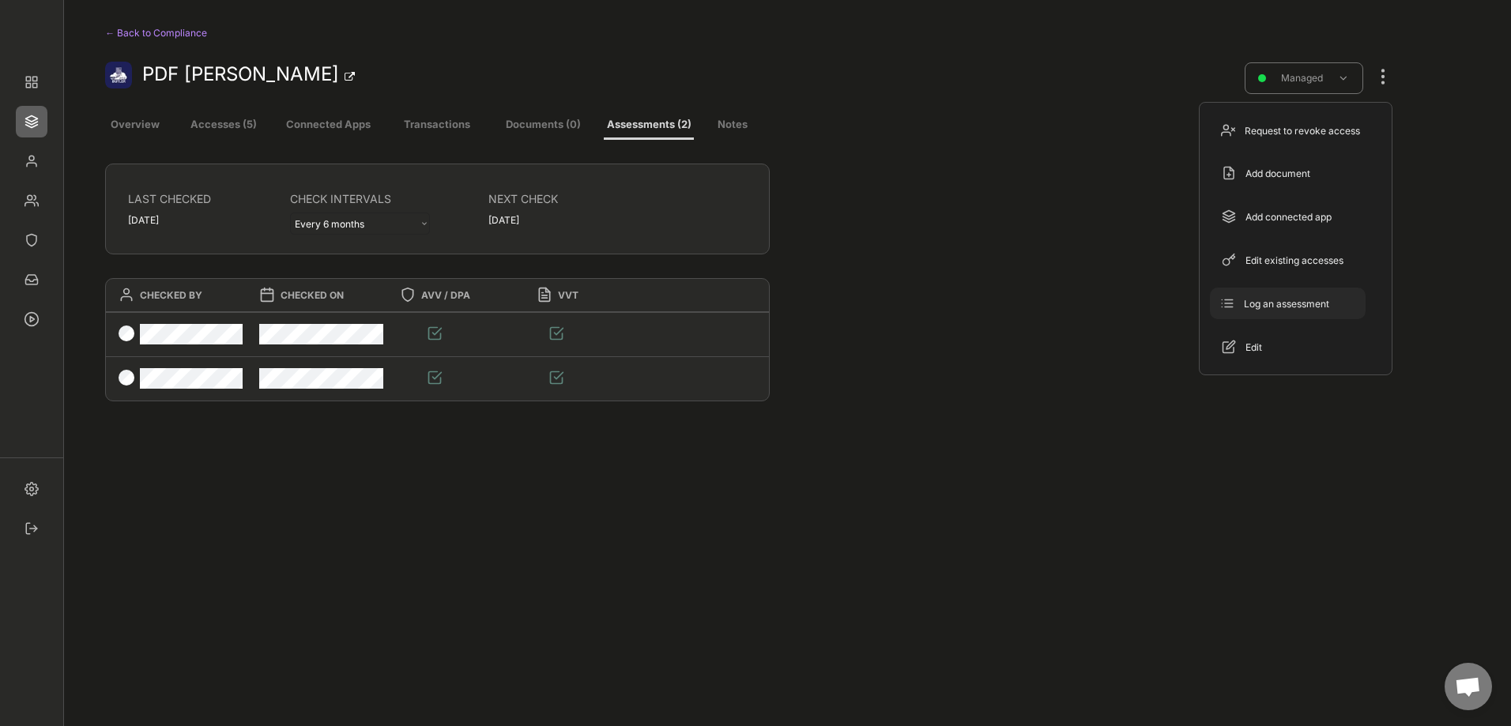
click at [1260, 301] on div "Log an assessment" at bounding box center [1297, 304] width 107 height 14
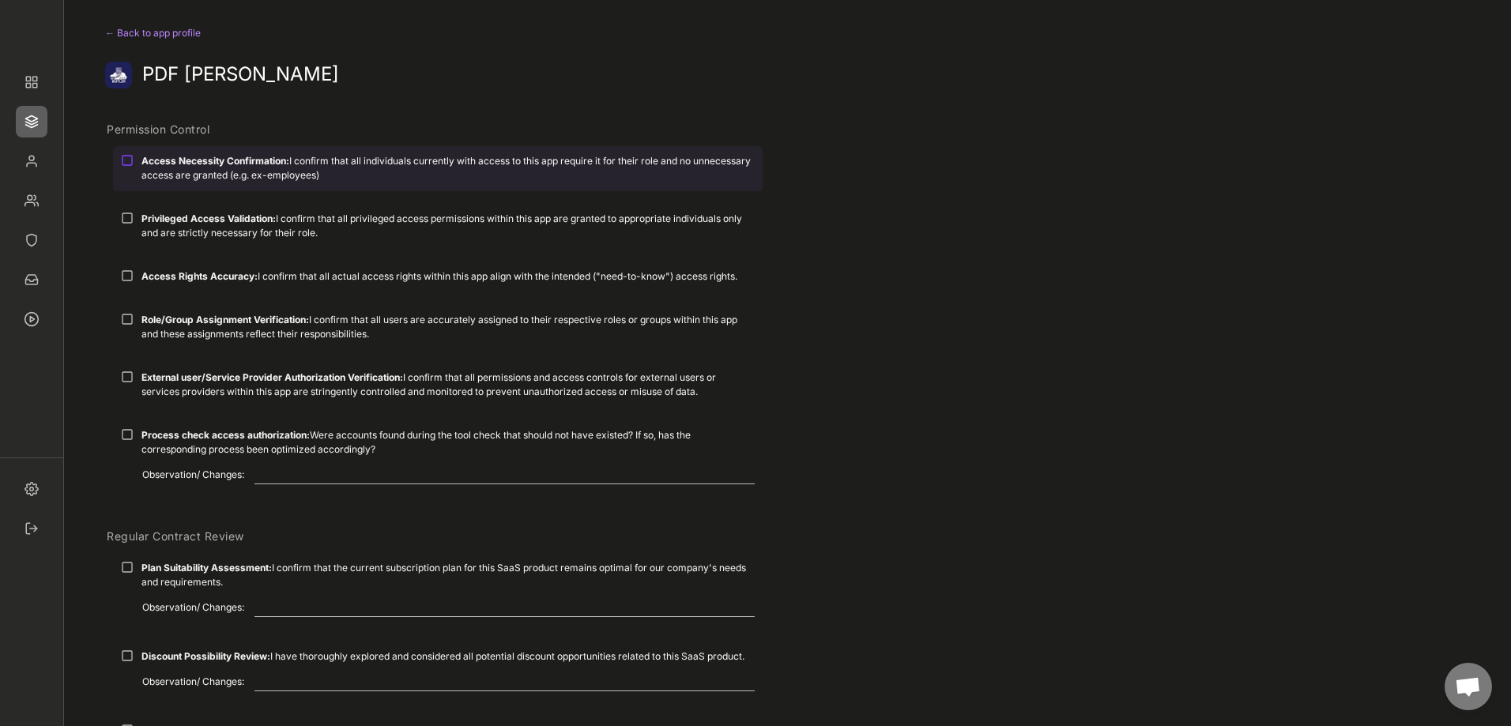
click at [130, 161] on div at bounding box center [127, 160] width 13 height 13
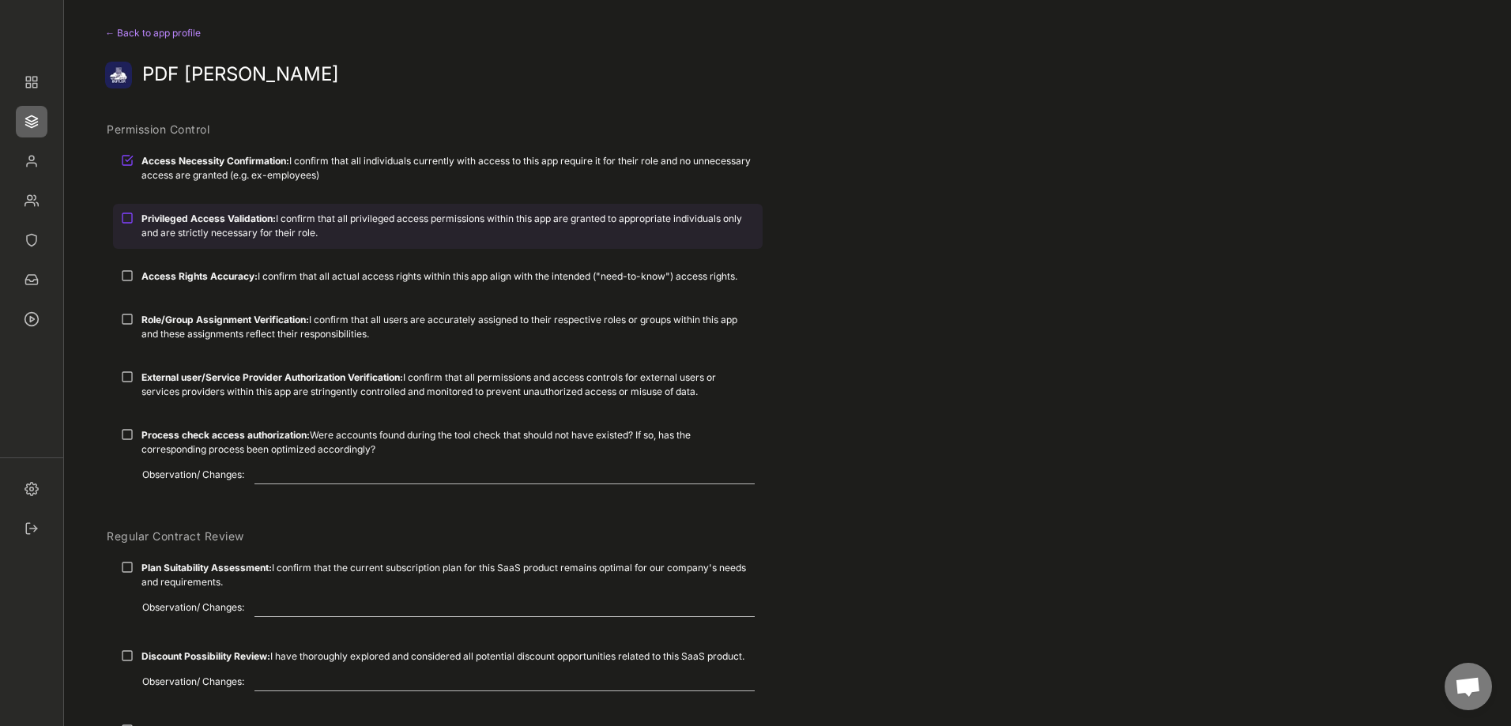
click at [128, 220] on div at bounding box center [127, 218] width 13 height 13
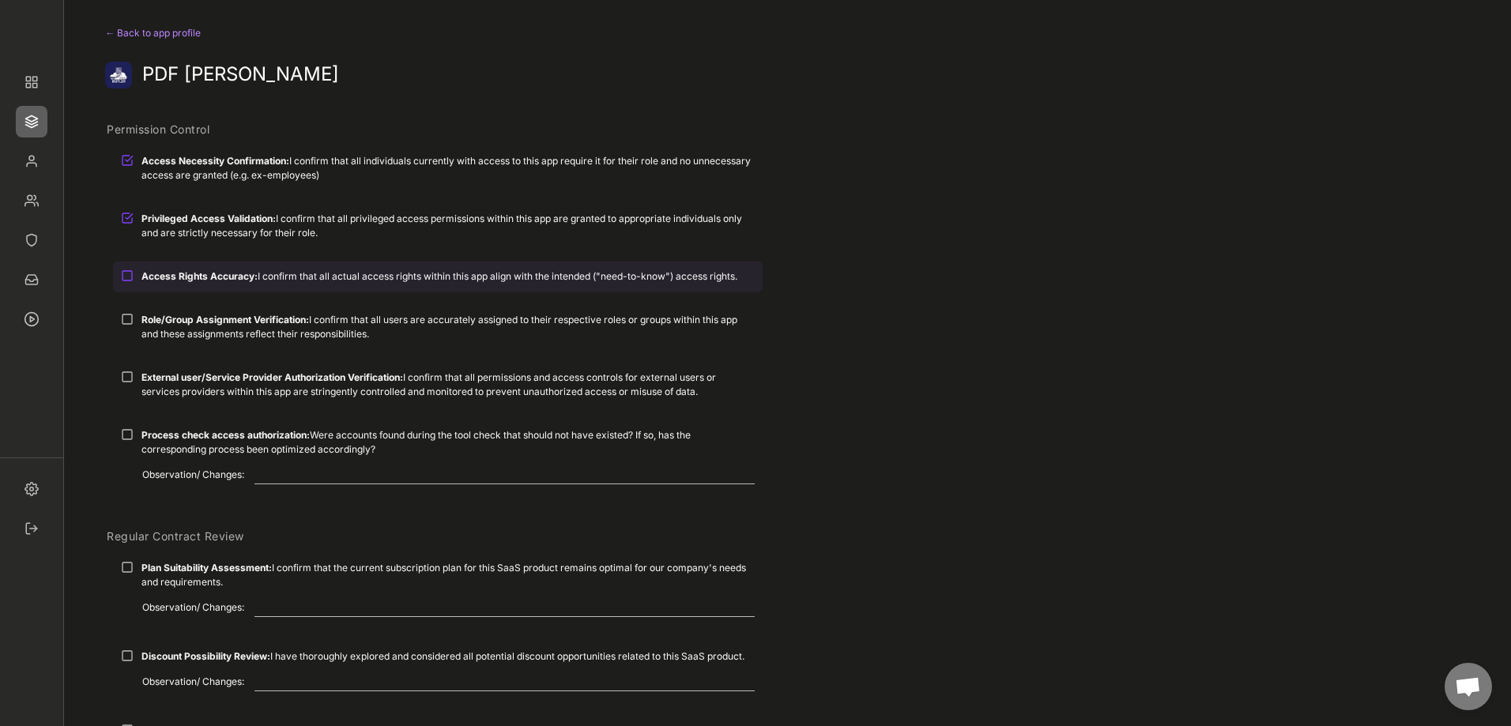
click at [129, 277] on div at bounding box center [127, 275] width 13 height 13
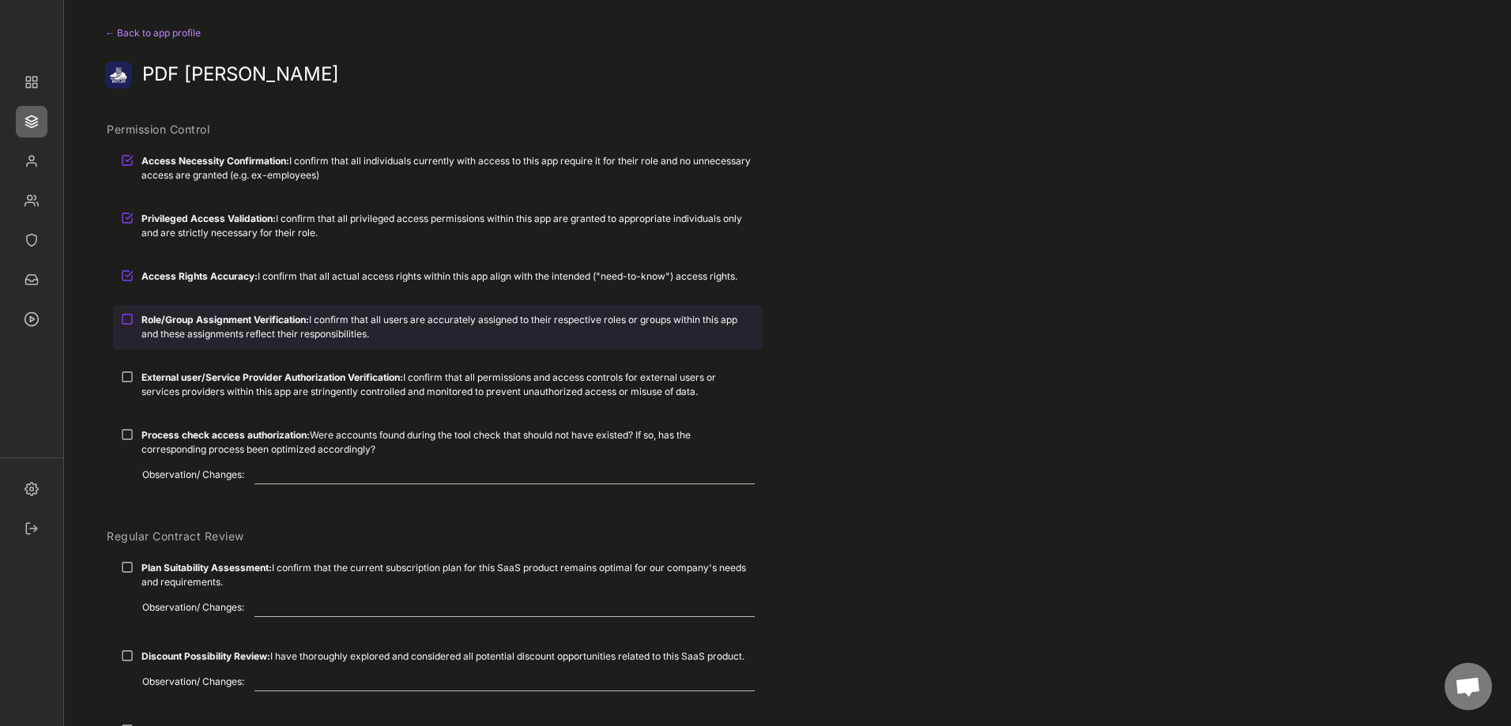
click at [126, 317] on div at bounding box center [127, 319] width 13 height 13
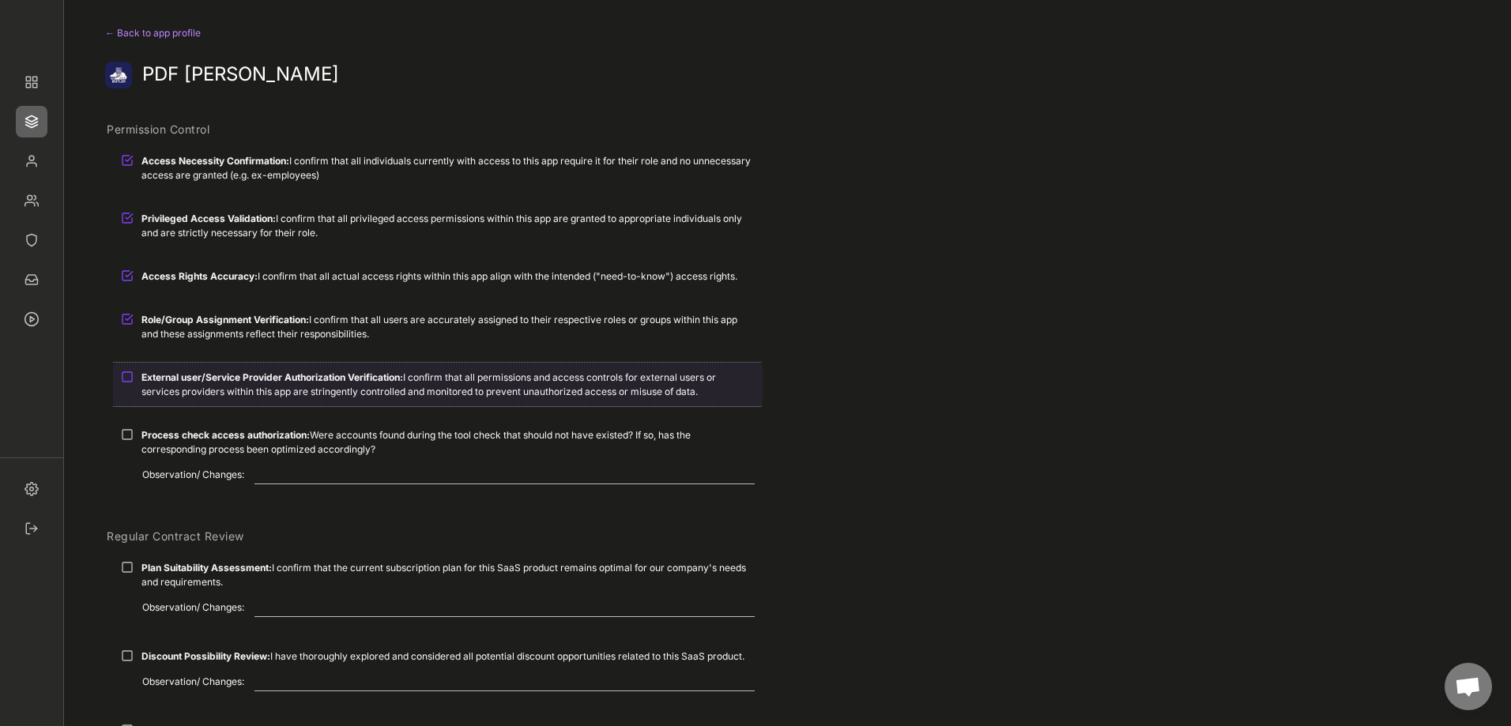
click at [128, 371] on div at bounding box center [127, 377] width 13 height 13
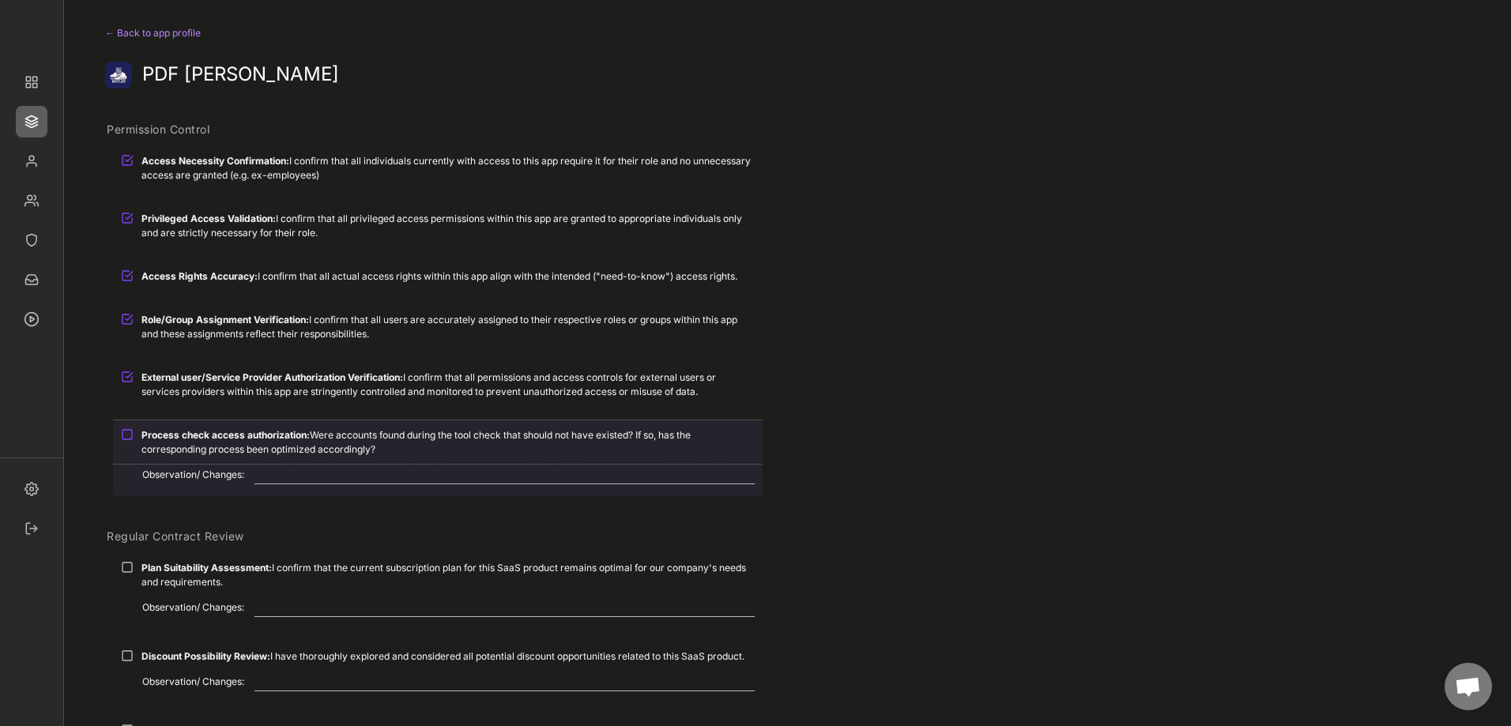
click at [126, 436] on div at bounding box center [127, 434] width 13 height 13
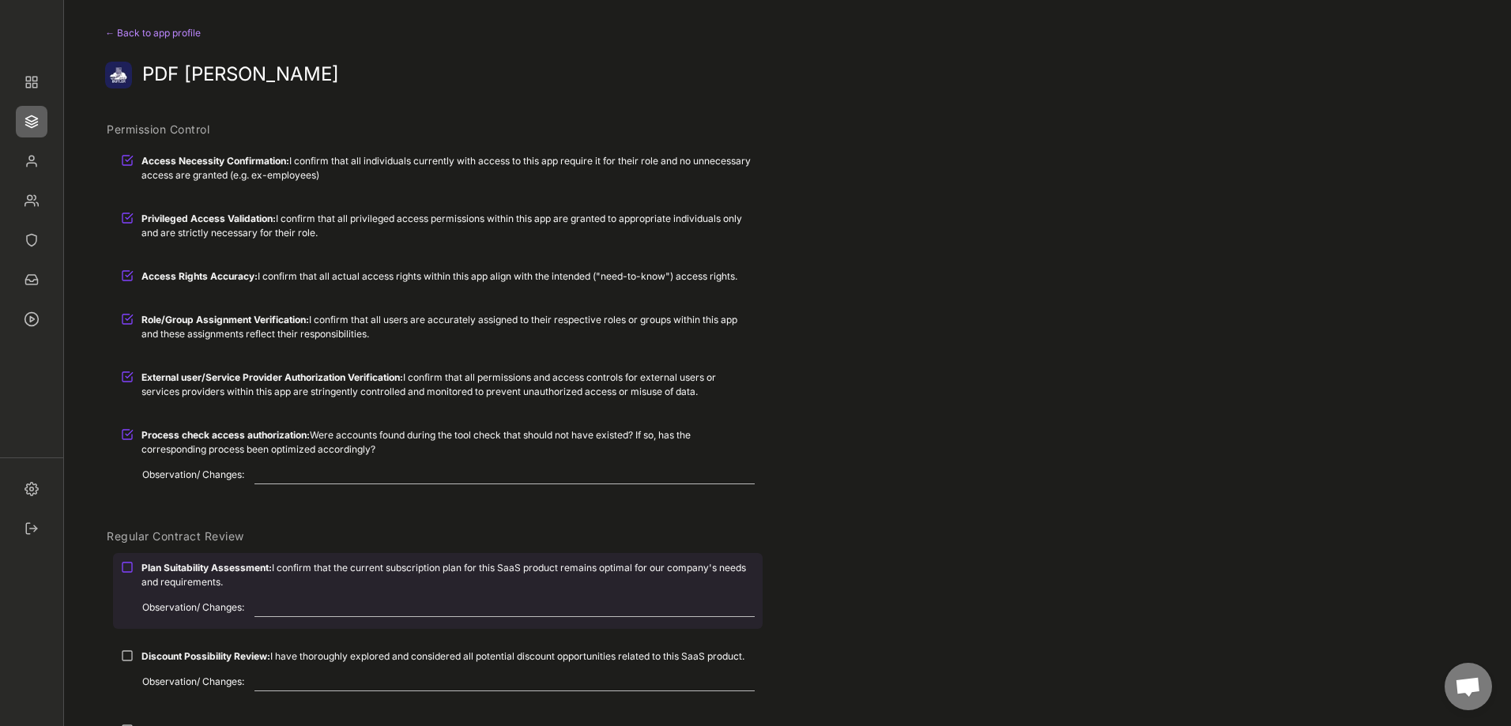
click at [128, 571] on div at bounding box center [127, 567] width 13 height 13
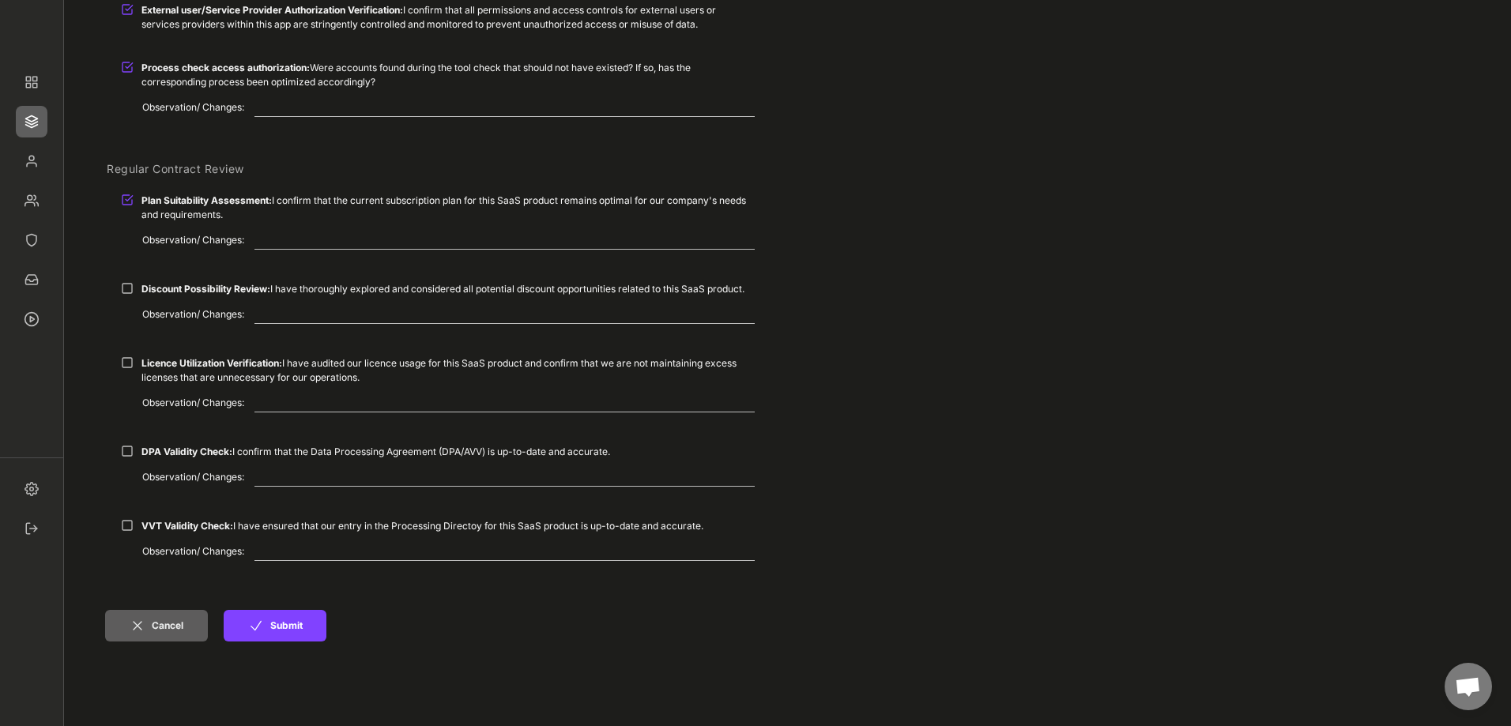
scroll to position [395, 0]
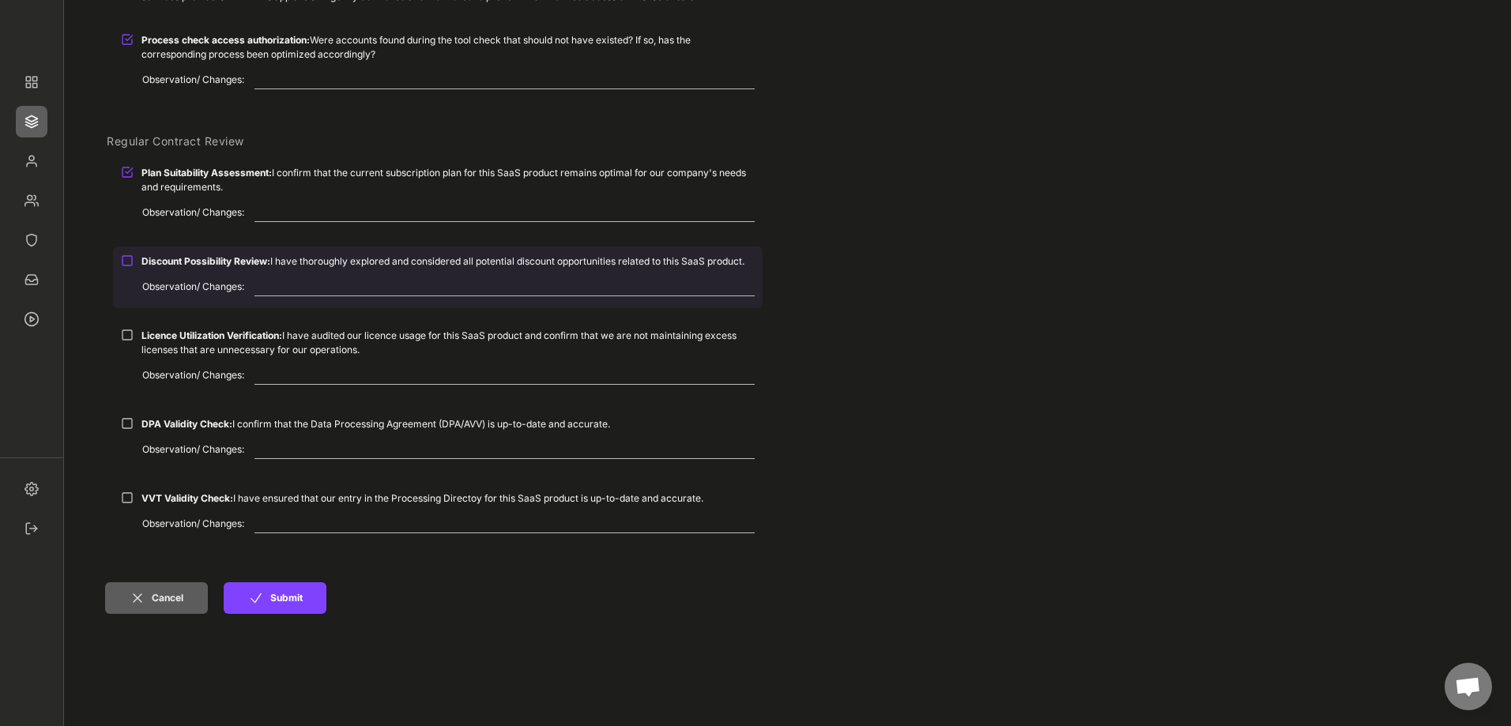
click at [126, 257] on div at bounding box center [127, 260] width 13 height 13
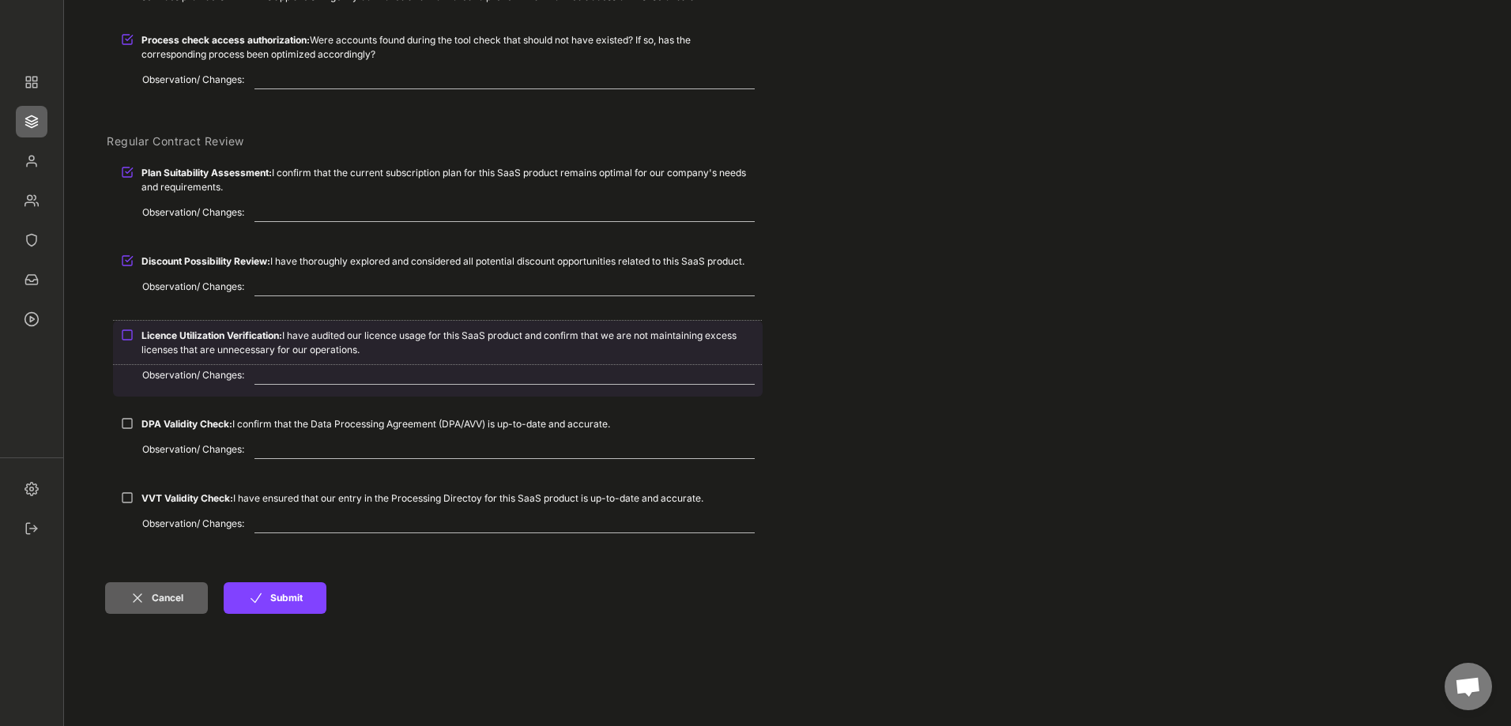
click at [126, 331] on div at bounding box center [127, 335] width 13 height 13
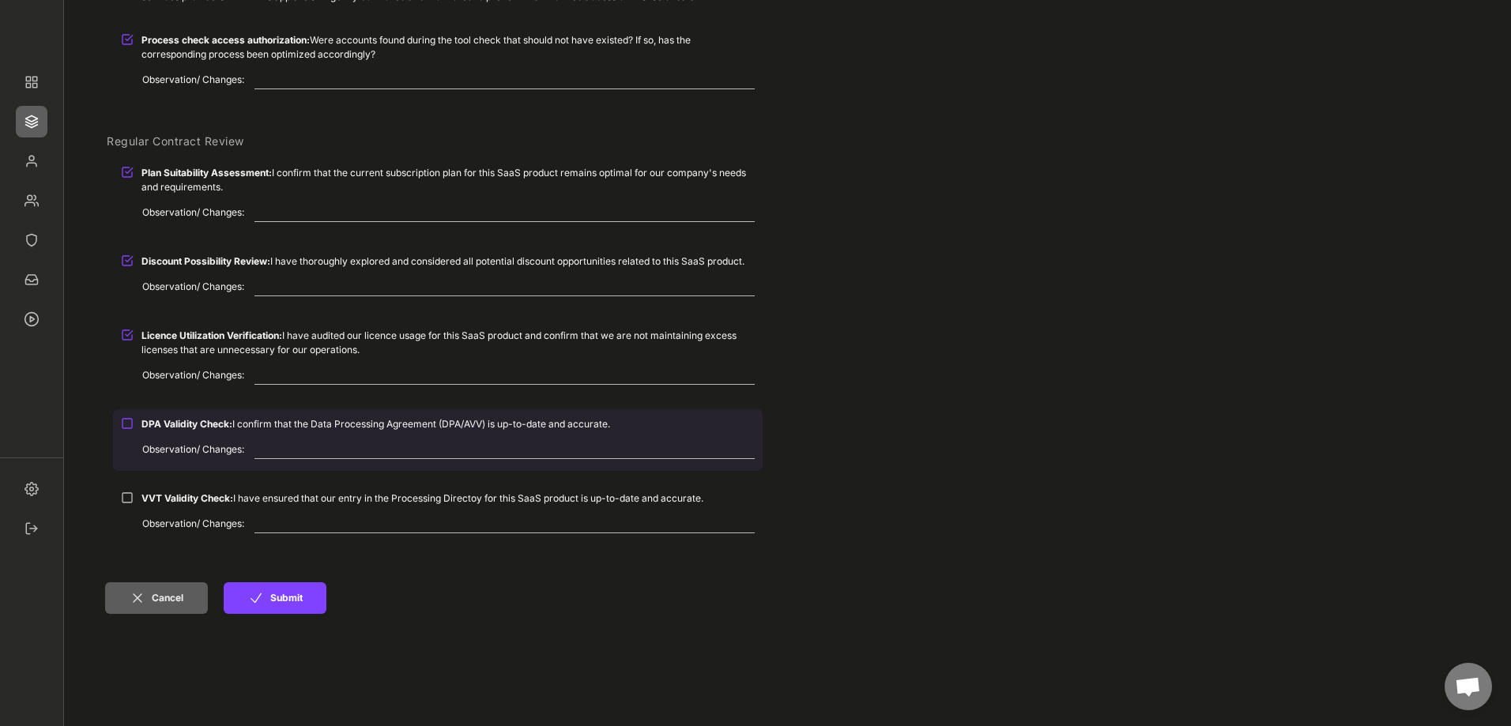
click at [130, 426] on div at bounding box center [127, 423] width 13 height 13
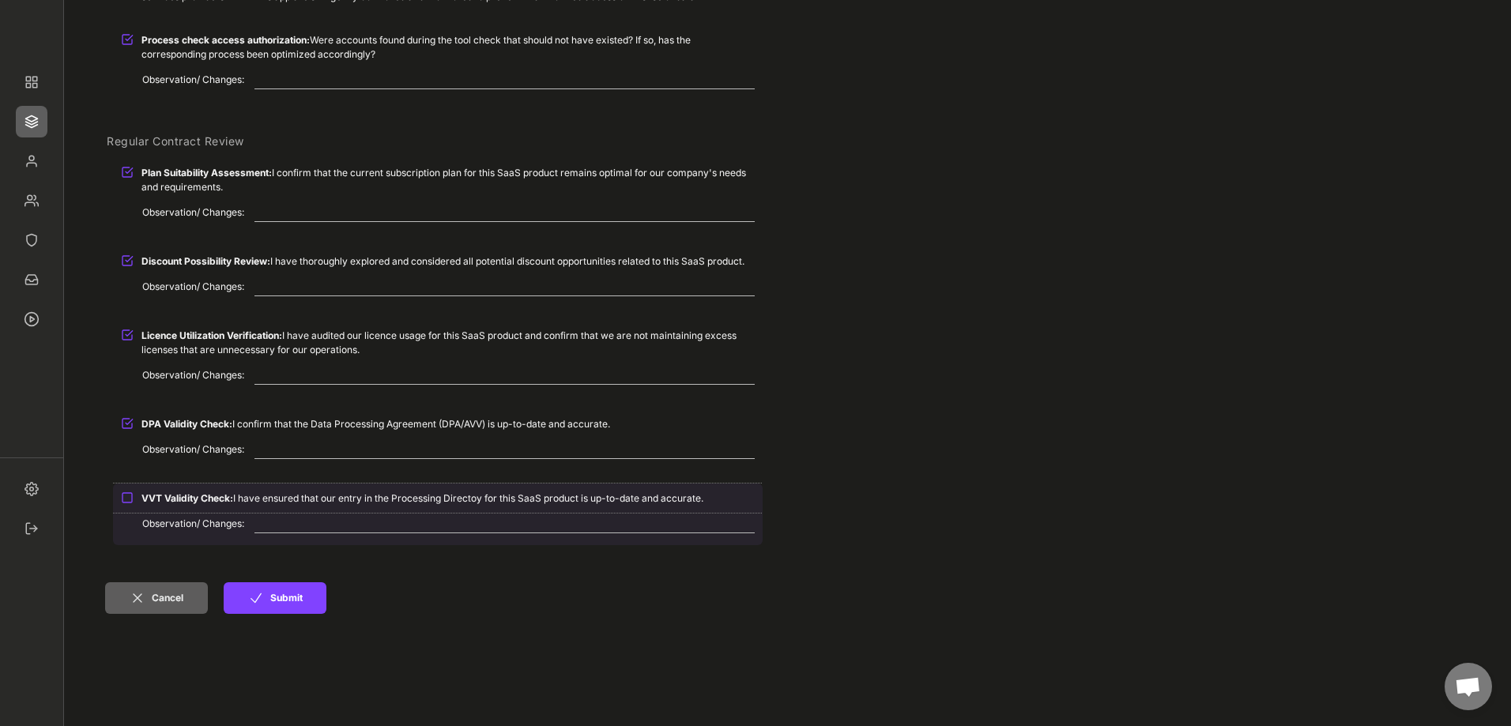
click at [131, 498] on div at bounding box center [127, 498] width 13 height 13
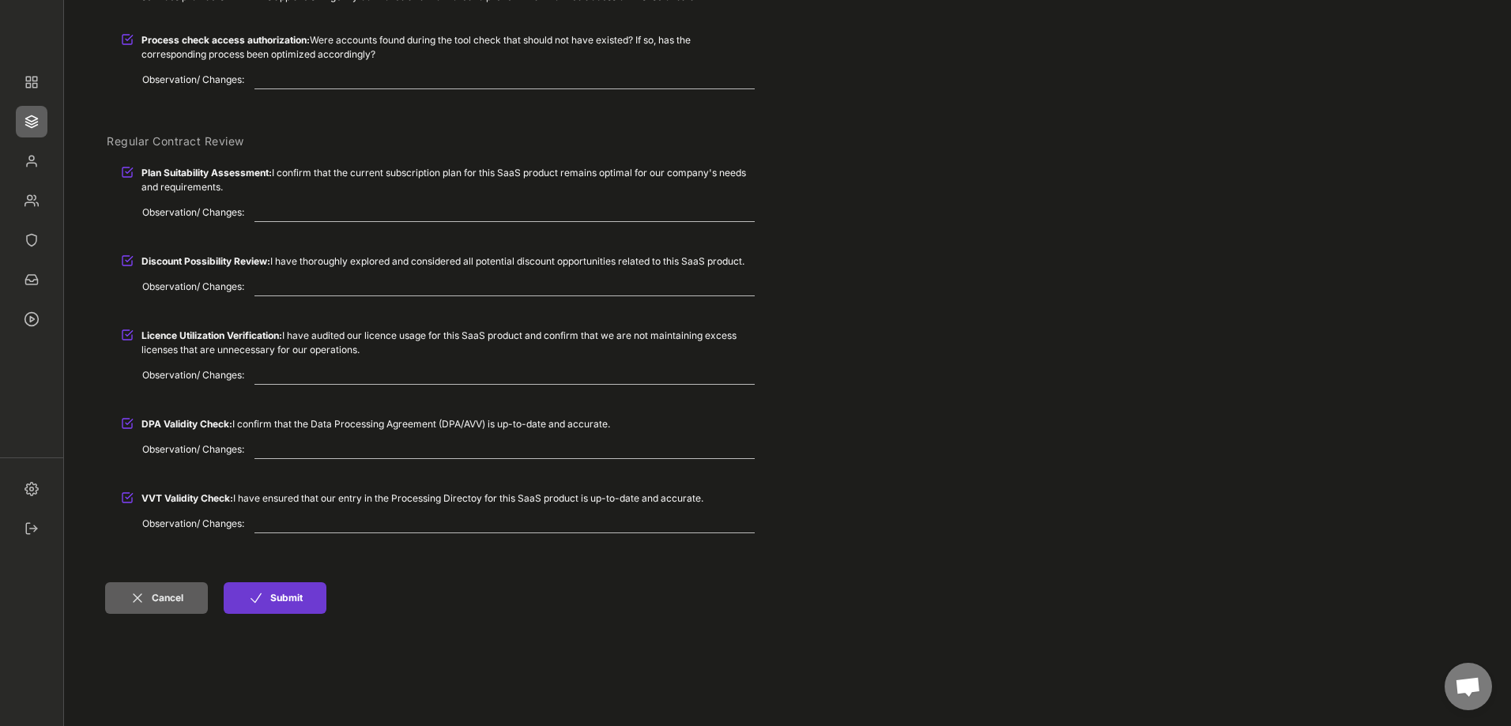
click at [303, 610] on button "Submit" at bounding box center [275, 598] width 103 height 32
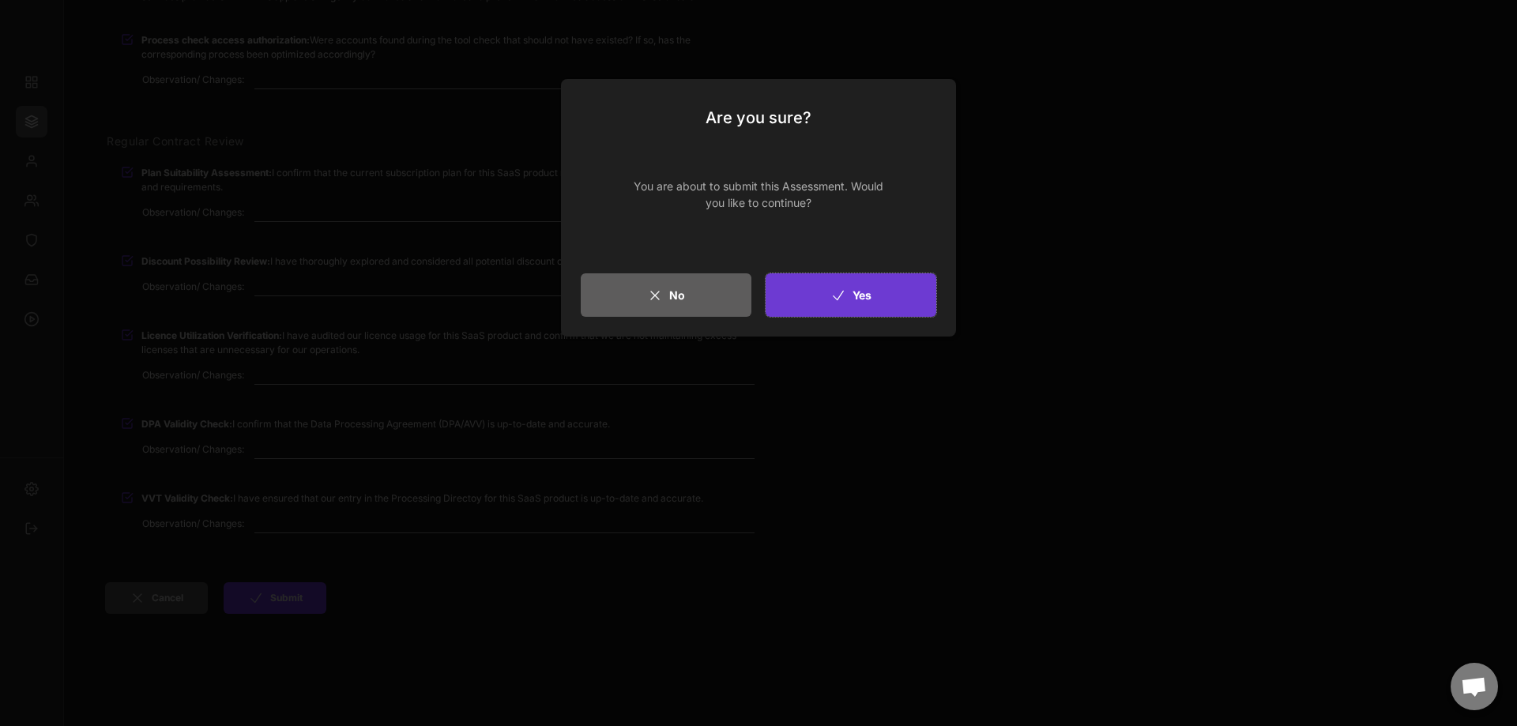
click at [835, 292] on icon at bounding box center [839, 296] width 16 height 16
